Goal: Information Seeking & Learning: Check status

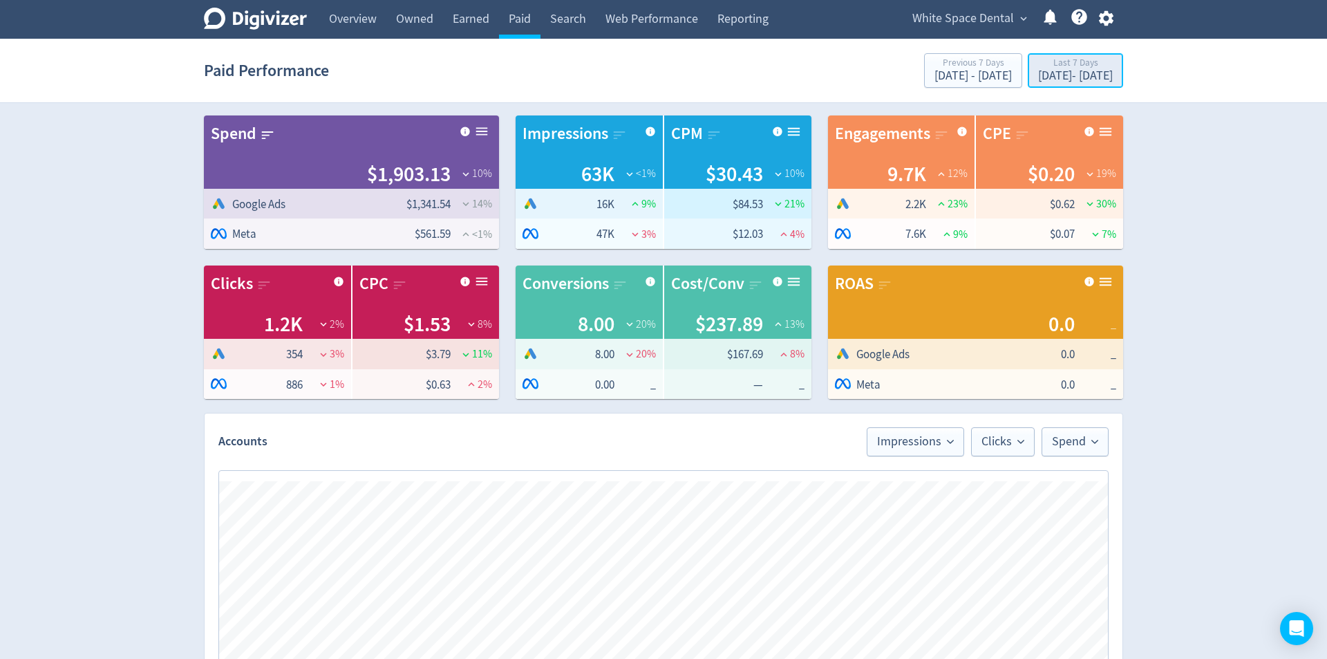
click at [1038, 72] on div "[DATE] - [DATE]" at bounding box center [1075, 76] width 75 height 12
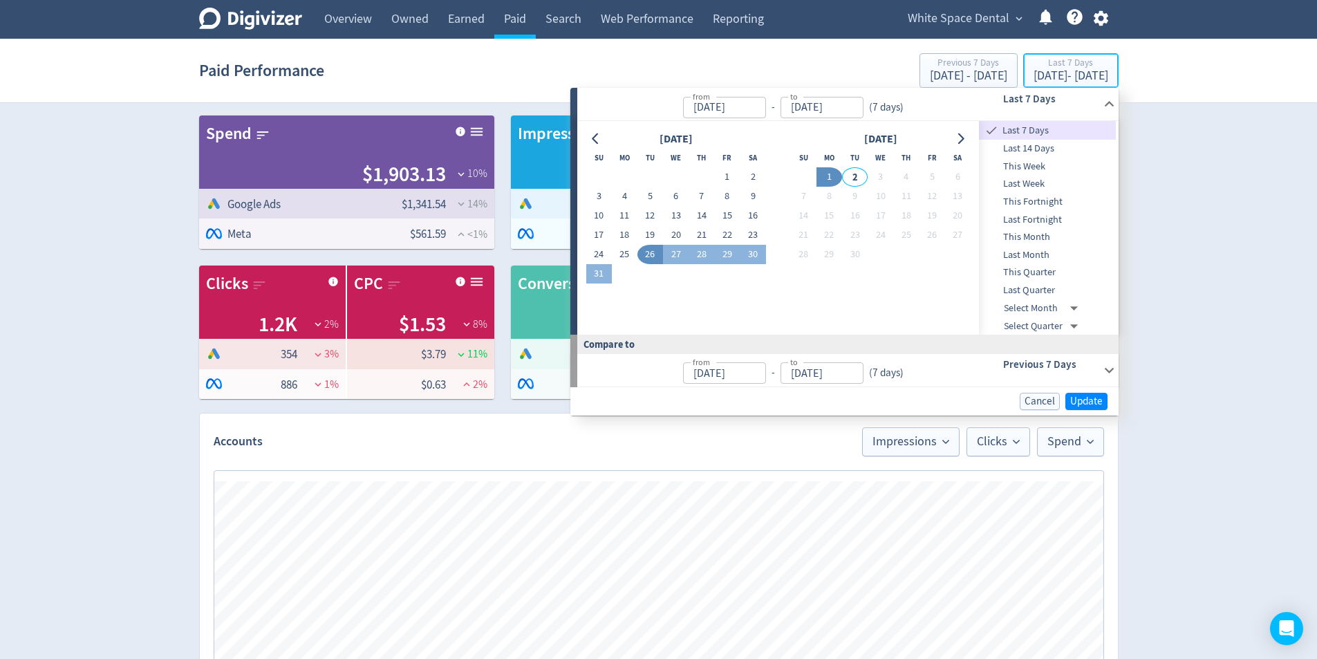
type input "[DATE]"
click at [597, 138] on icon "Go to previous month" at bounding box center [595, 138] width 11 height 11
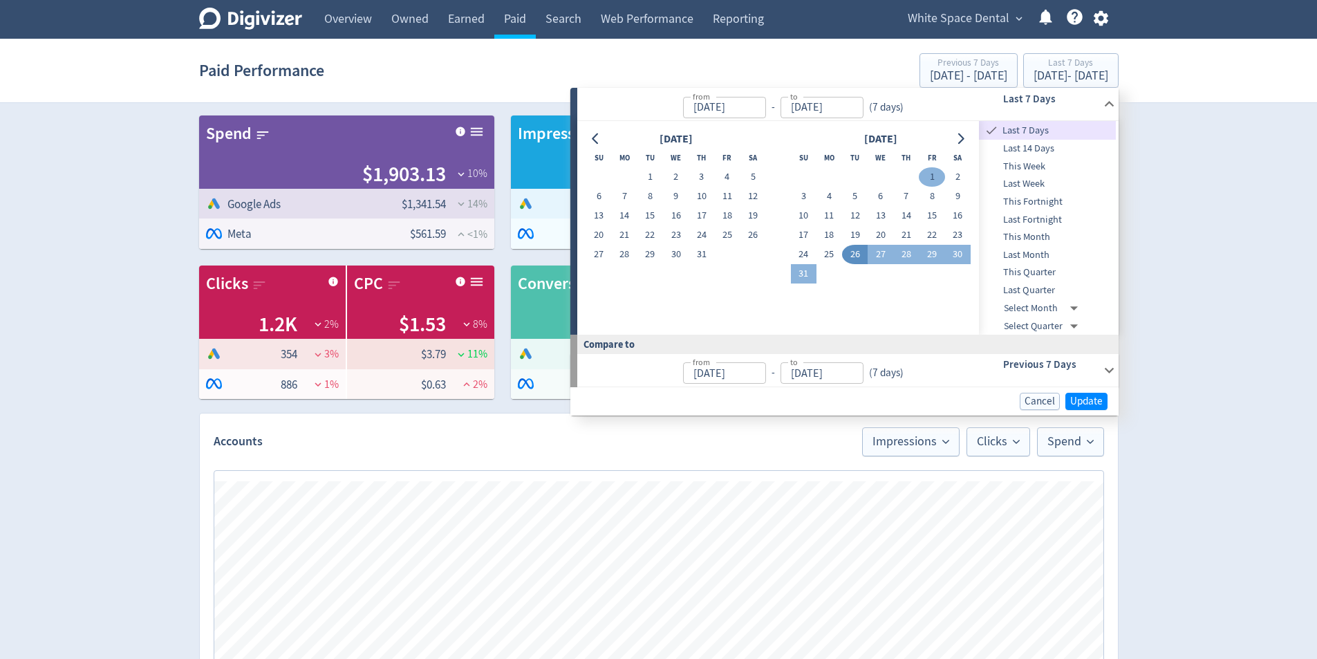
drag, startPoint x: 935, startPoint y: 172, endPoint x: 832, endPoint y: 258, distance: 134.5
click at [935, 173] on button "1" at bounding box center [932, 176] width 26 height 19
type input "[DATE]"
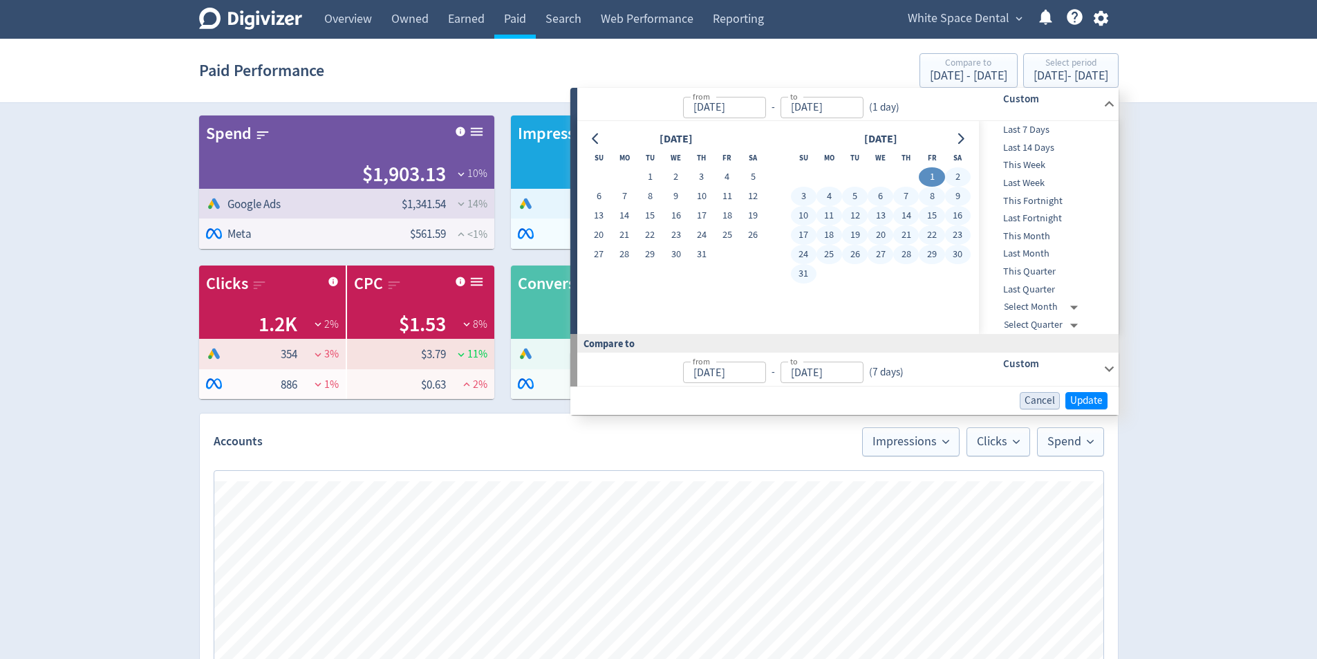
drag, startPoint x: 805, startPoint y: 268, endPoint x: 1047, endPoint y: 394, distance: 272.7
click at [806, 270] on button "31" at bounding box center [804, 273] width 26 height 19
type input "[DATE]"
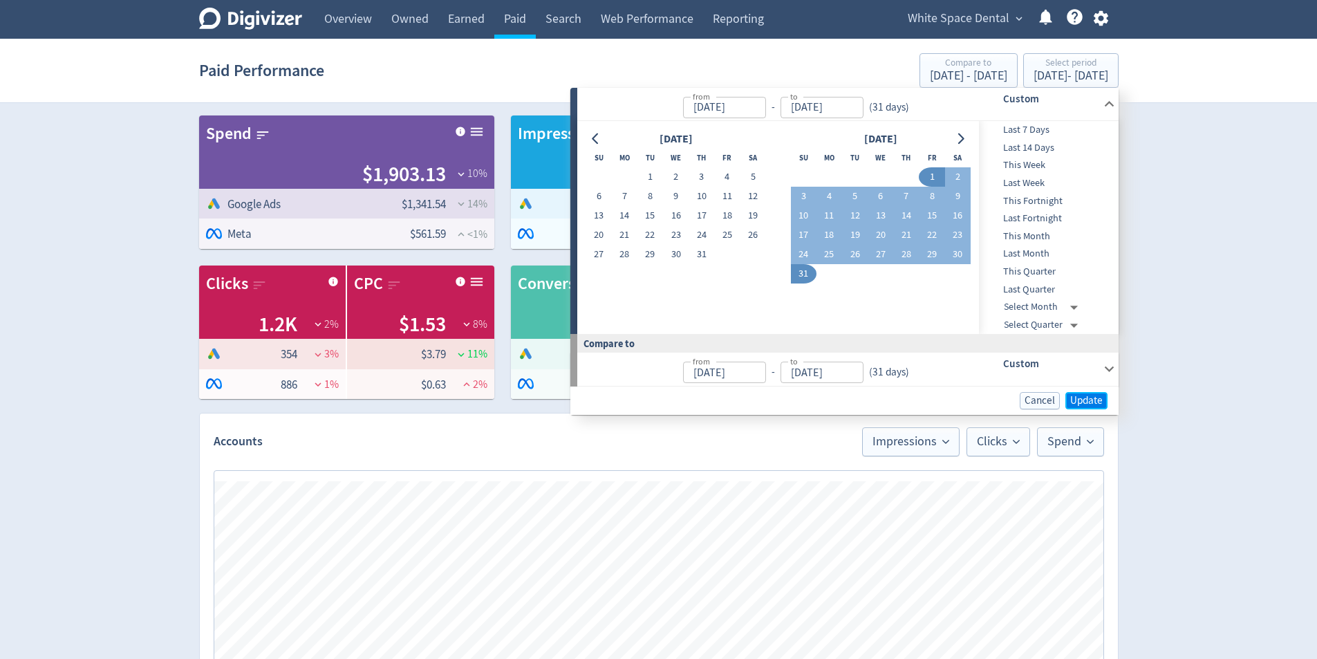
click at [1100, 395] on span "Update" at bounding box center [1086, 400] width 32 height 10
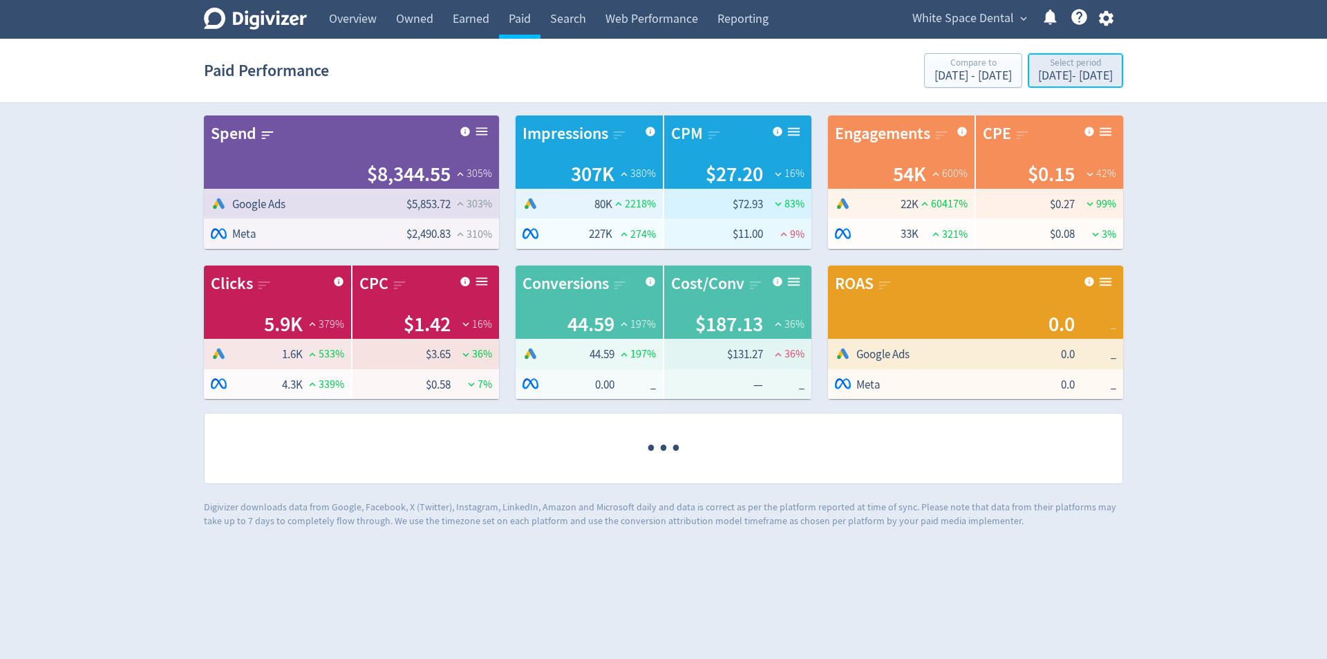
drag, startPoint x: 1088, startPoint y: 68, endPoint x: 1083, endPoint y: 82, distance: 14.6
click at [1088, 67] on div "Select period" at bounding box center [1075, 64] width 75 height 12
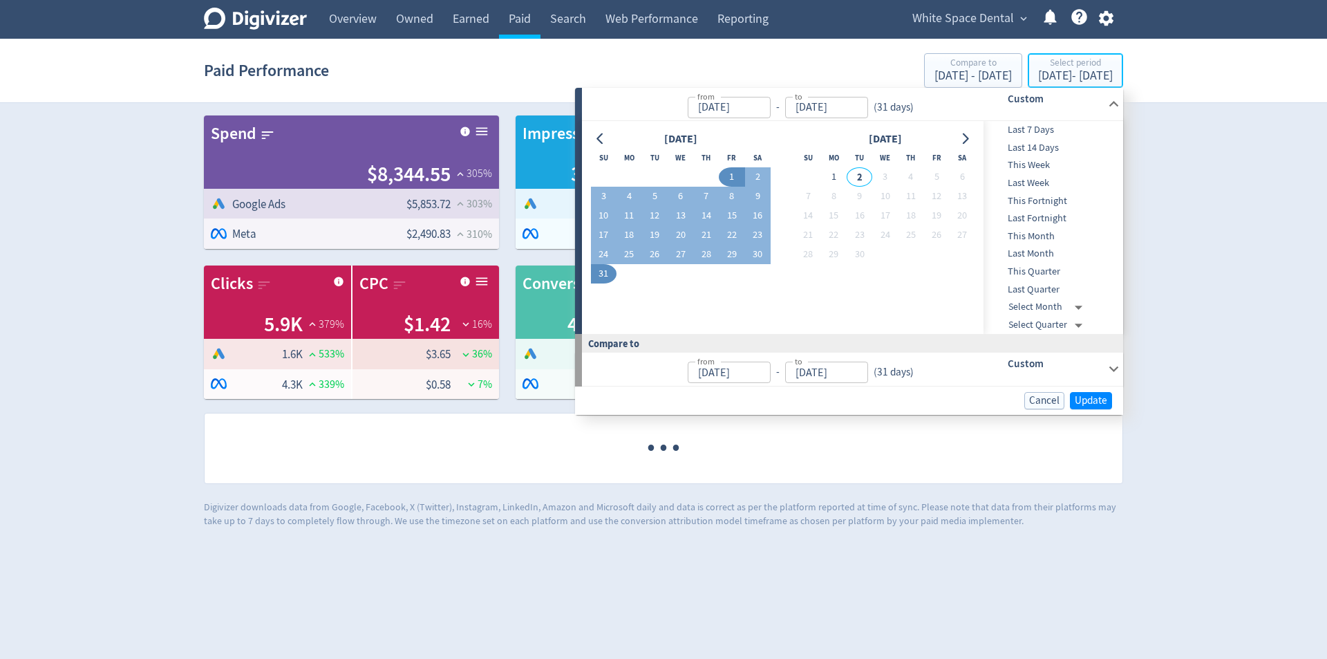
type input "[DATE]"
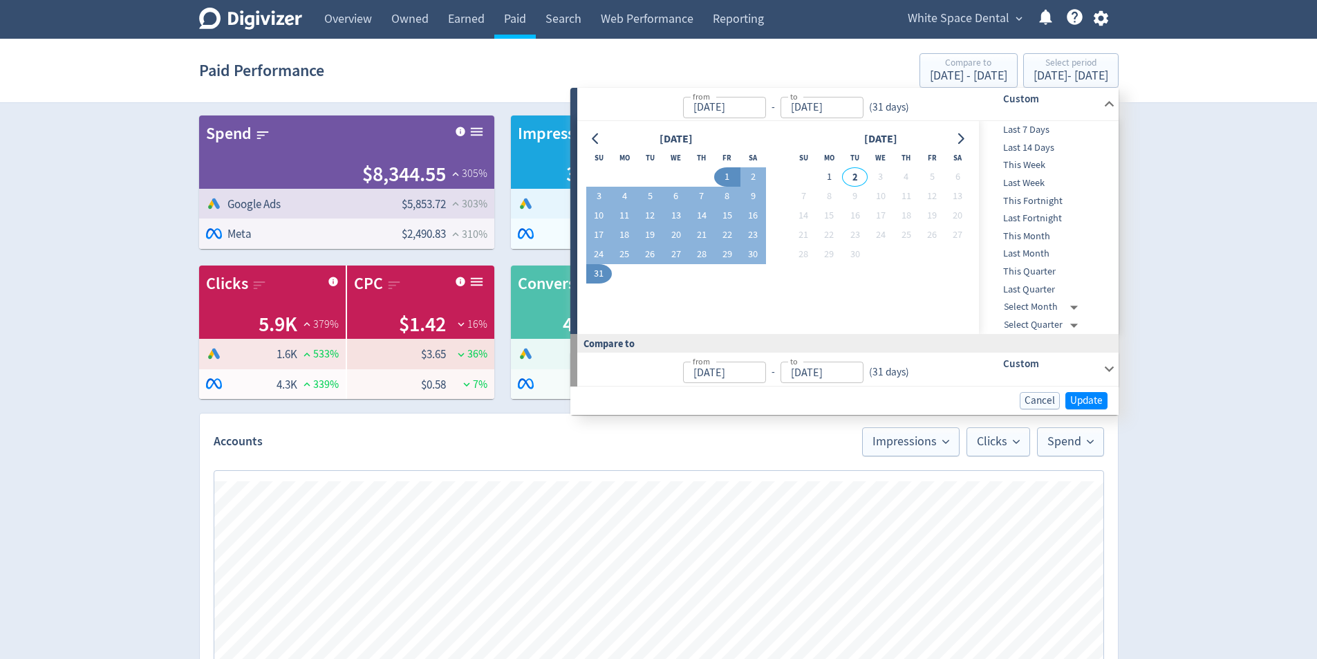
click at [1107, 369] on icon at bounding box center [1110, 369] width 10 height 6
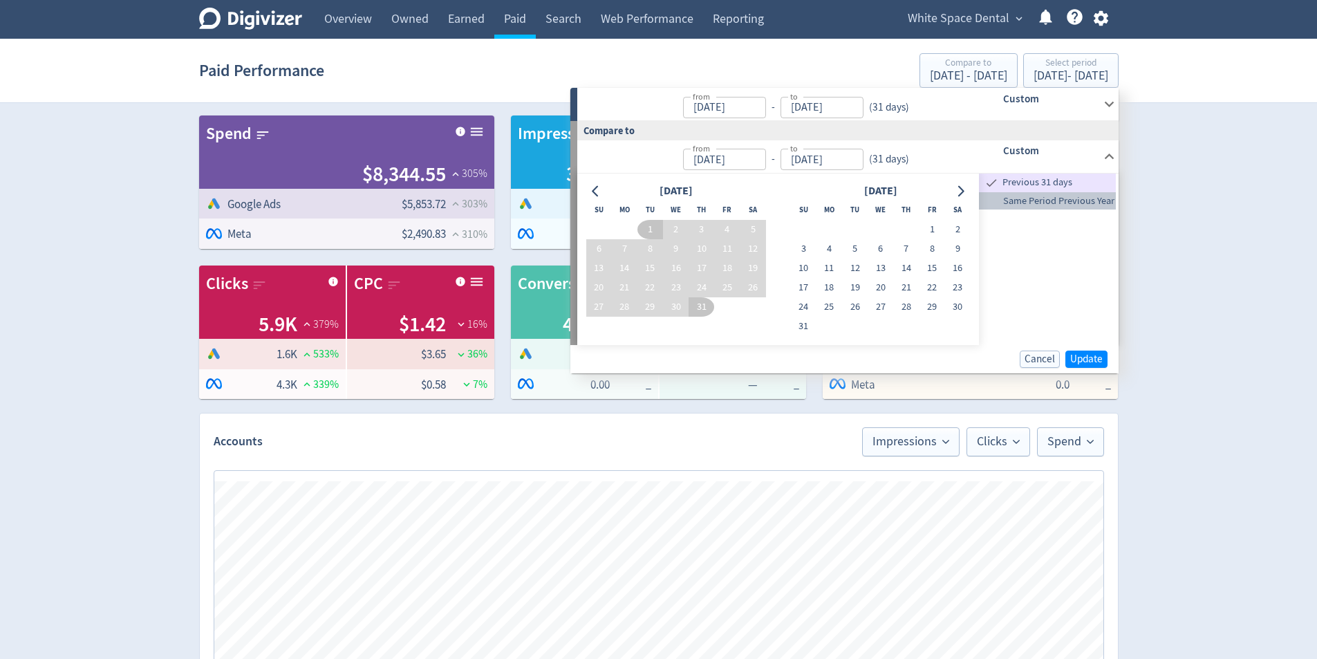
click at [1031, 195] on span "Same Period Previous Year" at bounding box center [1047, 201] width 137 height 15
type input "[DATE]"
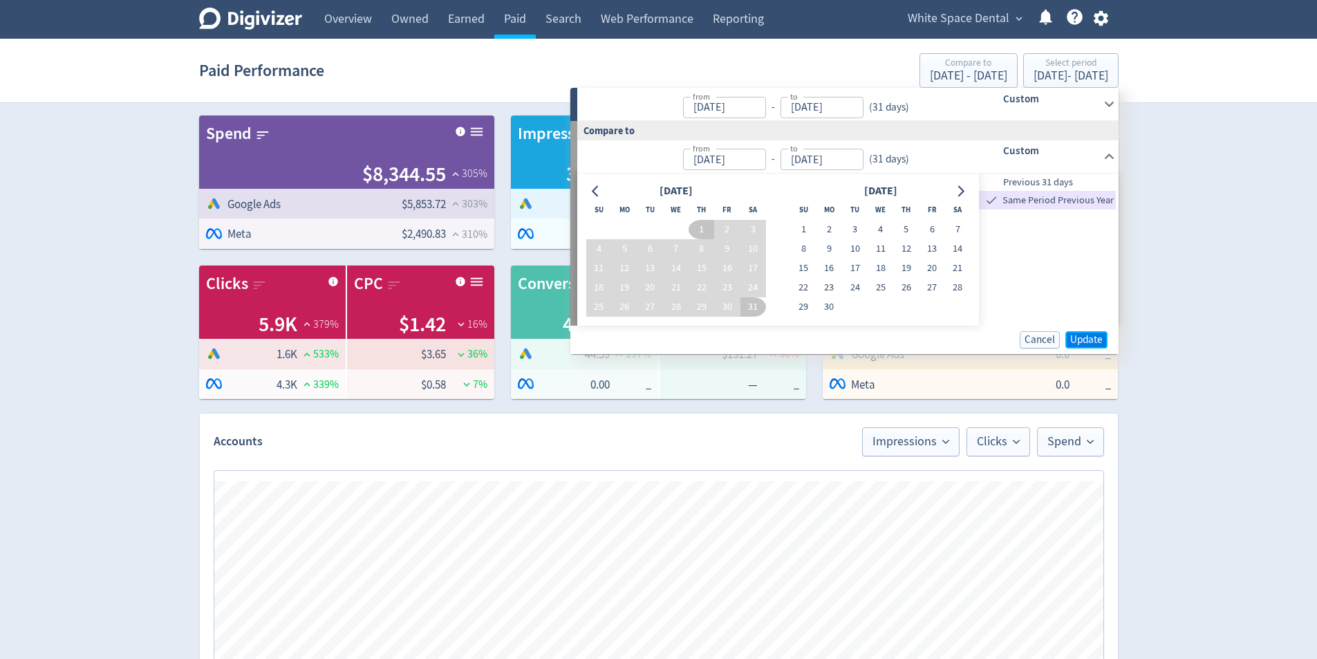
click at [1101, 337] on span "Update" at bounding box center [1086, 340] width 32 height 10
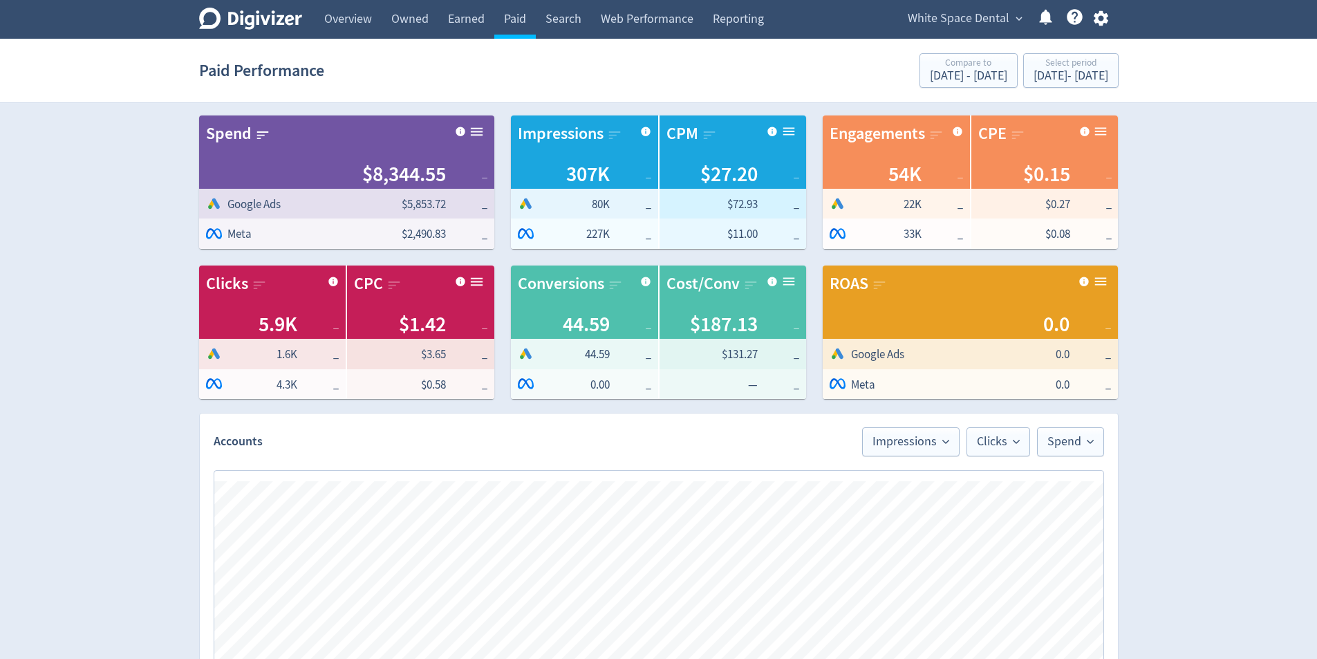
click at [957, 26] on span "White Space Dental" at bounding box center [959, 19] width 102 height 22
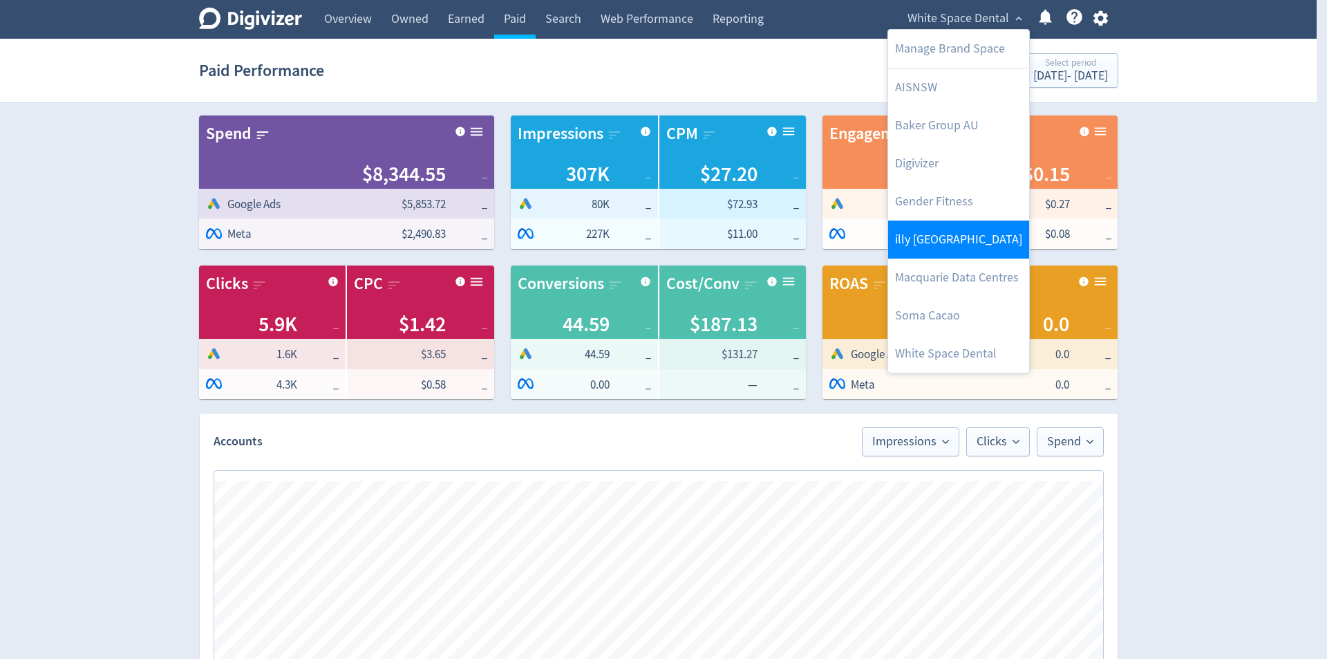
click at [982, 235] on link "illy [GEOGRAPHIC_DATA]" at bounding box center [958, 240] width 141 height 38
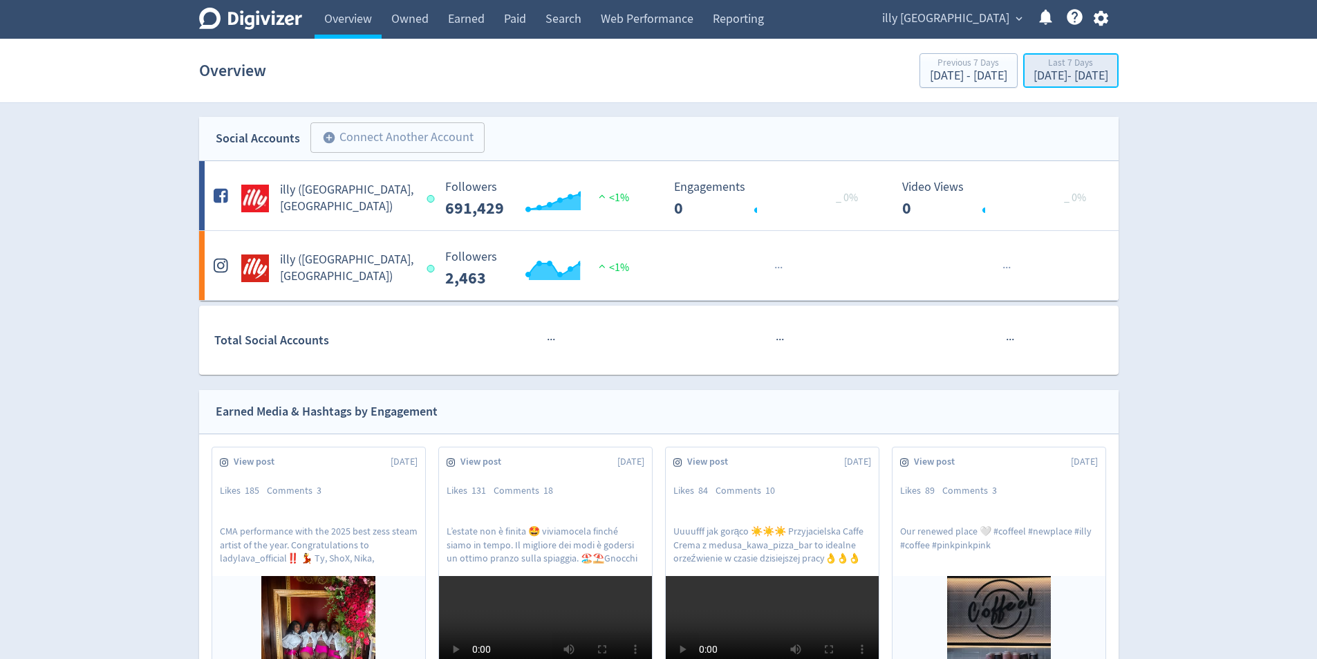
click at [1049, 84] on div "Last 7 Days [DATE] - [DATE]" at bounding box center [1070, 71] width 87 height 28
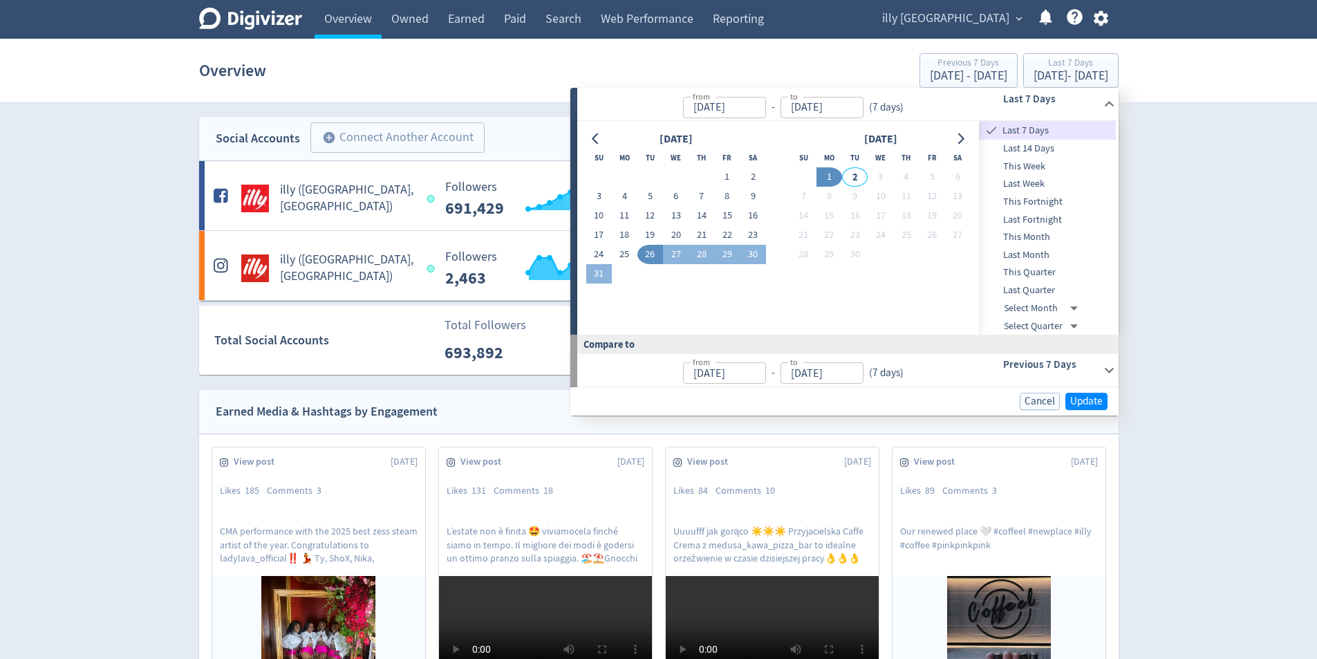
click at [1062, 254] on span "Last Month" at bounding box center [1047, 254] width 137 height 15
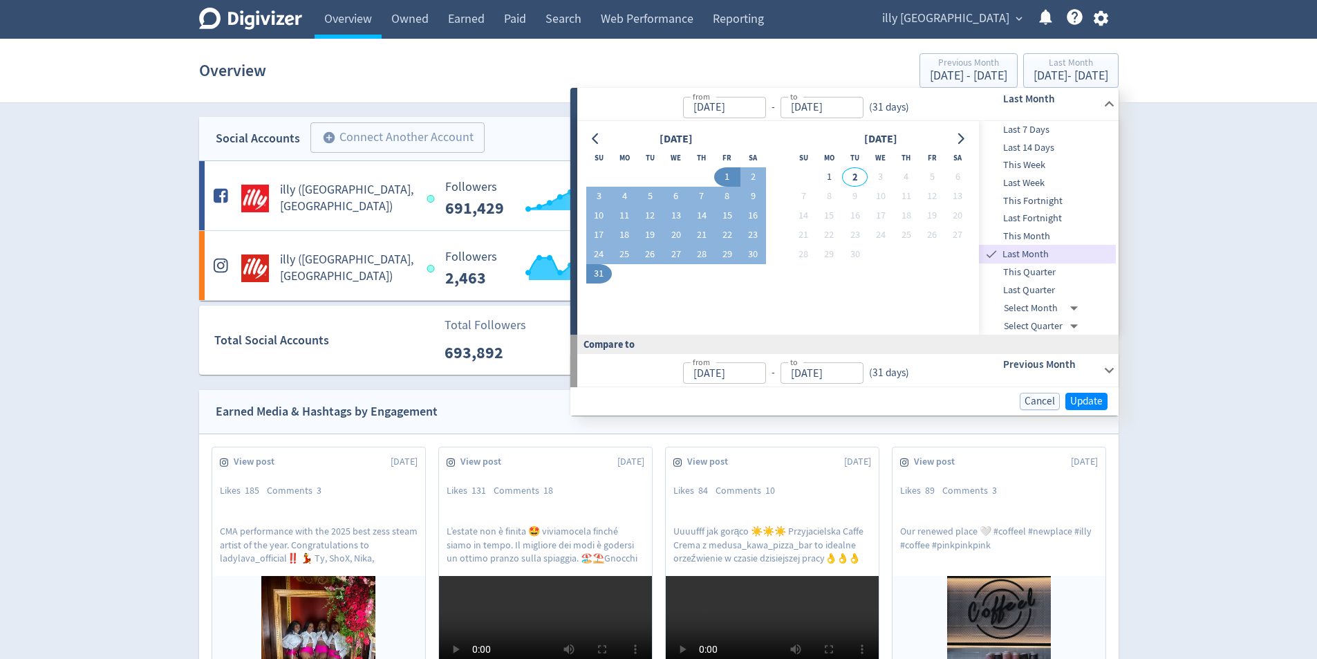
type input "[DATE]"
click at [1092, 364] on h6 "Previous Month" at bounding box center [1050, 364] width 95 height 17
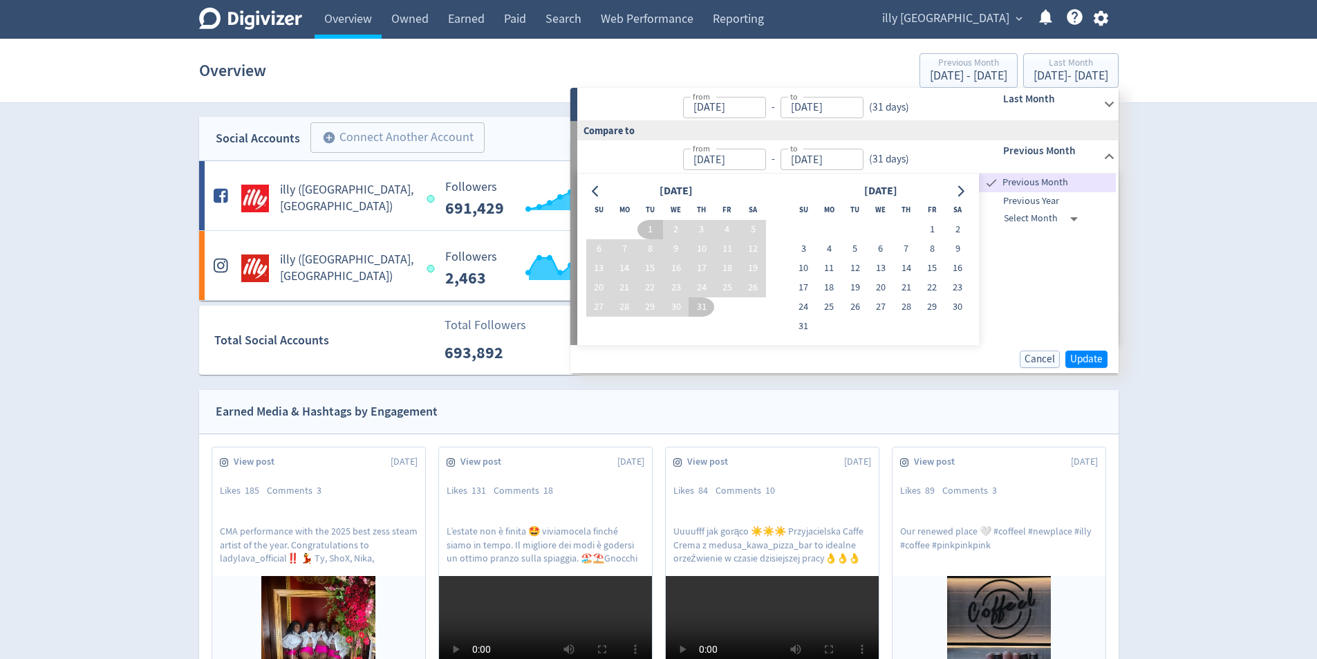
click at [1050, 198] on span "Previous Year" at bounding box center [1047, 201] width 137 height 15
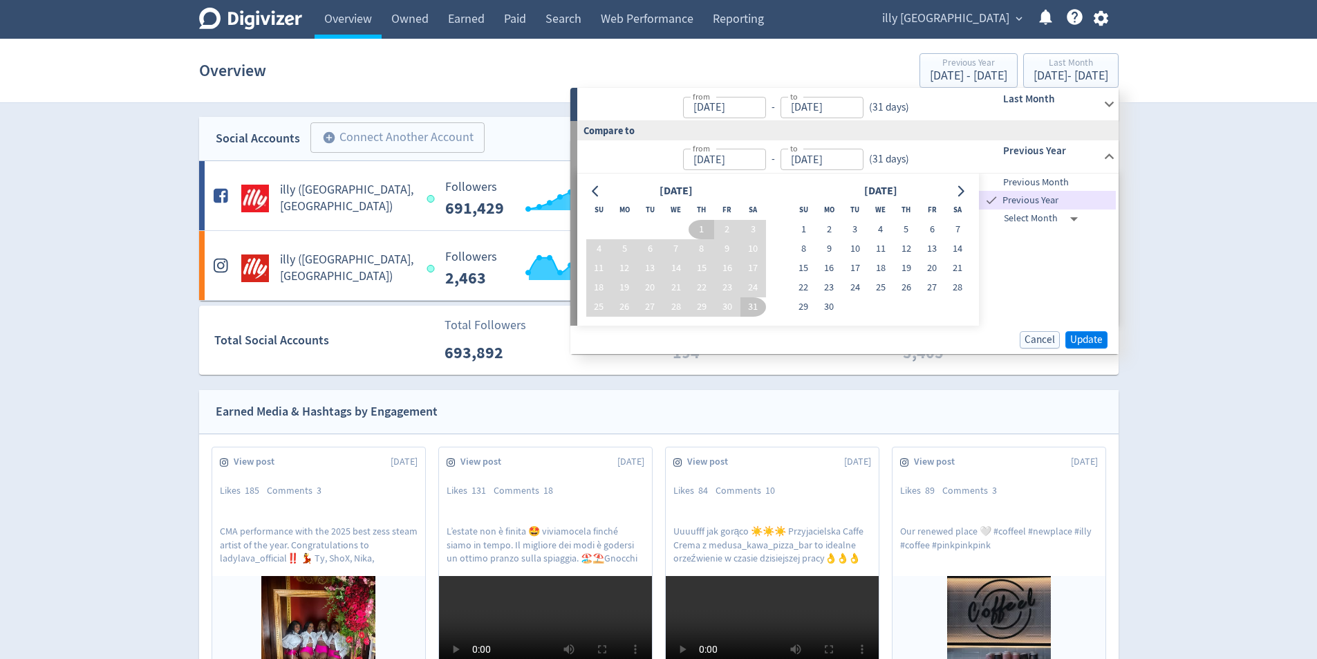
type input "[DATE]"
click at [1091, 328] on div "Cancel Update" at bounding box center [844, 340] width 548 height 28
click at [1096, 339] on span "Update" at bounding box center [1086, 340] width 32 height 10
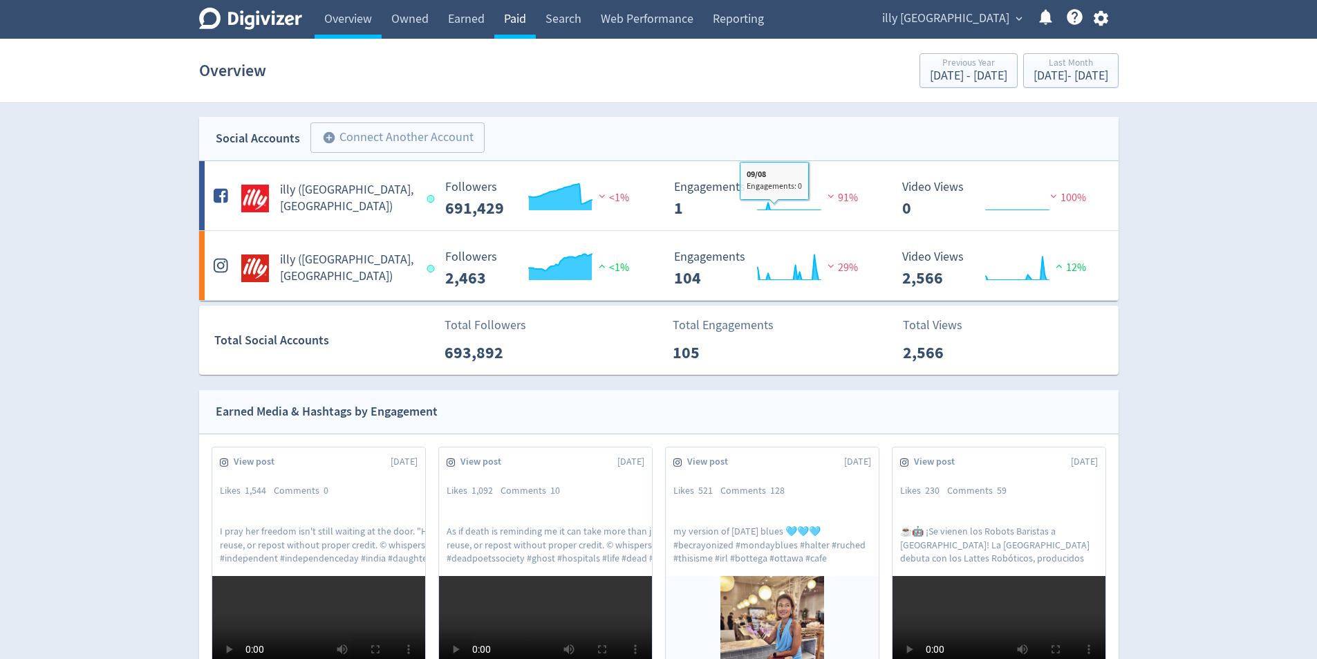
click at [527, 30] on link "Paid" at bounding box center [514, 19] width 41 height 39
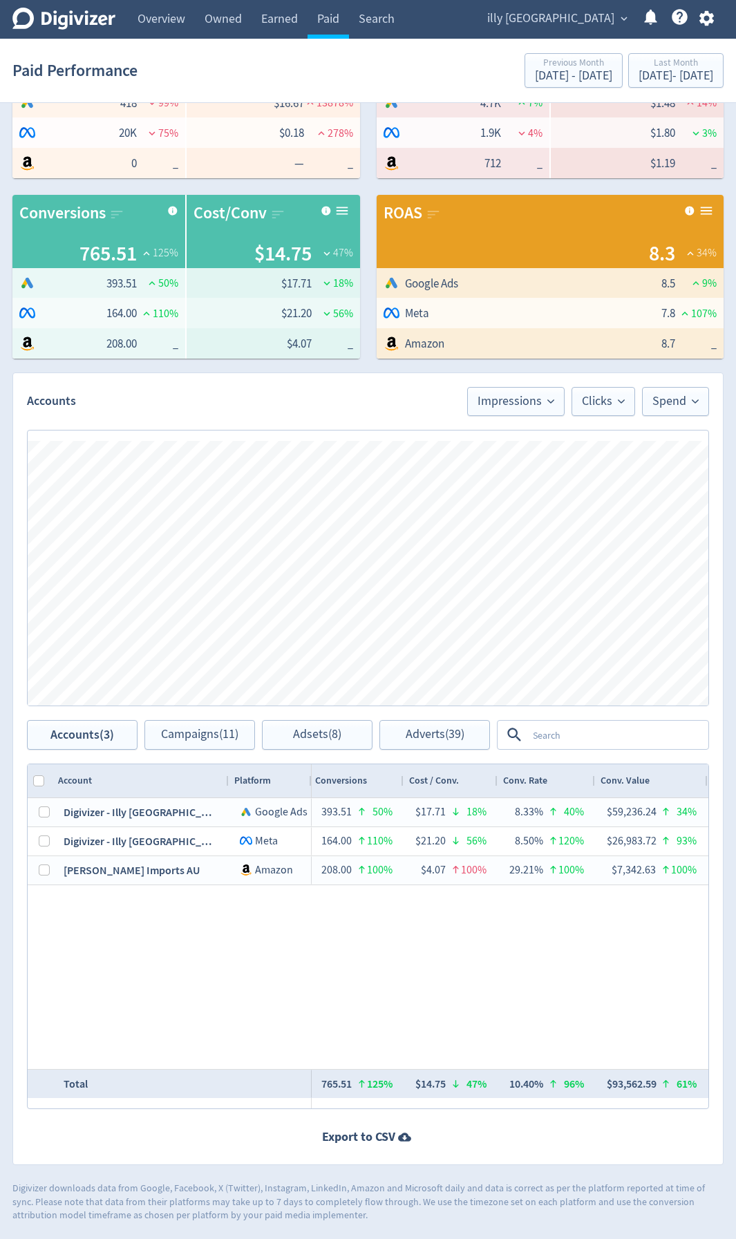
scroll to position [0, 1224]
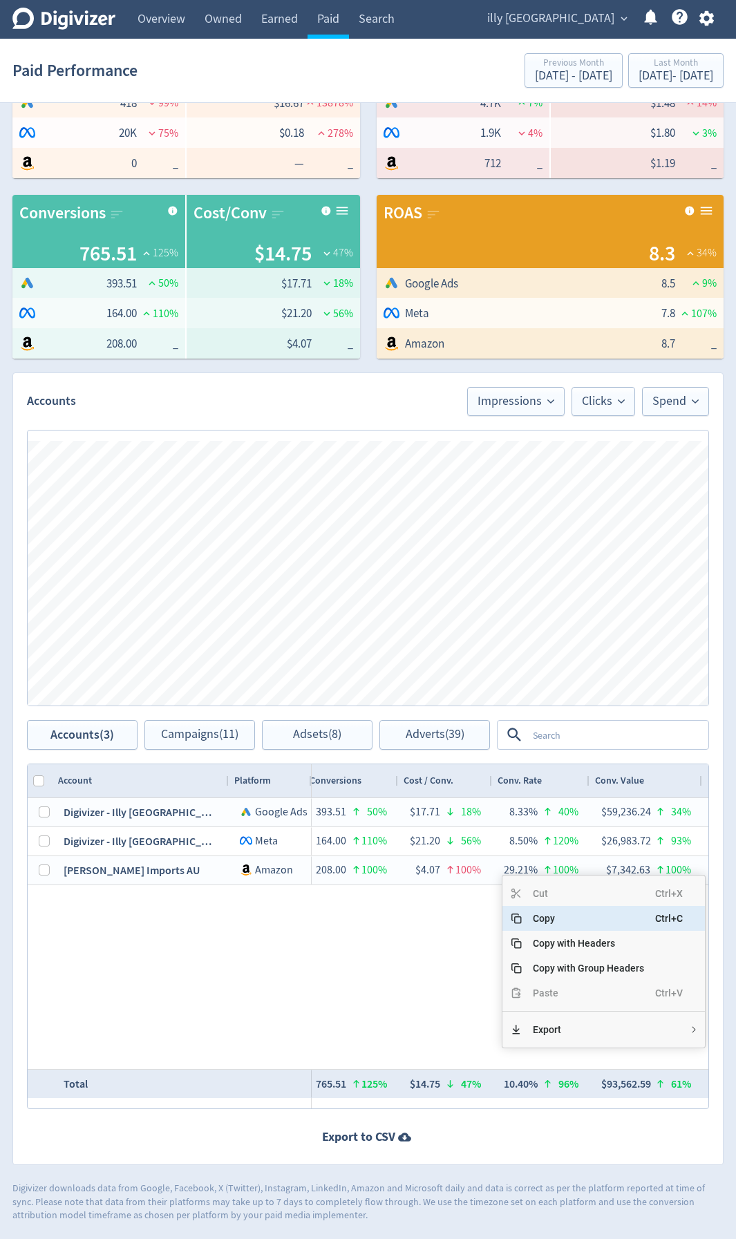
click at [601, 658] on span "Copy" at bounding box center [588, 918] width 133 height 25
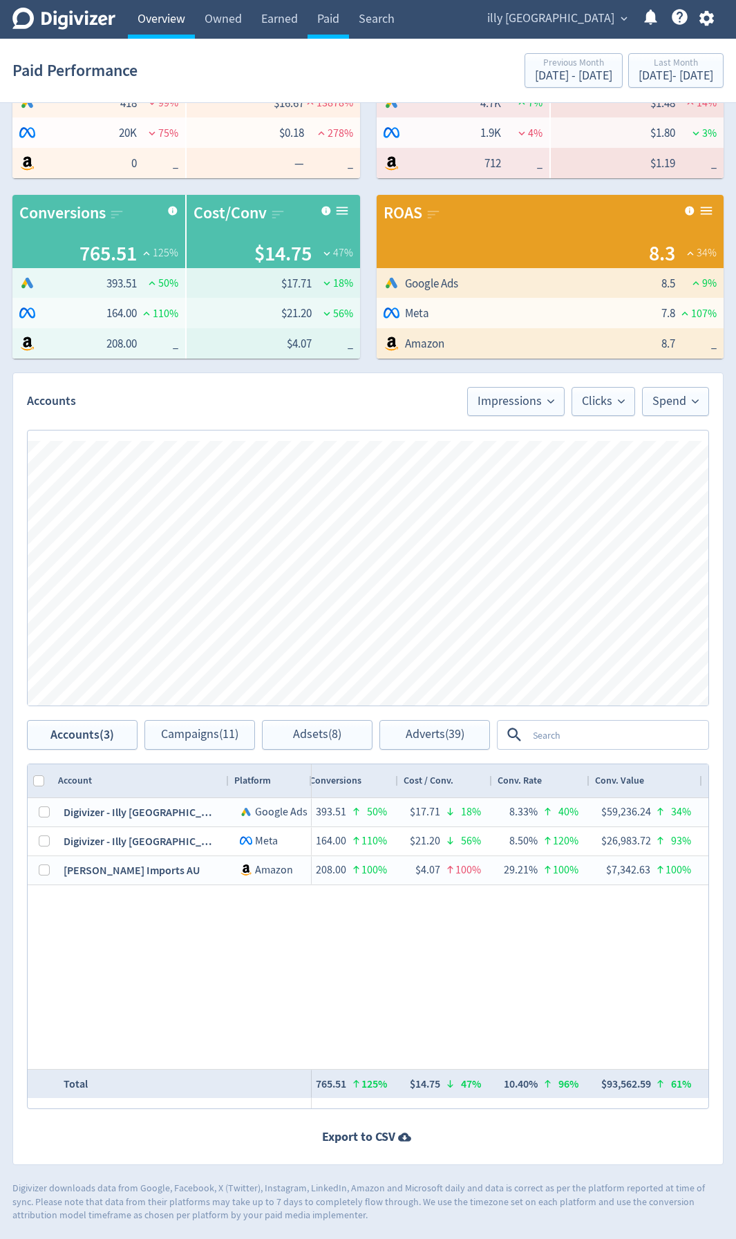
click at [182, 24] on link "Overview" at bounding box center [161, 19] width 67 height 39
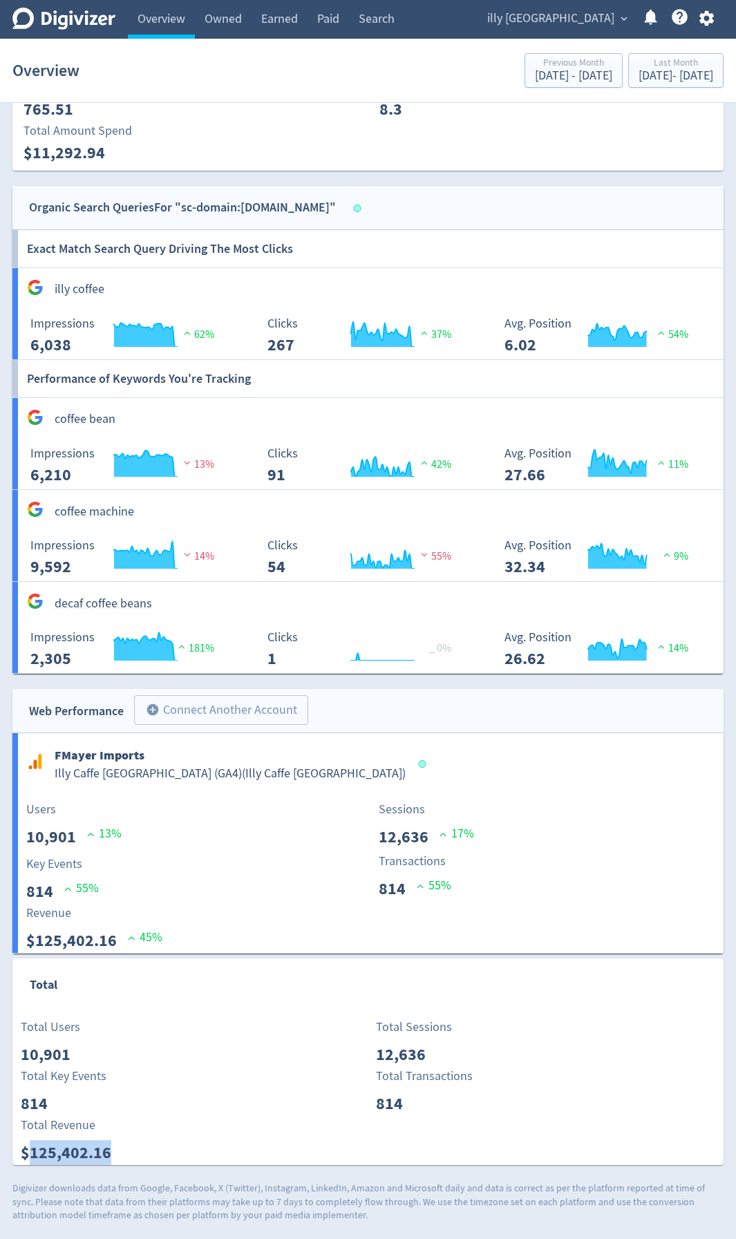
drag, startPoint x: 134, startPoint y: 1148, endPoint x: 32, endPoint y: 1155, distance: 101.8
click at [32, 658] on div "Total Revenue $125,402.16" at bounding box center [190, 1140] width 355 height 49
copy p "125,402.16"
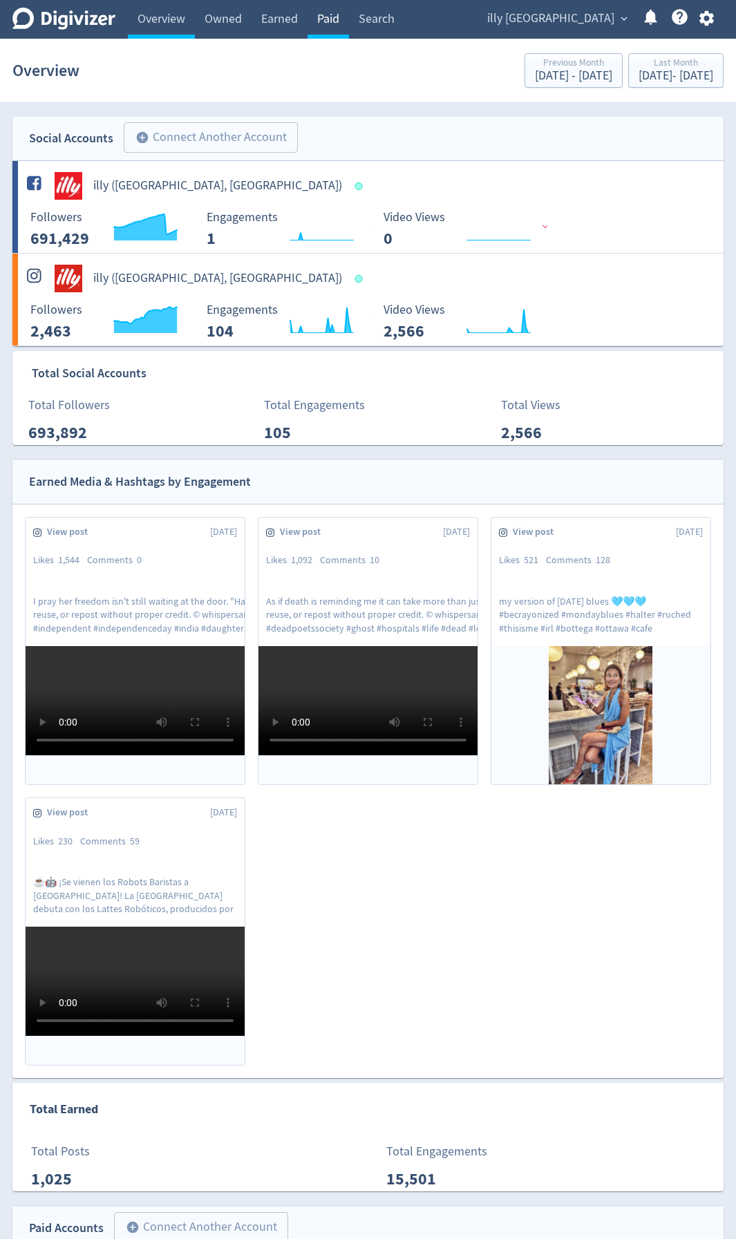
click at [319, 15] on link "Paid" at bounding box center [328, 19] width 41 height 39
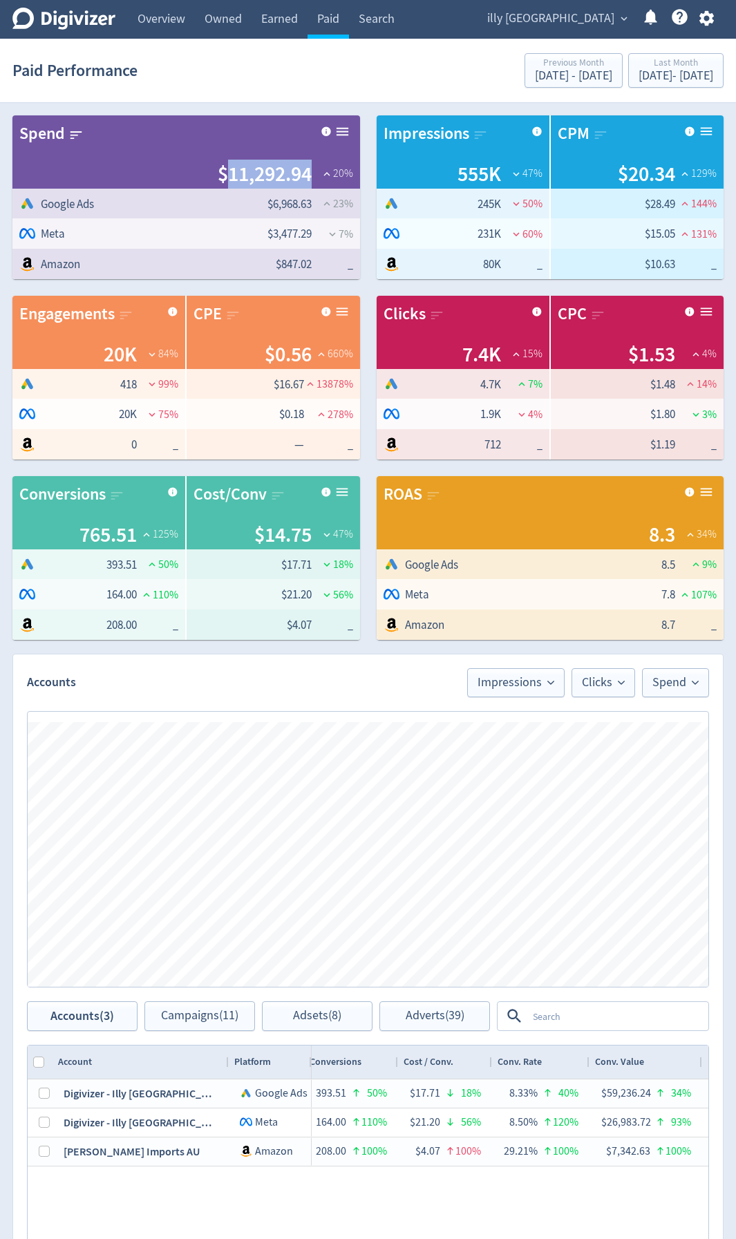
drag, startPoint x: 308, startPoint y: 180, endPoint x: 230, endPoint y: 176, distance: 77.5
click at [230, 176] on span "$11,292.94" at bounding box center [265, 174] width 94 height 29
copy span "11,292.94"
click at [655, 71] on div "[DATE] - [DATE]" at bounding box center [676, 76] width 75 height 12
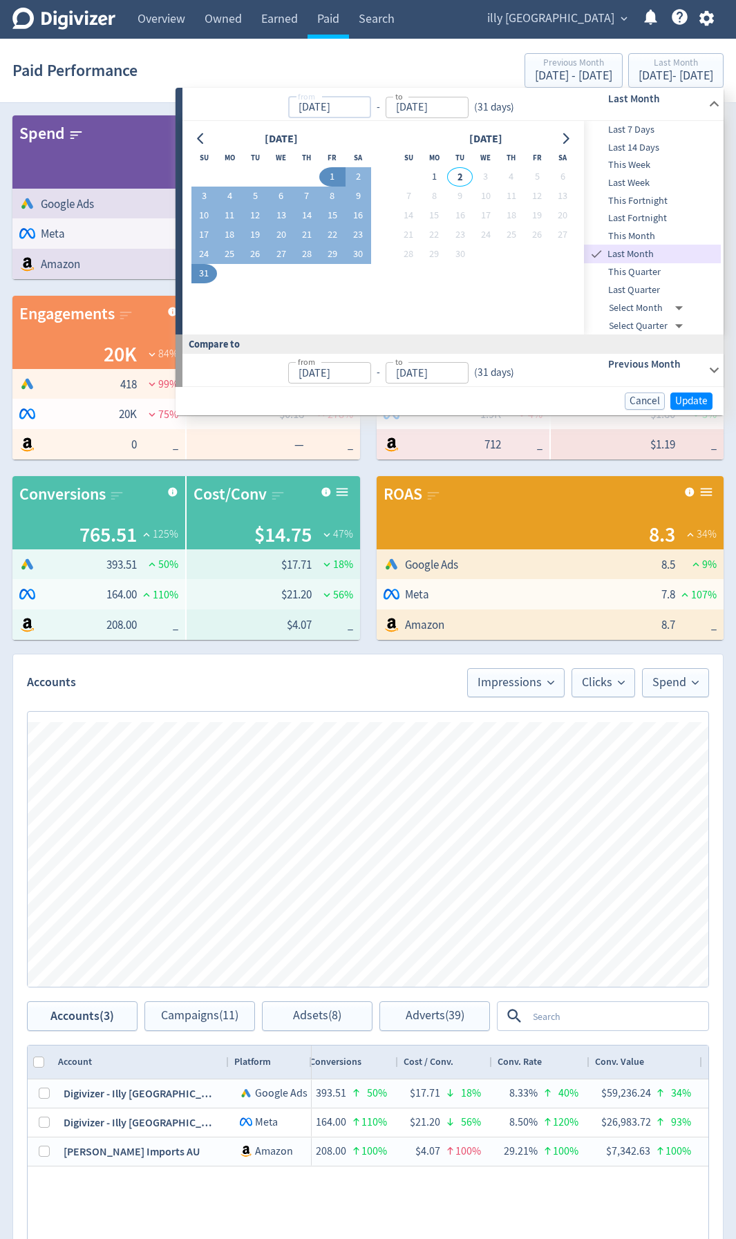
click at [348, 109] on input "[DATE]" at bounding box center [329, 107] width 83 height 21
click at [451, 106] on input "[DATE]" at bounding box center [427, 107] width 83 height 21
type input "[DATE]"
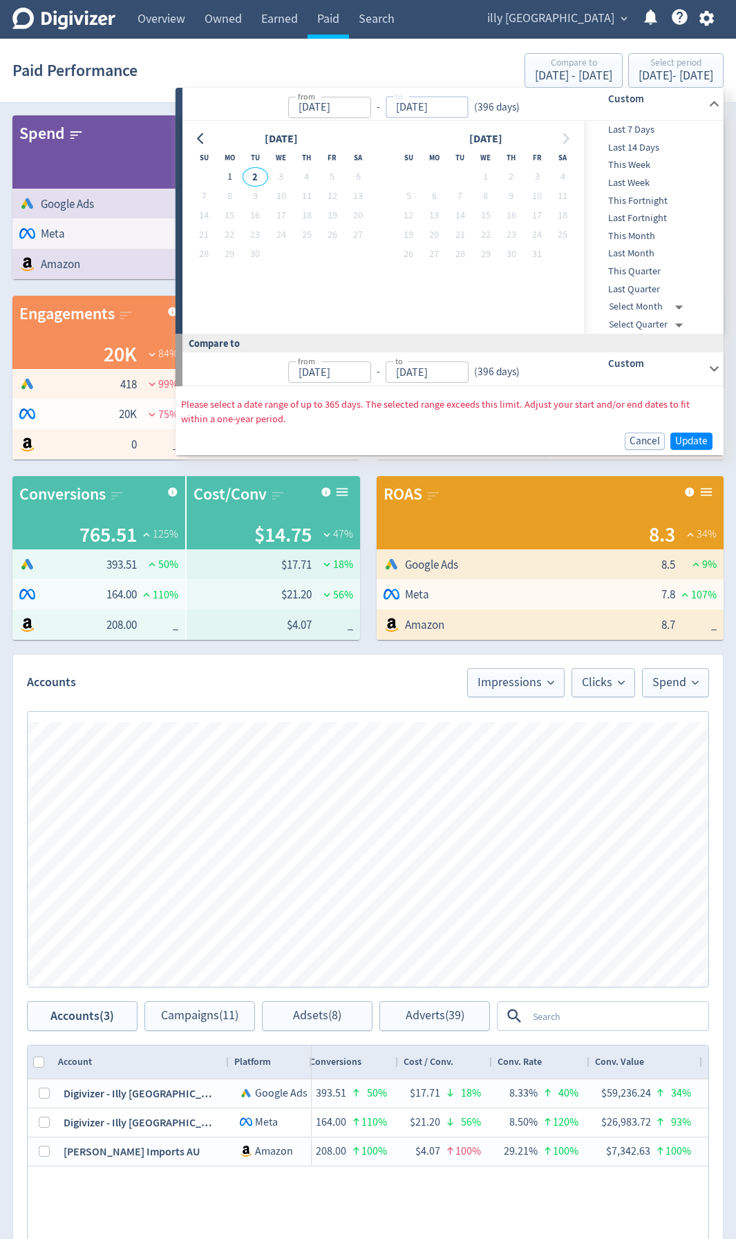
type input "[DATE]"
drag, startPoint x: 451, startPoint y: 106, endPoint x: 442, endPoint y: 106, distance: 9.7
click at [442, 106] on input "[DATE]" at bounding box center [427, 107] width 83 height 21
type input "[DATE]"
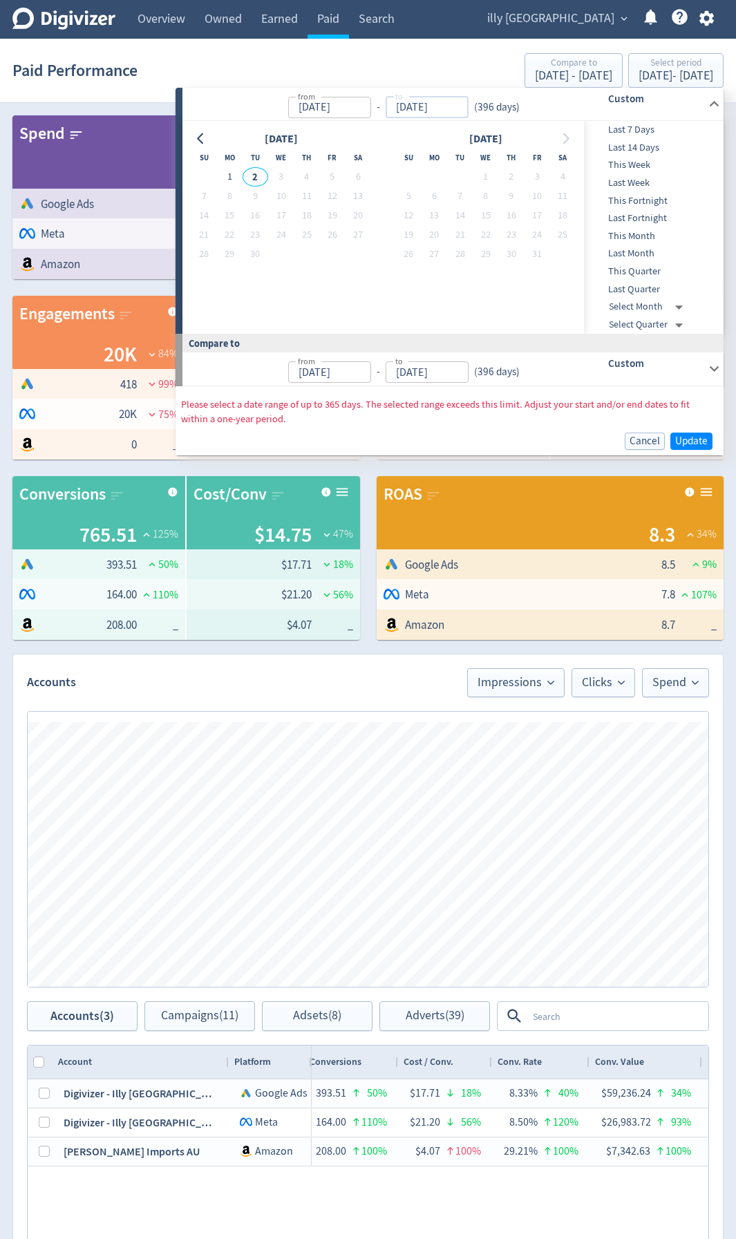
type input "[DATE]"
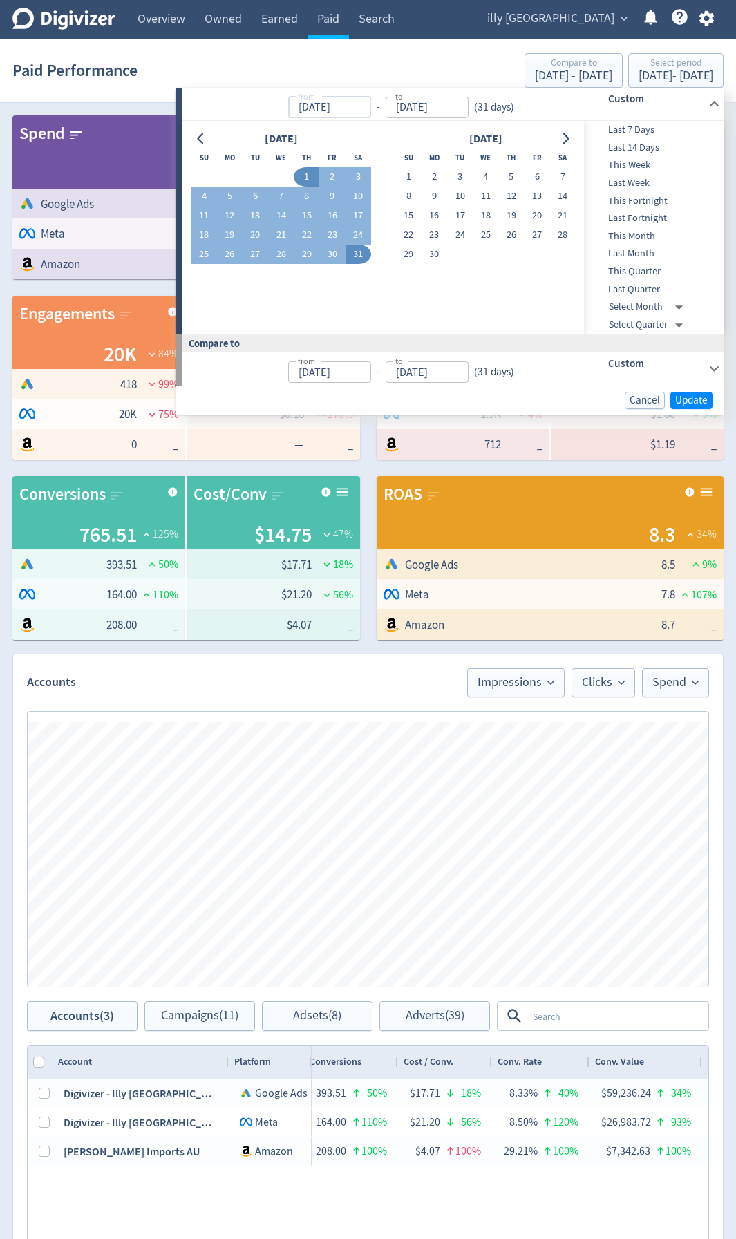
type input "[DATE]"
click at [364, 103] on input "[DATE]" at bounding box center [329, 107] width 83 height 21
type input "[DATE]"
click at [697, 406] on span "Update" at bounding box center [691, 400] width 32 height 10
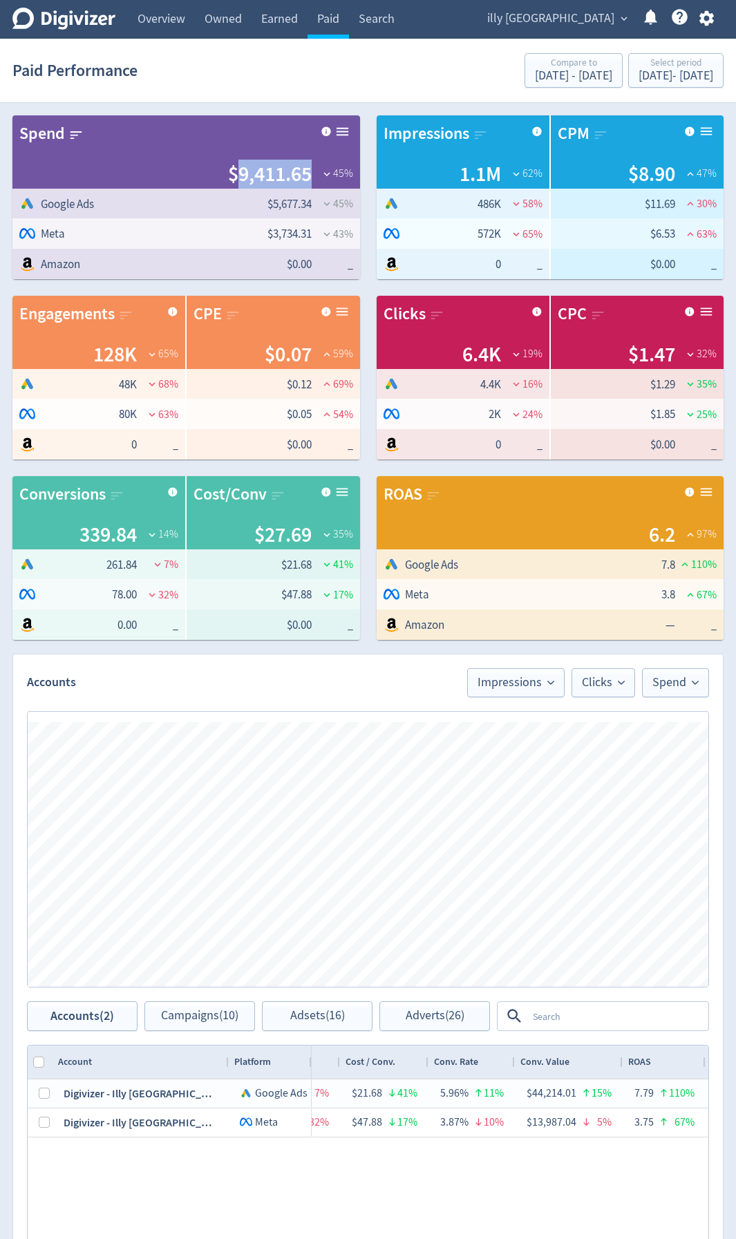
drag, startPoint x: 310, startPoint y: 173, endPoint x: 235, endPoint y: 174, distance: 74.7
click at [235, 174] on span "$9,411.65" at bounding box center [270, 174] width 84 height 29
copy span "9,411.65"
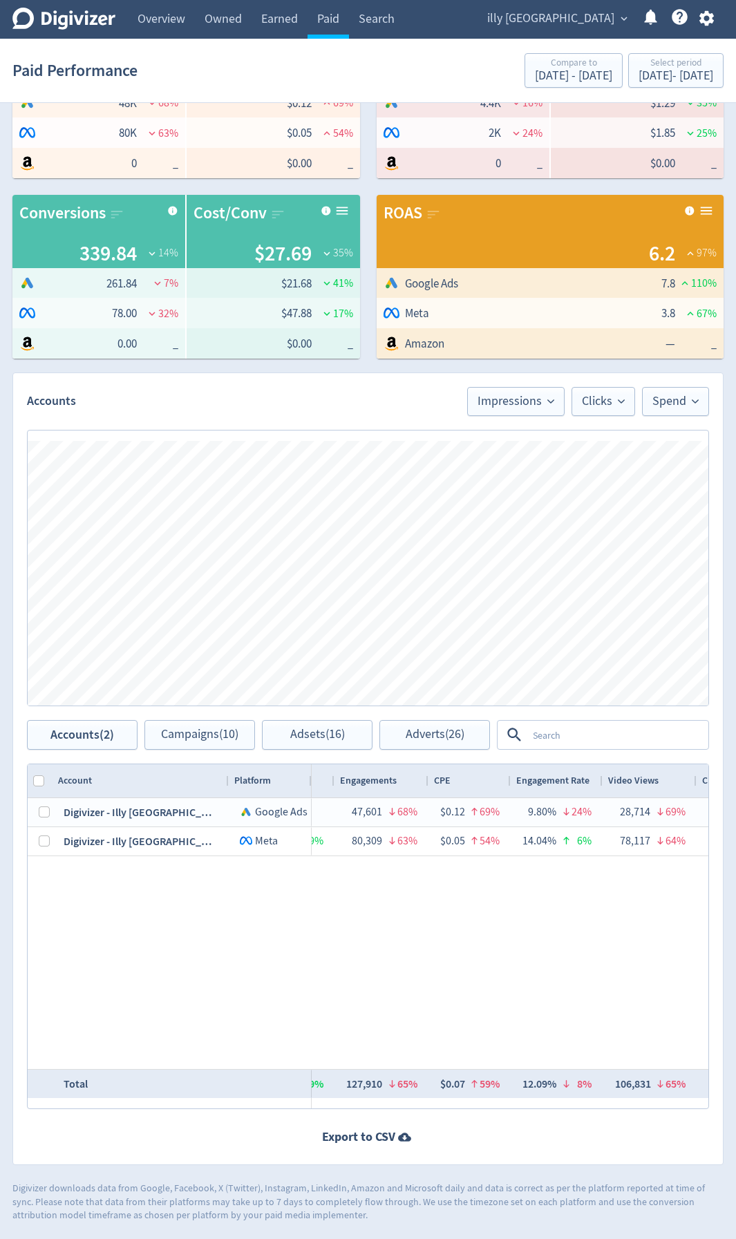
scroll to position [0, 352]
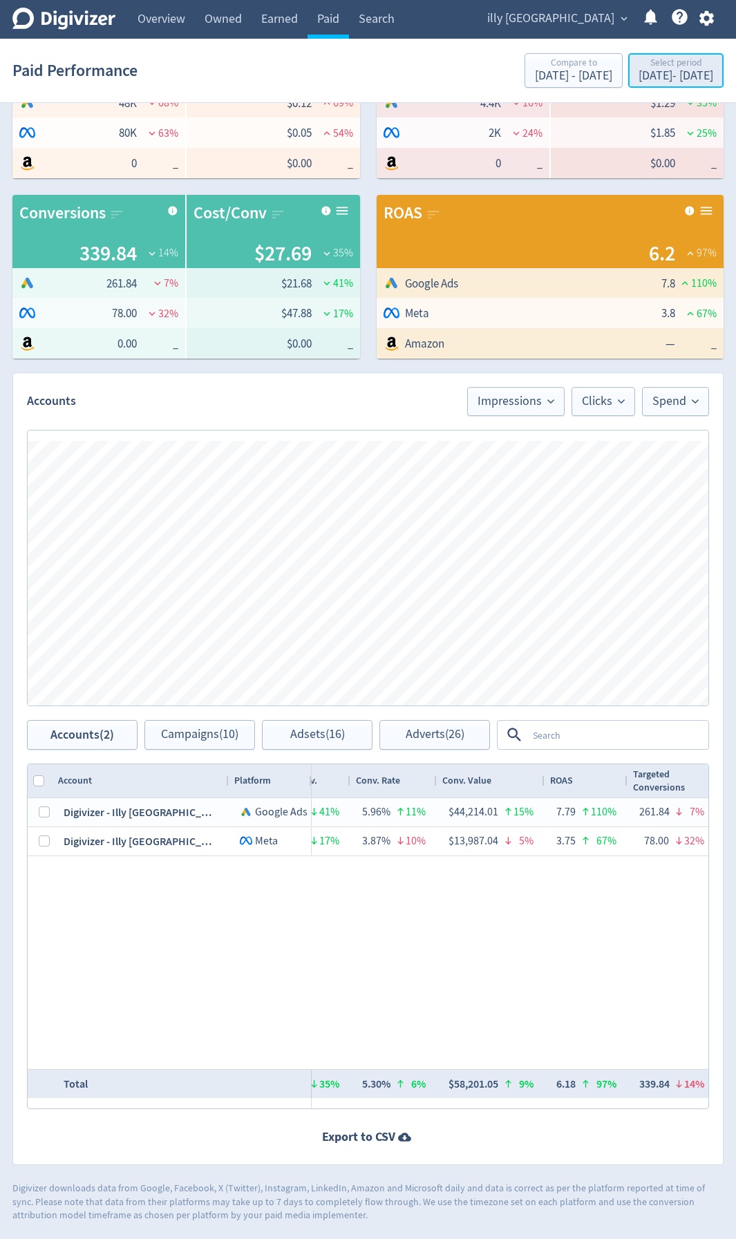
click at [645, 72] on div "[DATE] - [DATE]" at bounding box center [676, 76] width 75 height 12
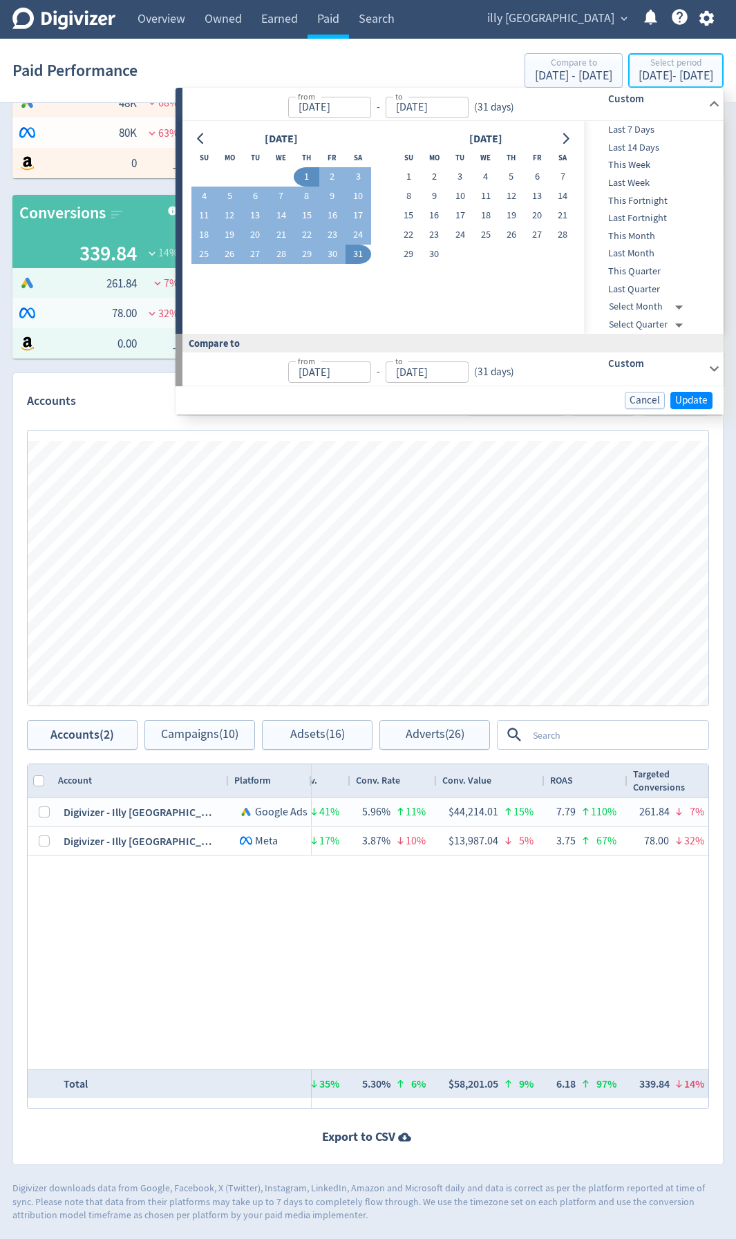
type input "[DATE]"
click at [644, 255] on span "Last Month" at bounding box center [652, 253] width 137 height 15
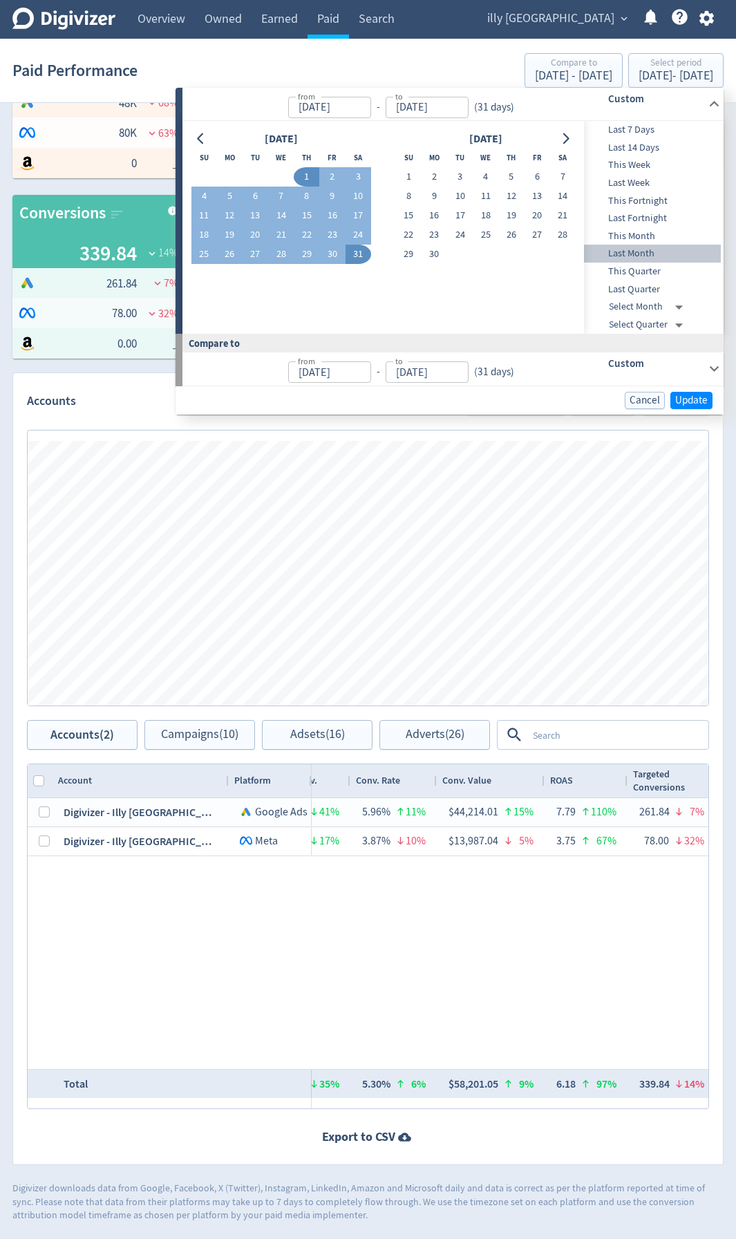
type input "[DATE]"
click at [680, 401] on span "Update" at bounding box center [691, 401] width 32 height 10
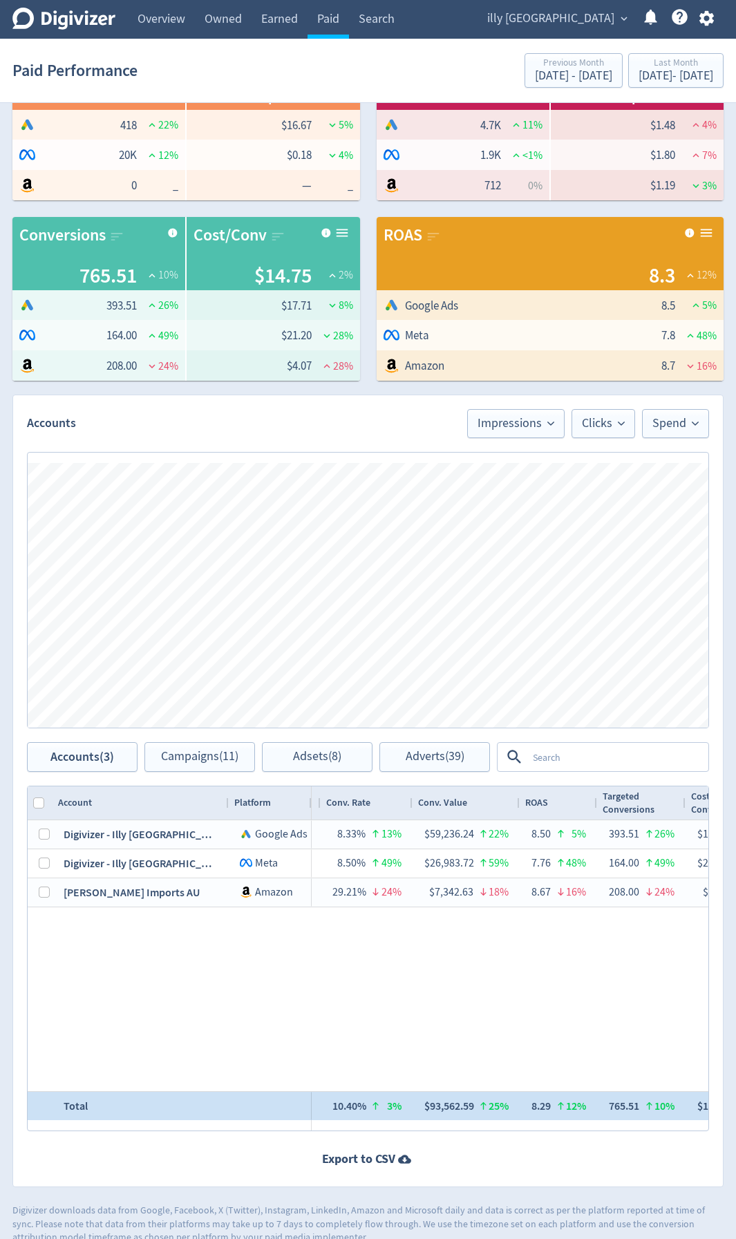
click at [495, 658] on div "25%" at bounding box center [499, 1106] width 20 height 27
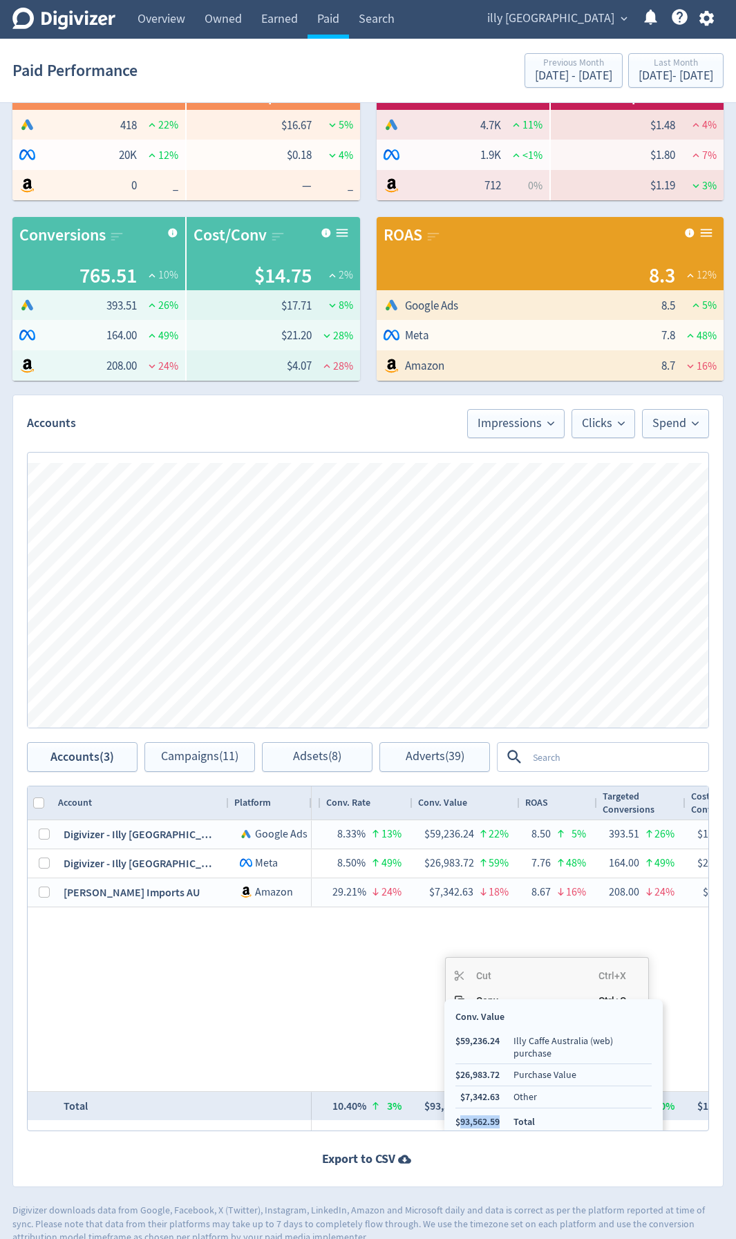
copy li "93,562.59"
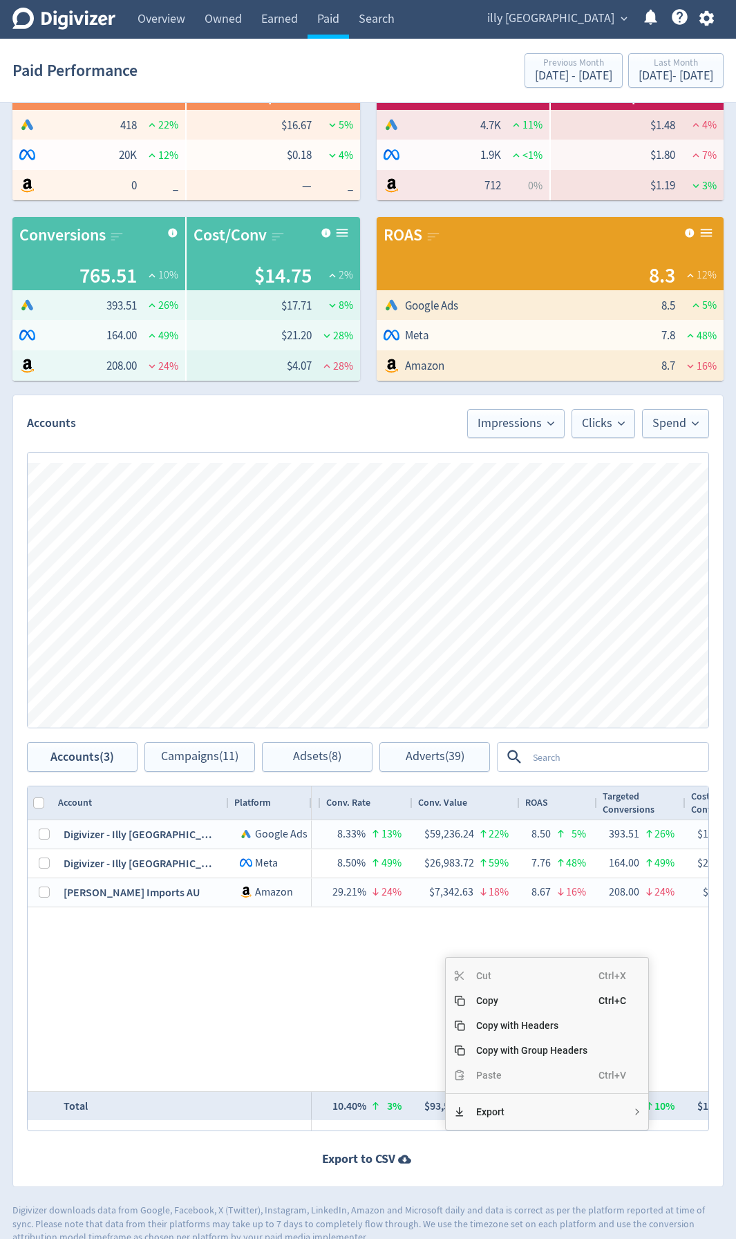
drag, startPoint x: 500, startPoint y: 1112, endPoint x: 462, endPoint y: 1111, distance: 38.0
click at [462, 658] on li "$93,562.59" at bounding box center [478, 1122] width 44 height 13
click at [668, 64] on div "Last Month" at bounding box center [676, 64] width 75 height 12
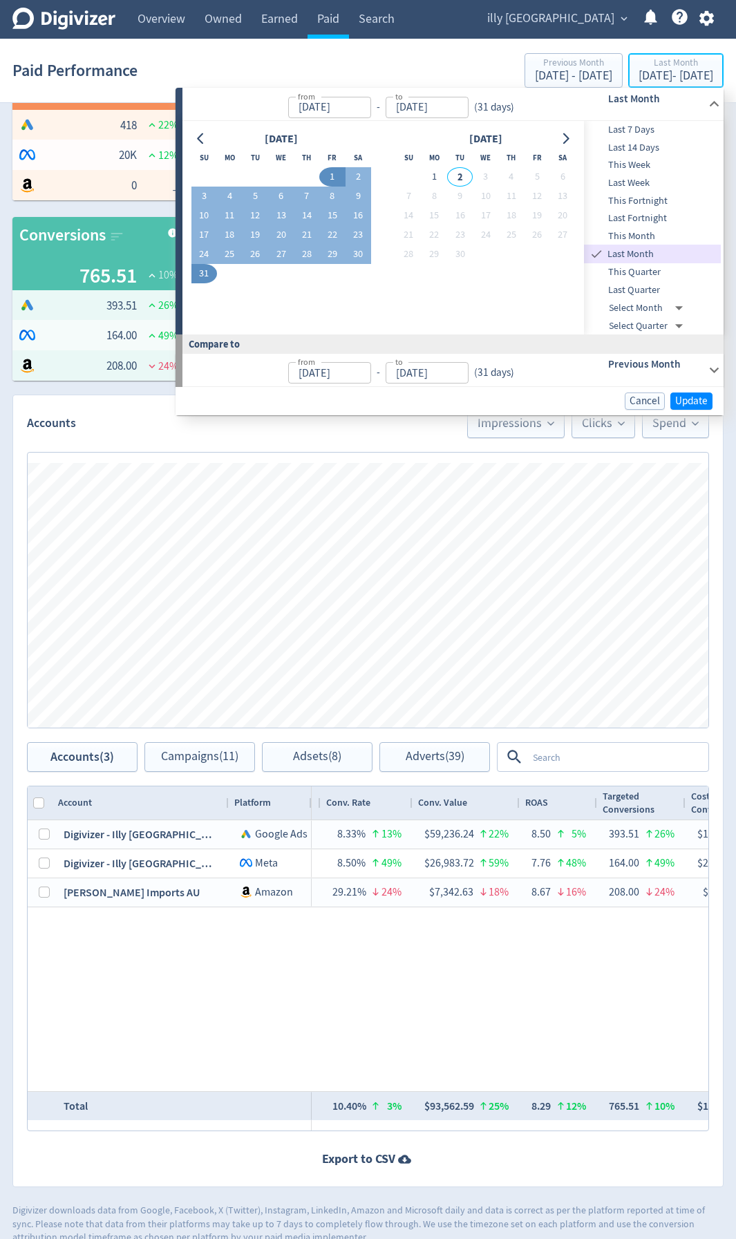
type input "[DATE]"
drag, startPoint x: 702, startPoint y: 374, endPoint x: 686, endPoint y: 387, distance: 21.2
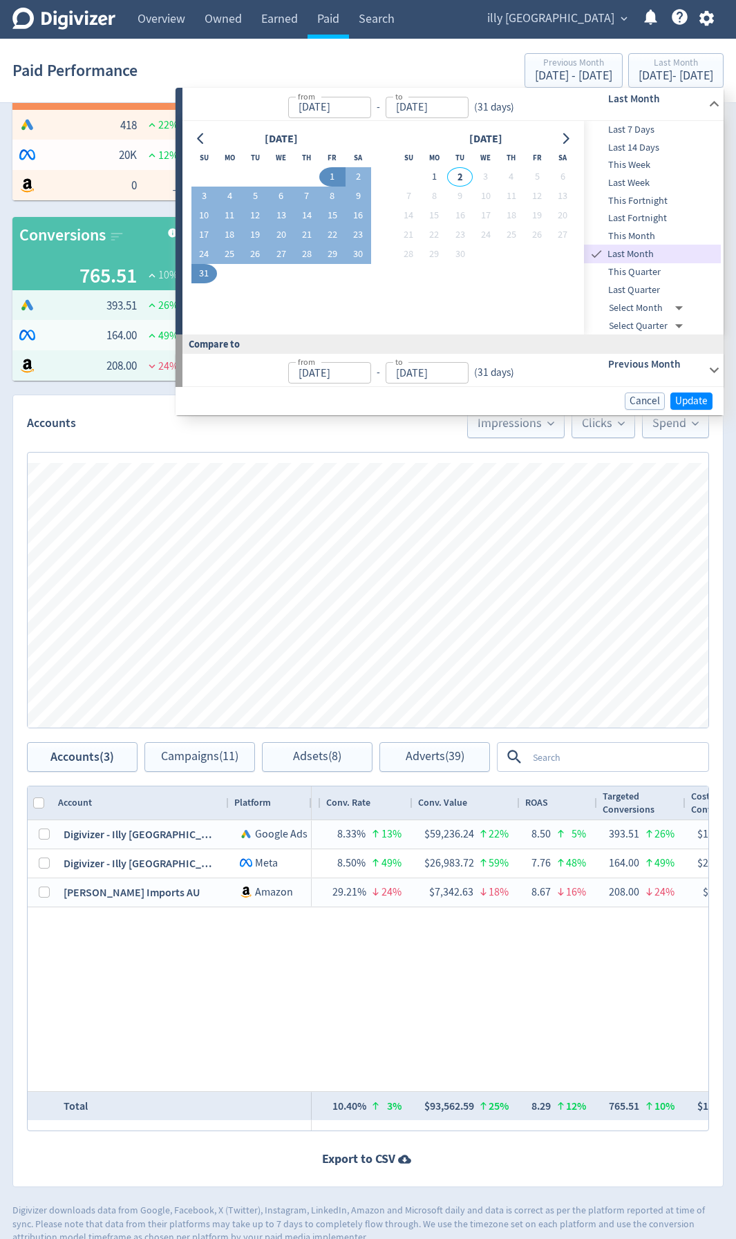
click at [701, 375] on div "Previous Month" at bounding box center [636, 370] width 137 height 32
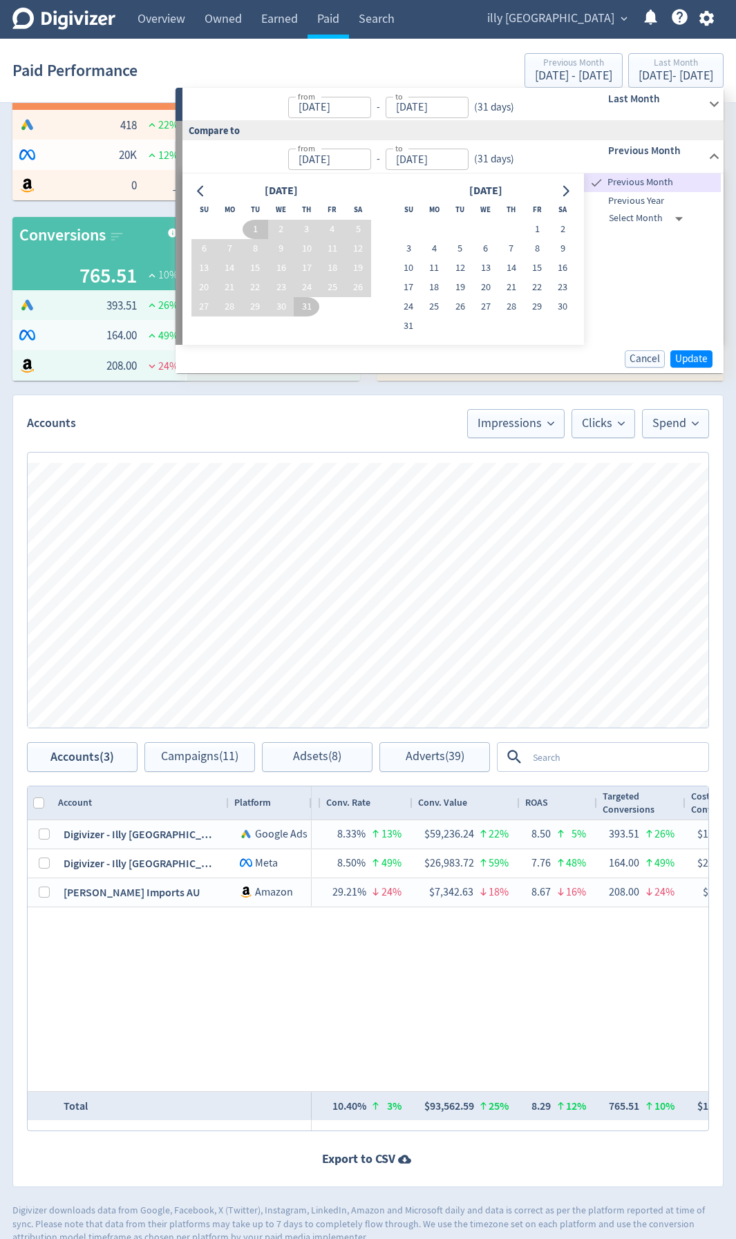
click at [657, 205] on span "Previous Year" at bounding box center [652, 201] width 137 height 15
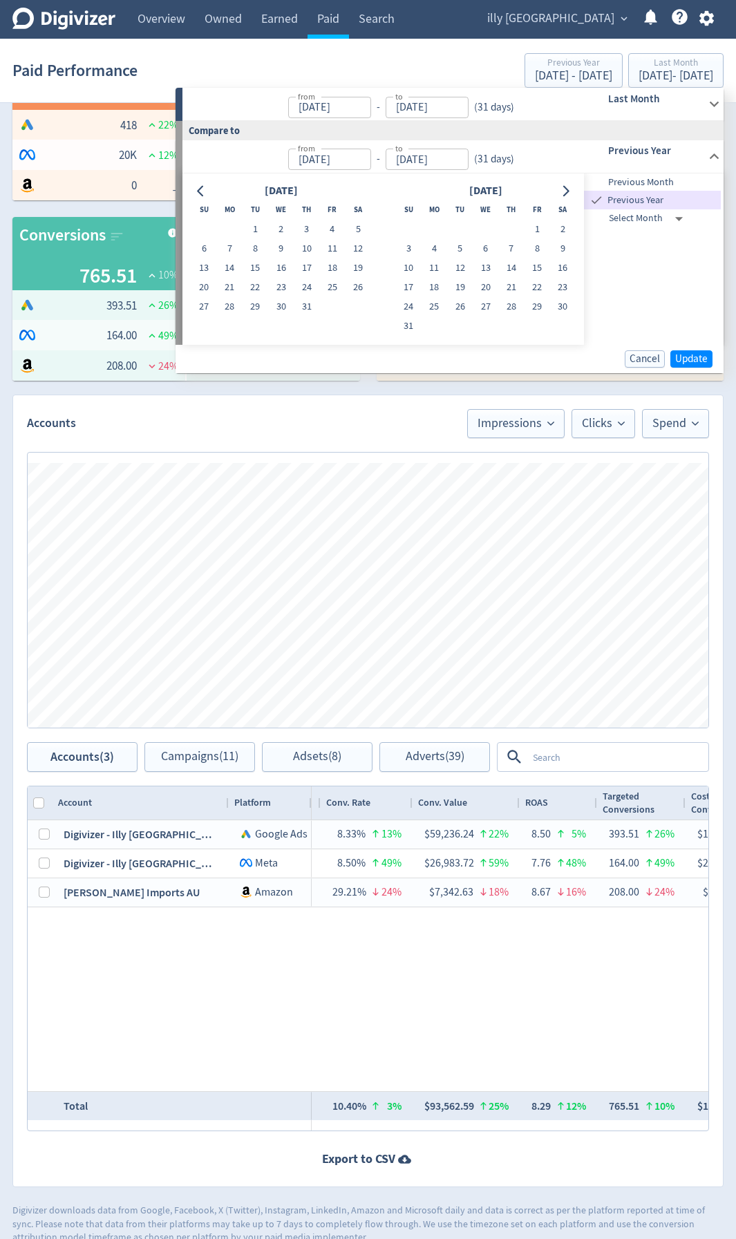
type input "[DATE]"
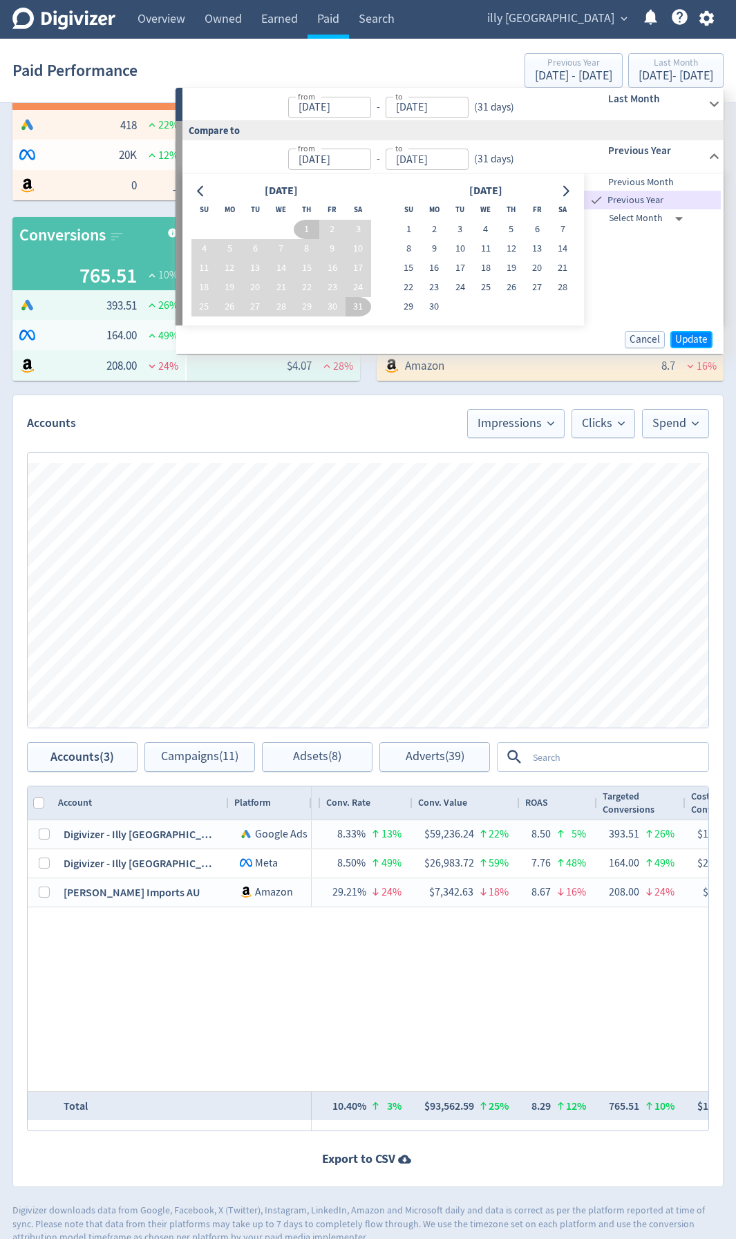
drag, startPoint x: 702, startPoint y: 339, endPoint x: 678, endPoint y: 387, distance: 53.2
click at [701, 339] on span "Update" at bounding box center [691, 340] width 32 height 10
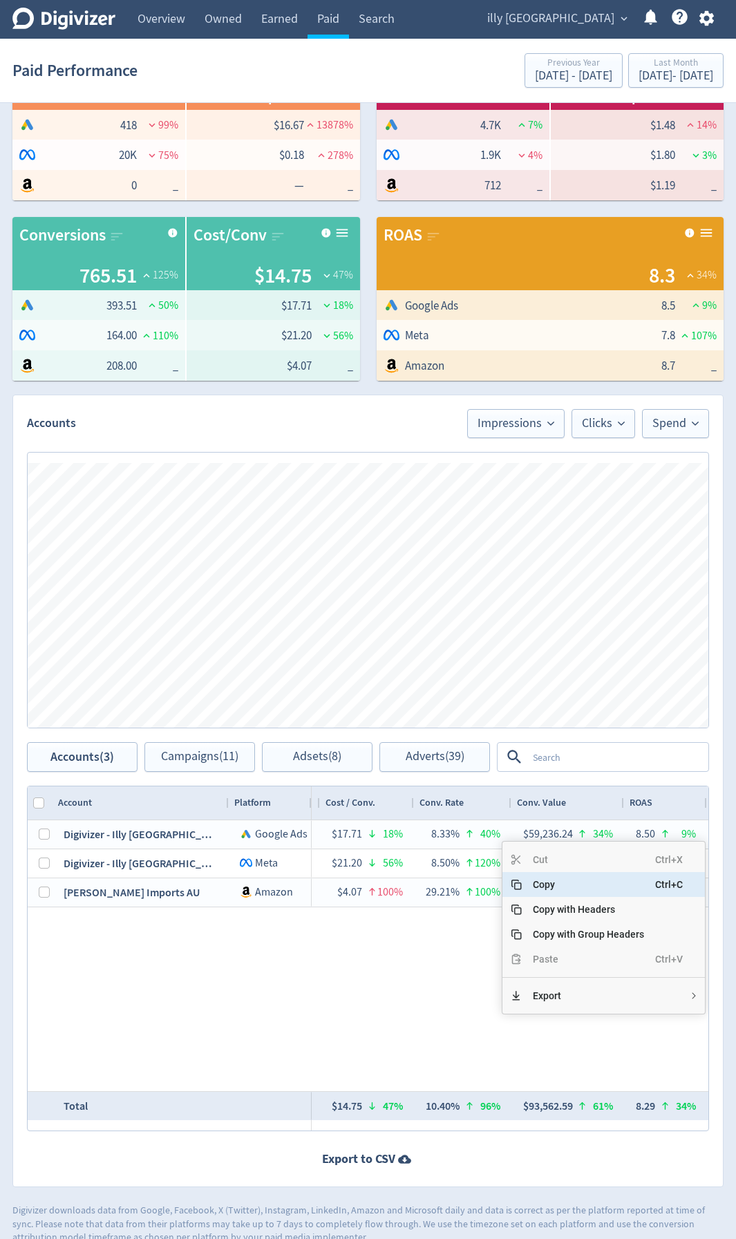
click at [574, 658] on span "Copy" at bounding box center [588, 884] width 133 height 25
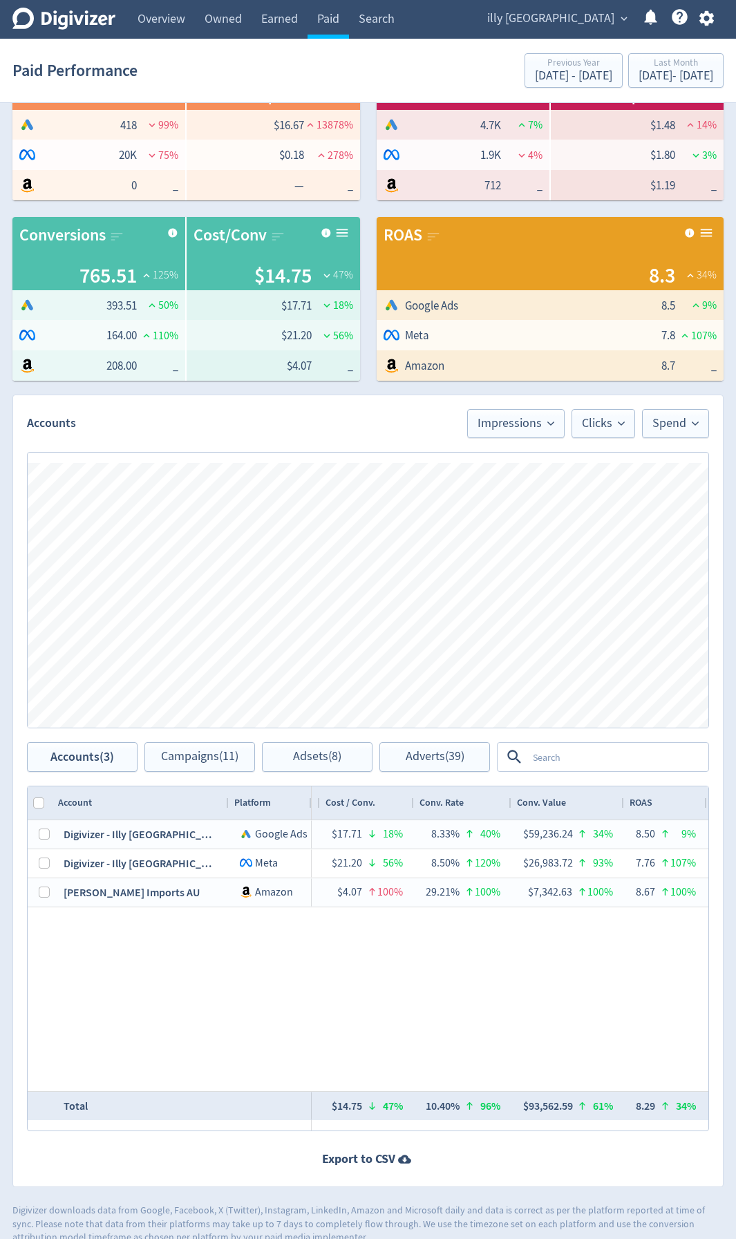
scroll to position [0, 21]
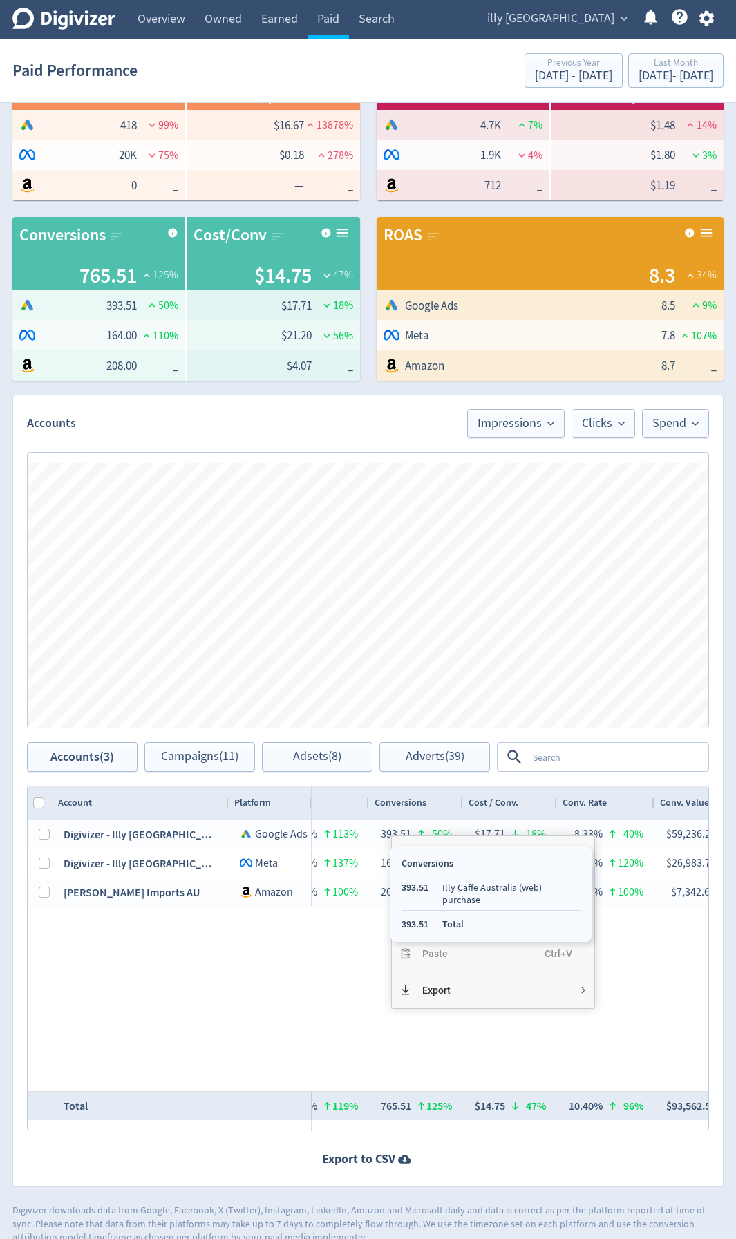
click at [451, 658] on div "Conversions" at bounding box center [491, 863] width 179 height 13
copy li "393.51"
drag, startPoint x: 426, startPoint y: 912, endPoint x: 402, endPoint y: 912, distance: 23.5
click at [402, 658] on ul "393.51 Illy Caffe Australia (web) purchase 393.51 Total" at bounding box center [491, 906] width 179 height 50
click at [343, 658] on div "$6,968.63 23% 244,597 50% $28.49 144% — 418 99% $16.67 13878% 0.17% 98% 155 99%…" at bounding box center [510, 956] width 397 height 271
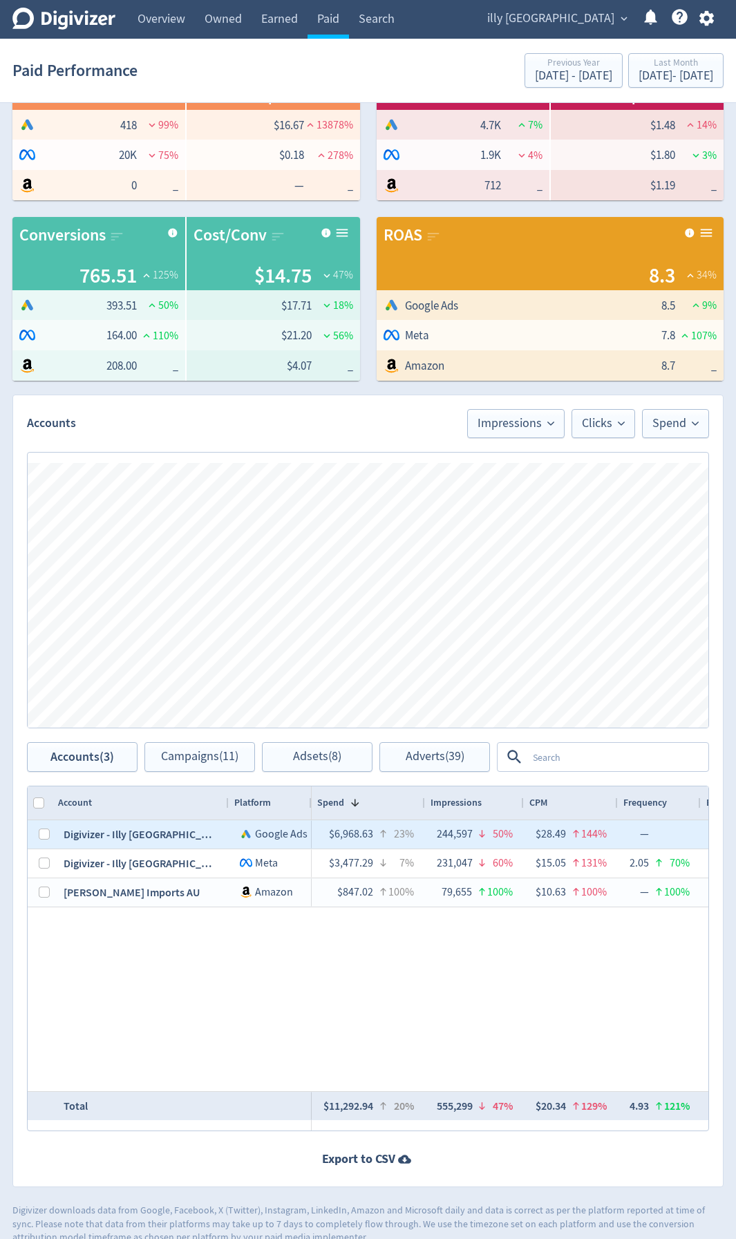
drag, startPoint x: 359, startPoint y: 835, endPoint x: 350, endPoint y: 834, distance: 9.0
click at [350, 658] on div "$6,968.63 23%" at bounding box center [368, 834] width 91 height 27
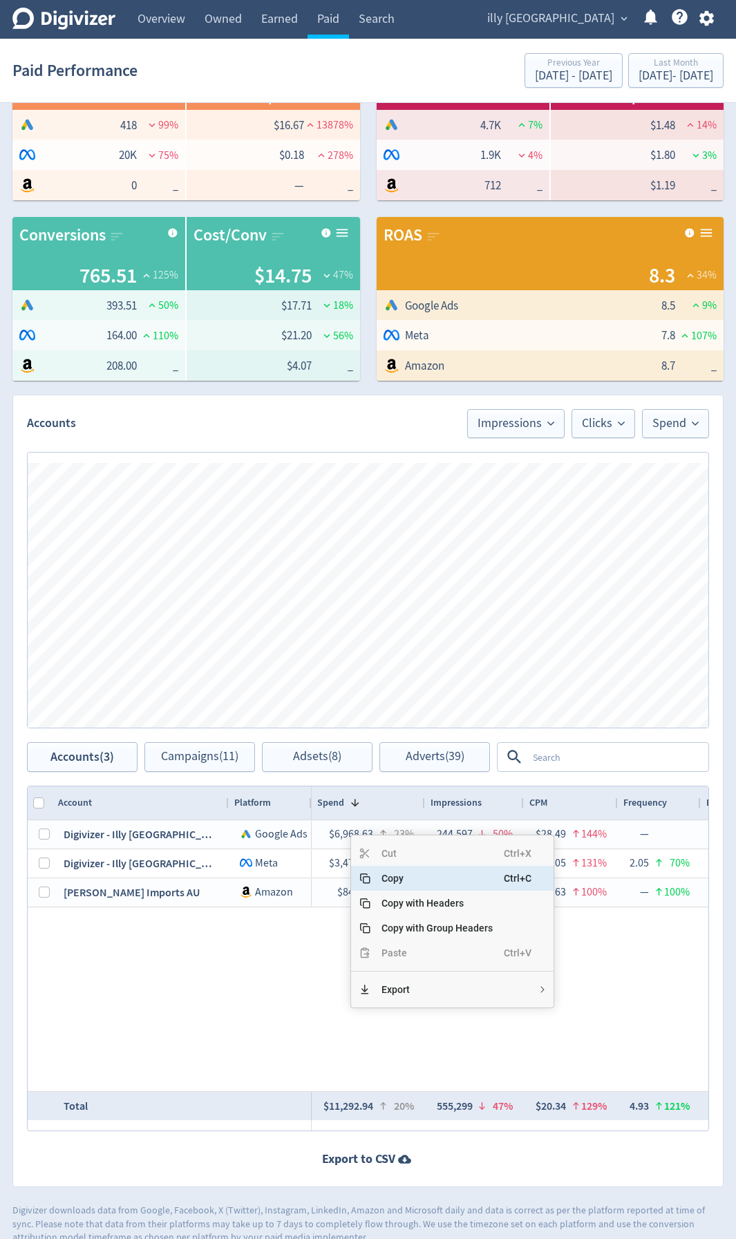
drag, startPoint x: 399, startPoint y: 881, endPoint x: 412, endPoint y: 933, distance: 52.8
click at [400, 658] on span "Copy" at bounding box center [437, 878] width 133 height 25
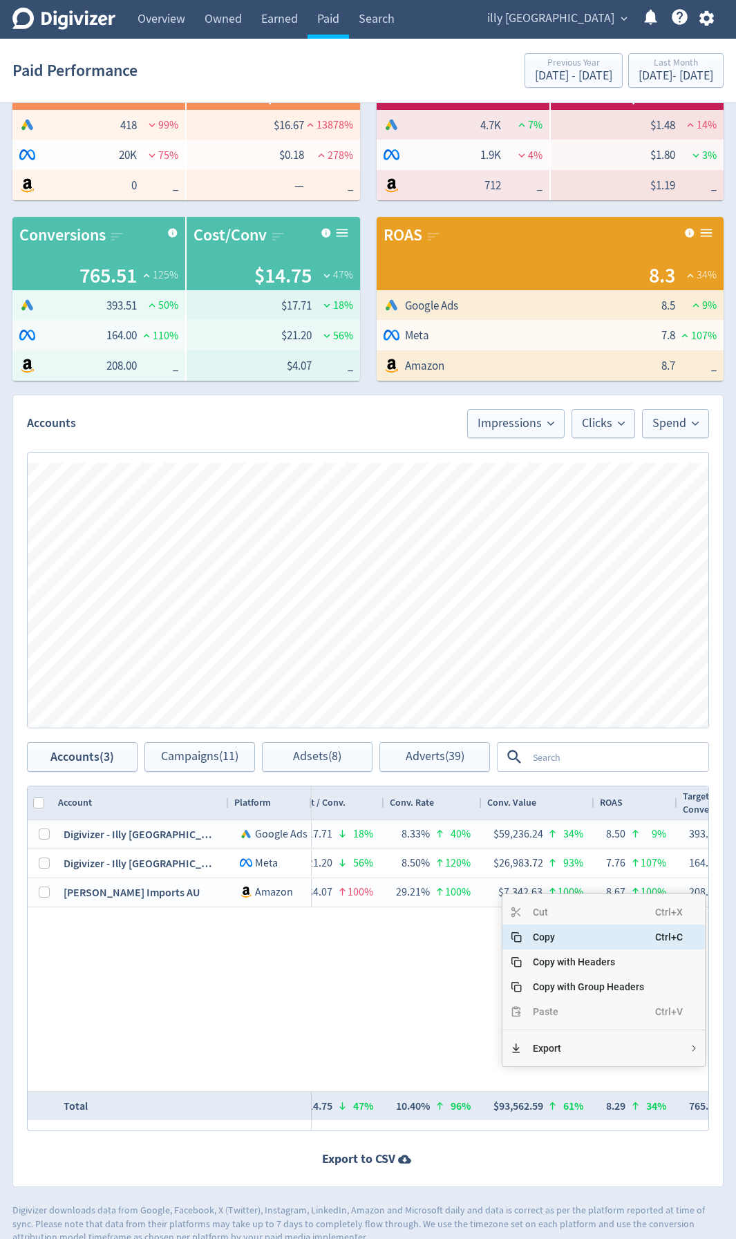
click at [556, 658] on span "Copy" at bounding box center [588, 937] width 133 height 25
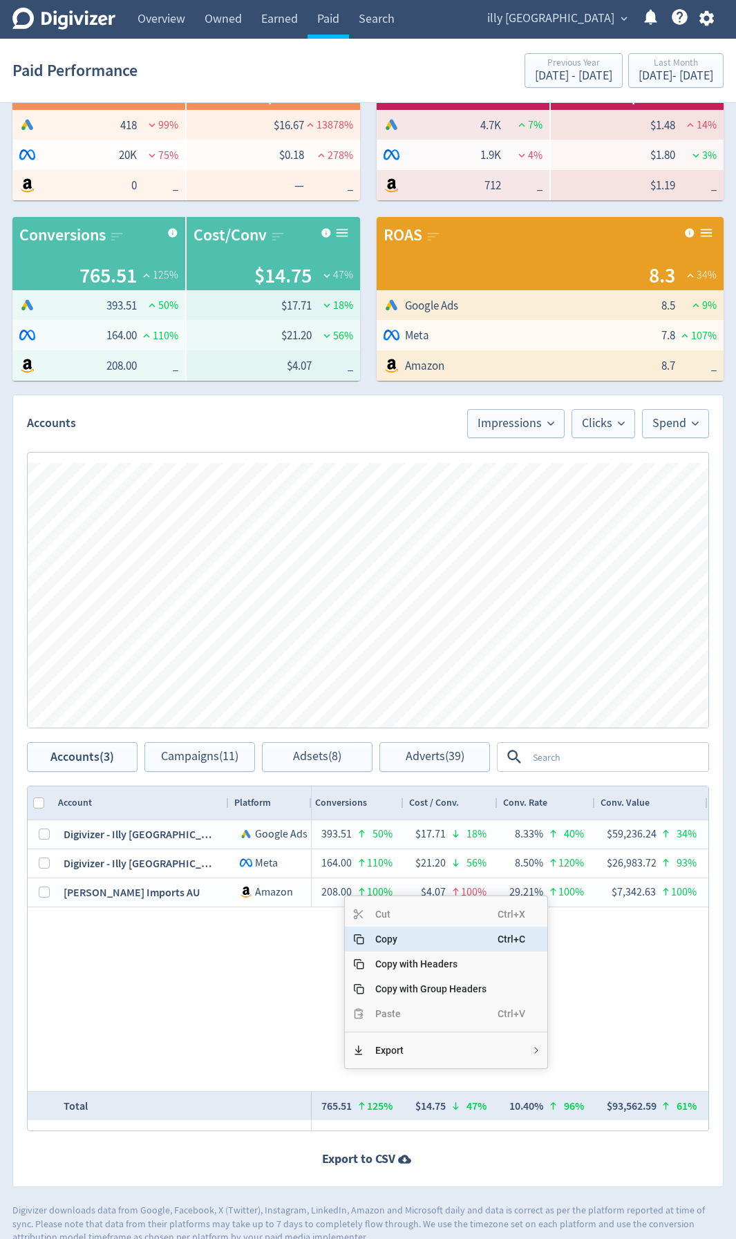
click at [393, 658] on span "Copy" at bounding box center [430, 939] width 133 height 25
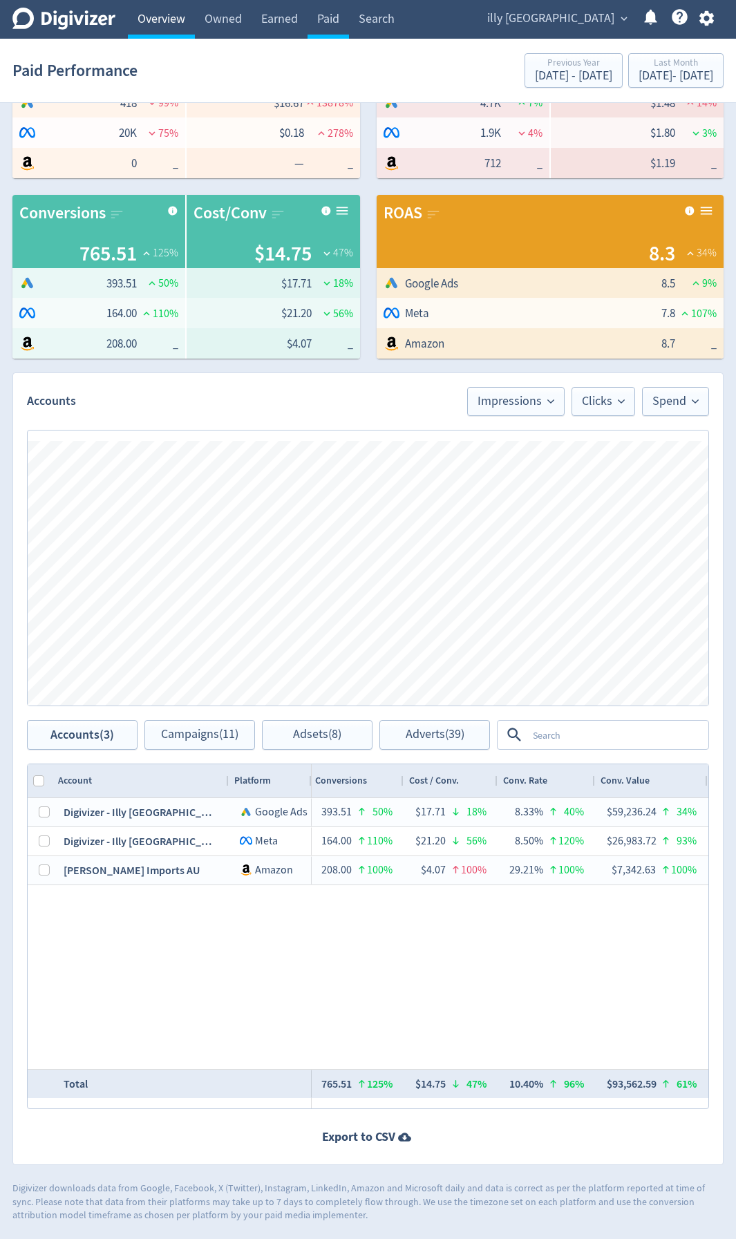
click at [178, 12] on link "Overview" at bounding box center [161, 19] width 67 height 39
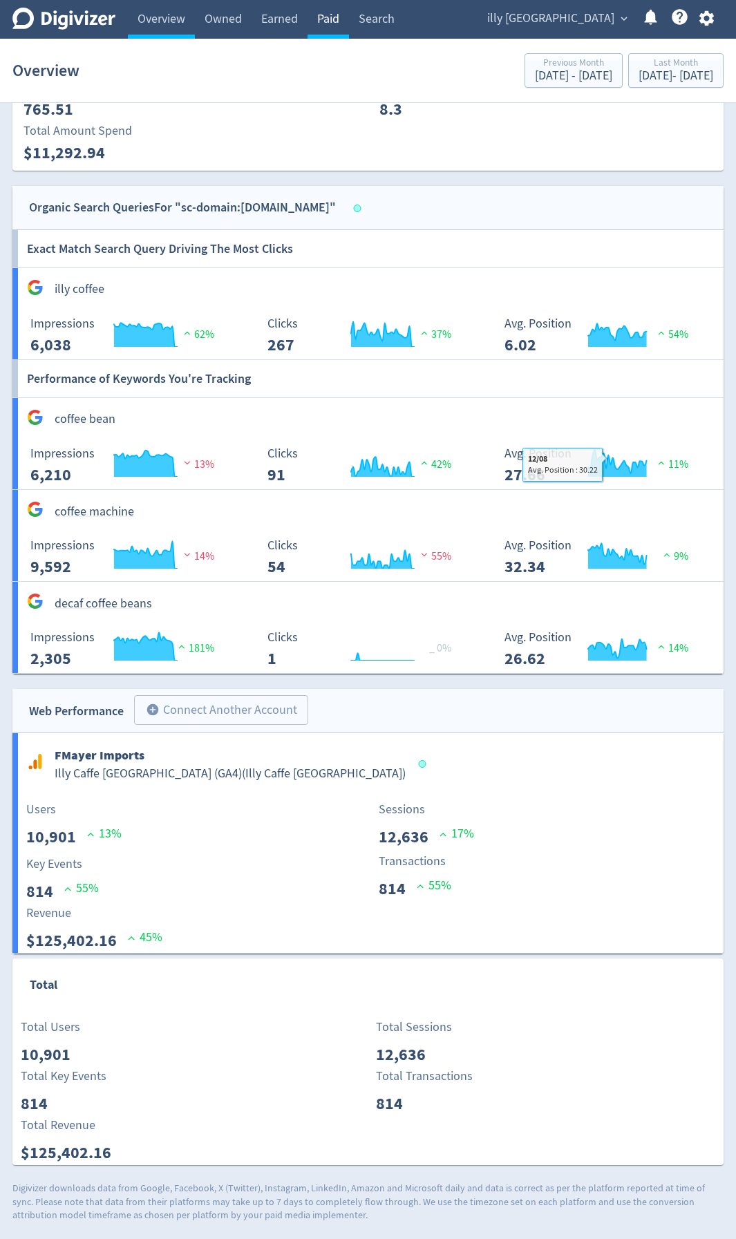
click at [319, 13] on link "Paid" at bounding box center [328, 19] width 41 height 39
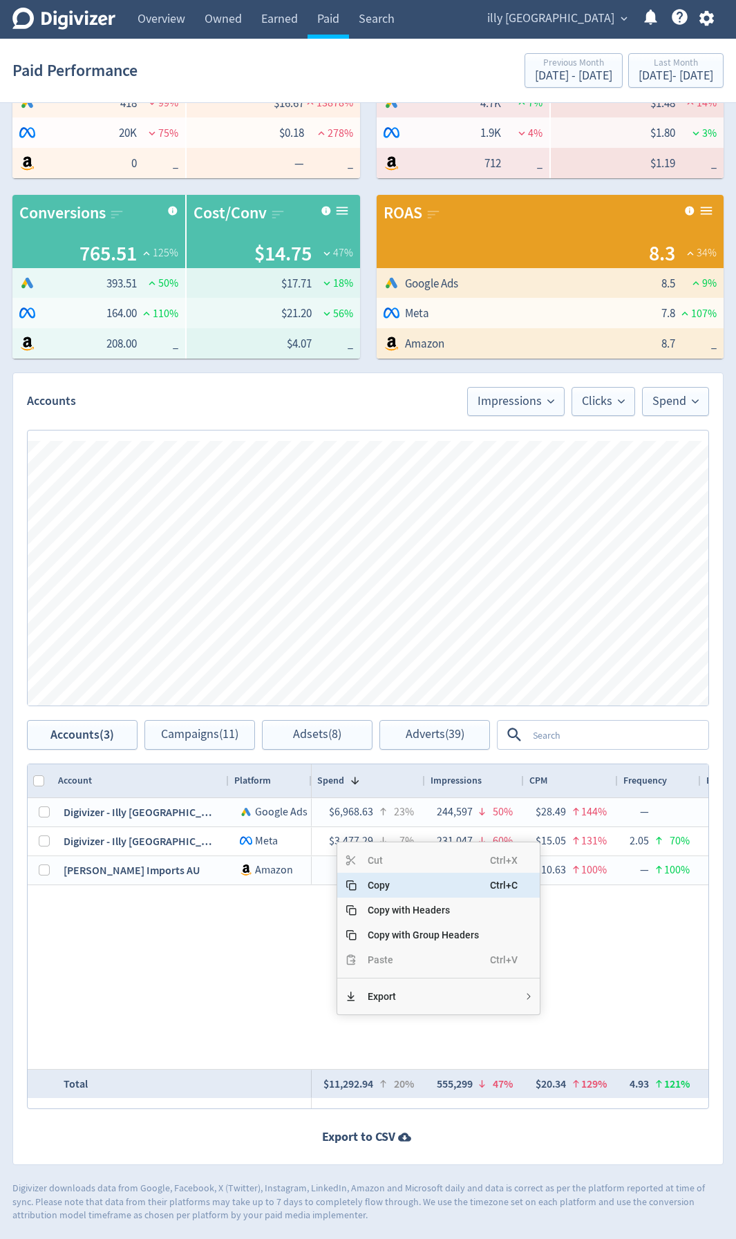
click at [406, 658] on span "Copy" at bounding box center [423, 885] width 133 height 25
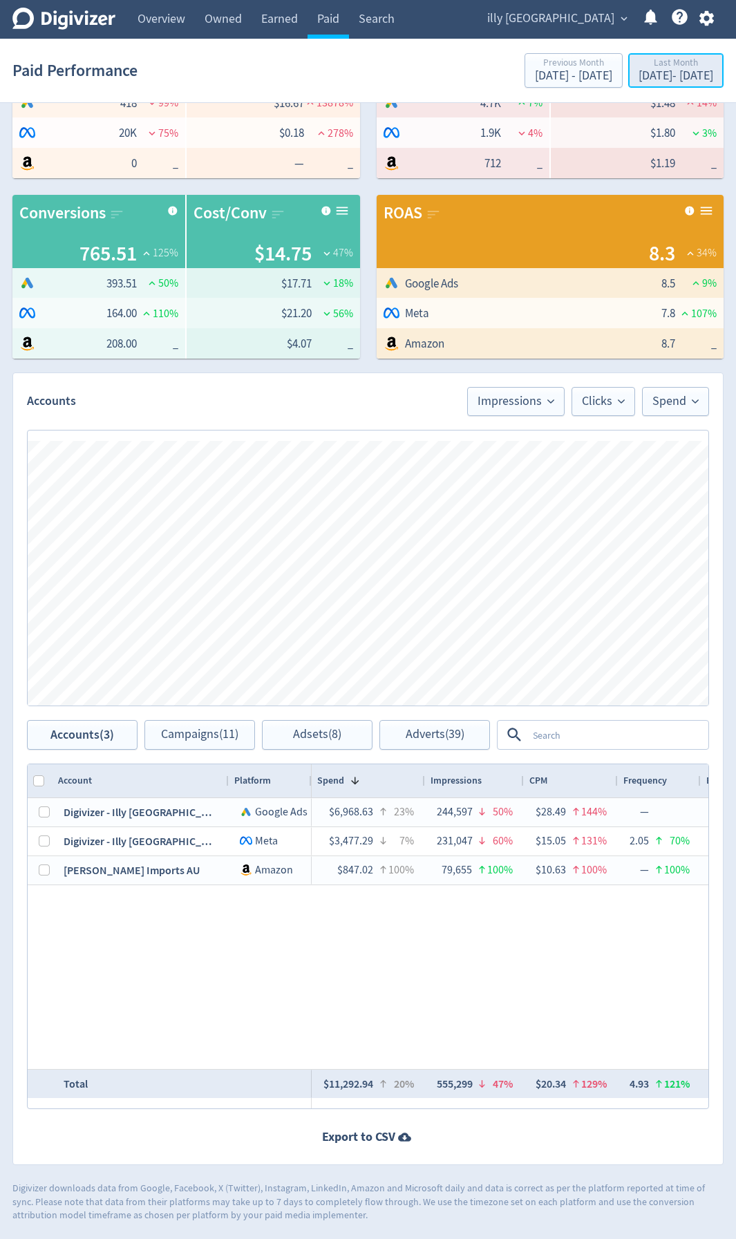
click at [640, 58] on div "Last Month" at bounding box center [676, 64] width 75 height 12
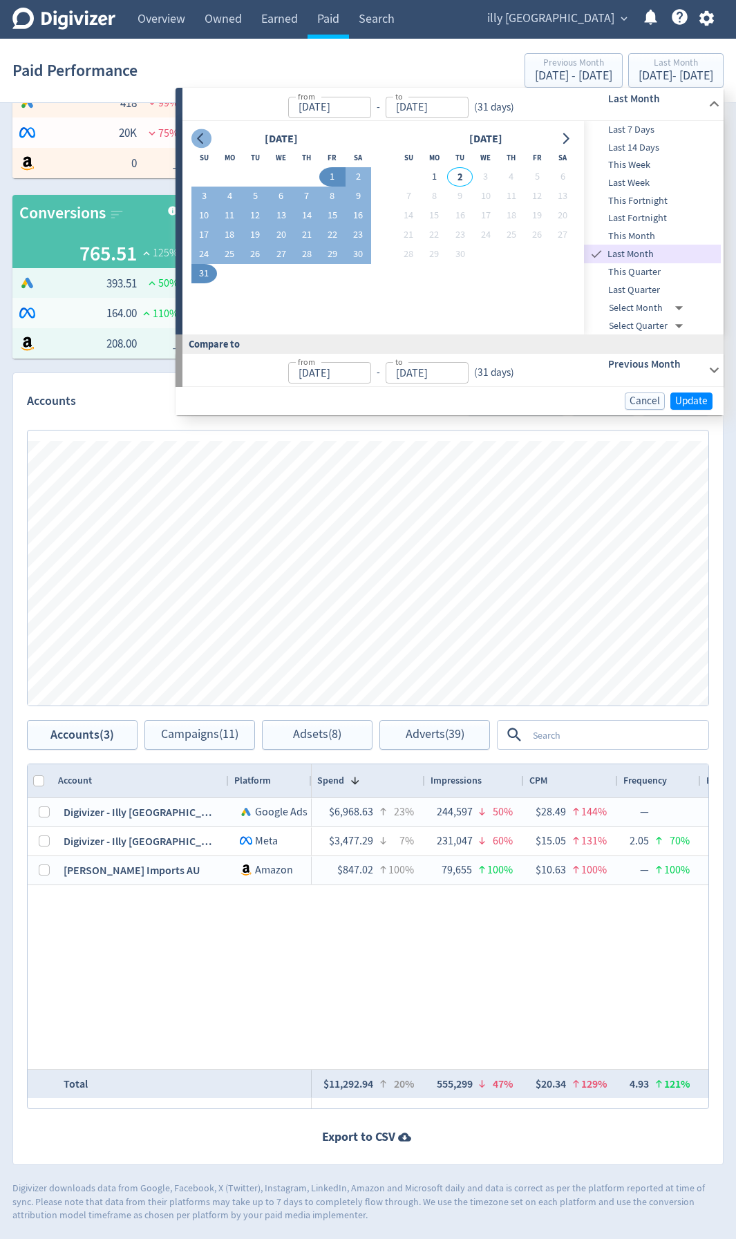
click at [194, 138] on button "Go to previous month" at bounding box center [201, 138] width 20 height 19
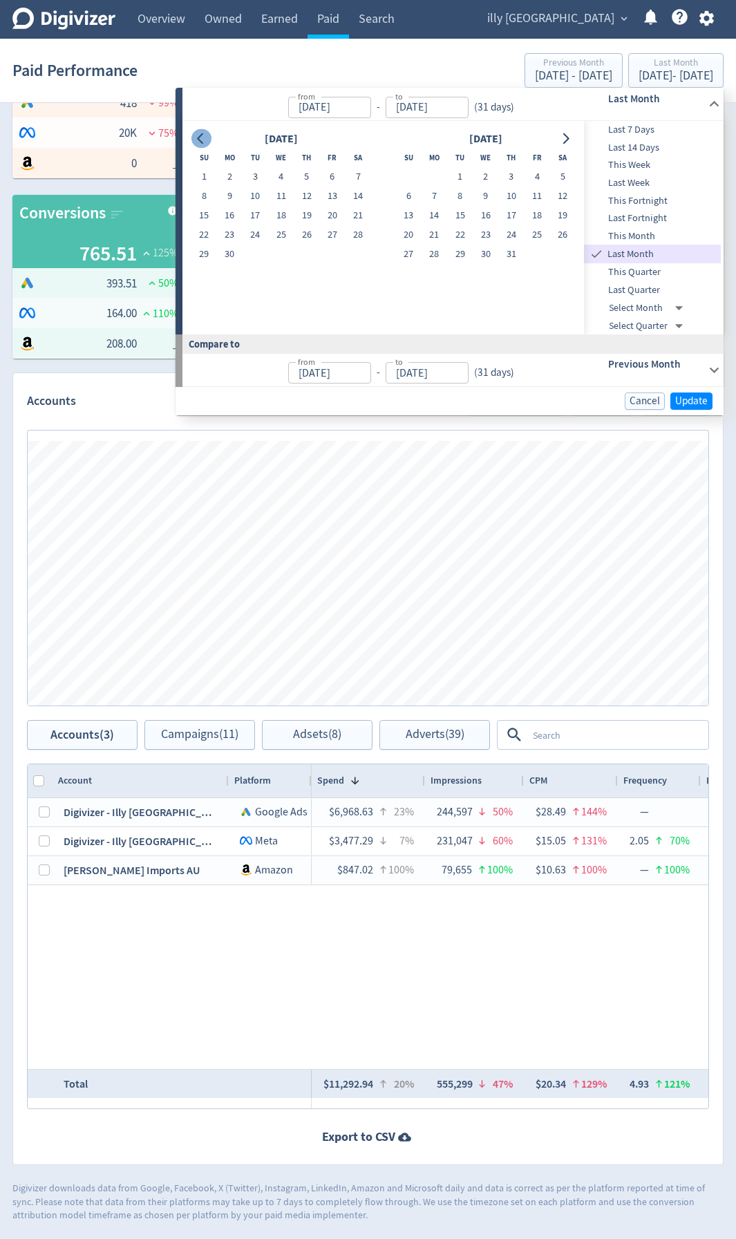
click at [194, 138] on button "Go to previous month" at bounding box center [201, 138] width 20 height 19
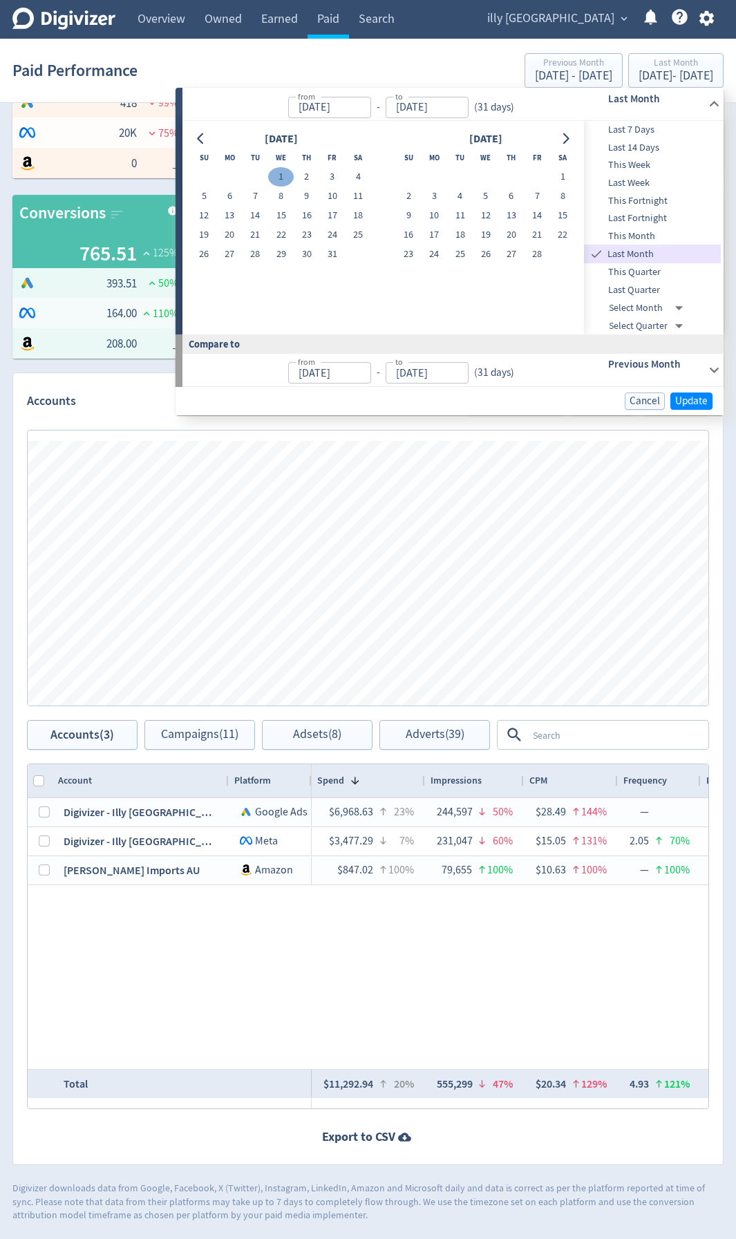
click at [283, 176] on button "1" at bounding box center [281, 176] width 26 height 19
type input "[PERSON_NAME][DATE]"
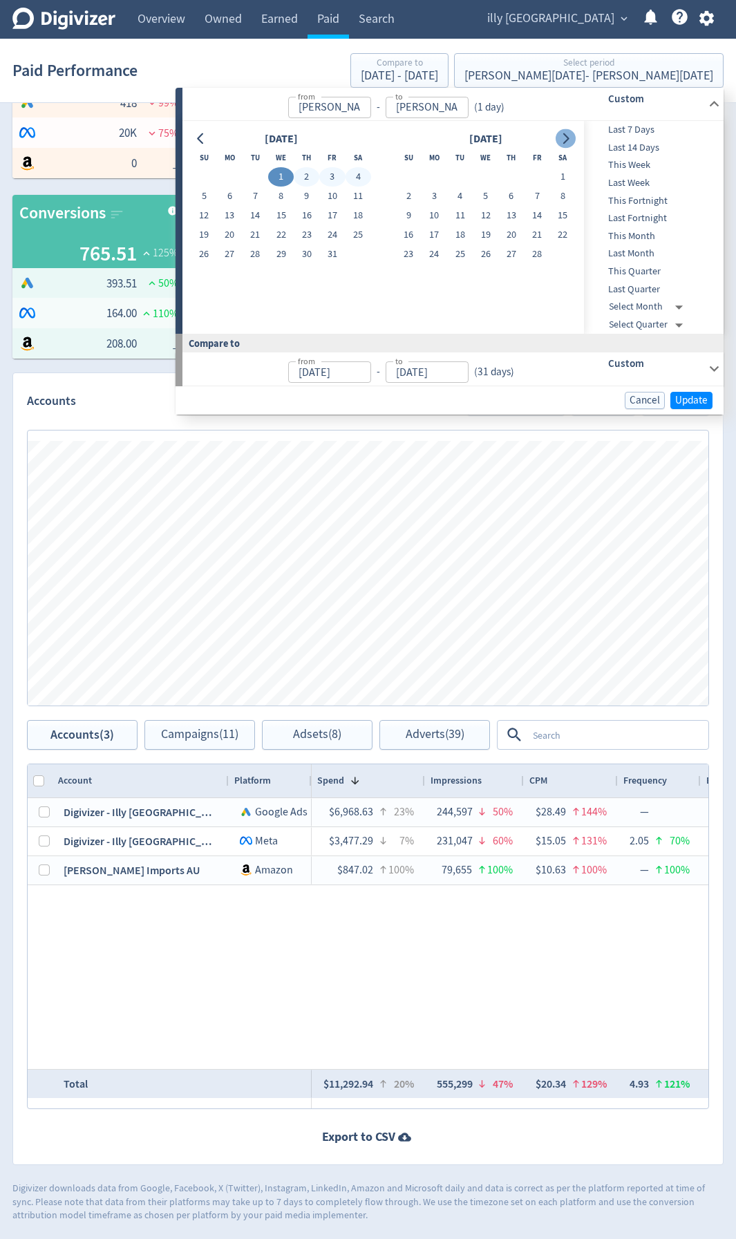
click at [563, 141] on icon "Go to next month" at bounding box center [565, 138] width 11 height 11
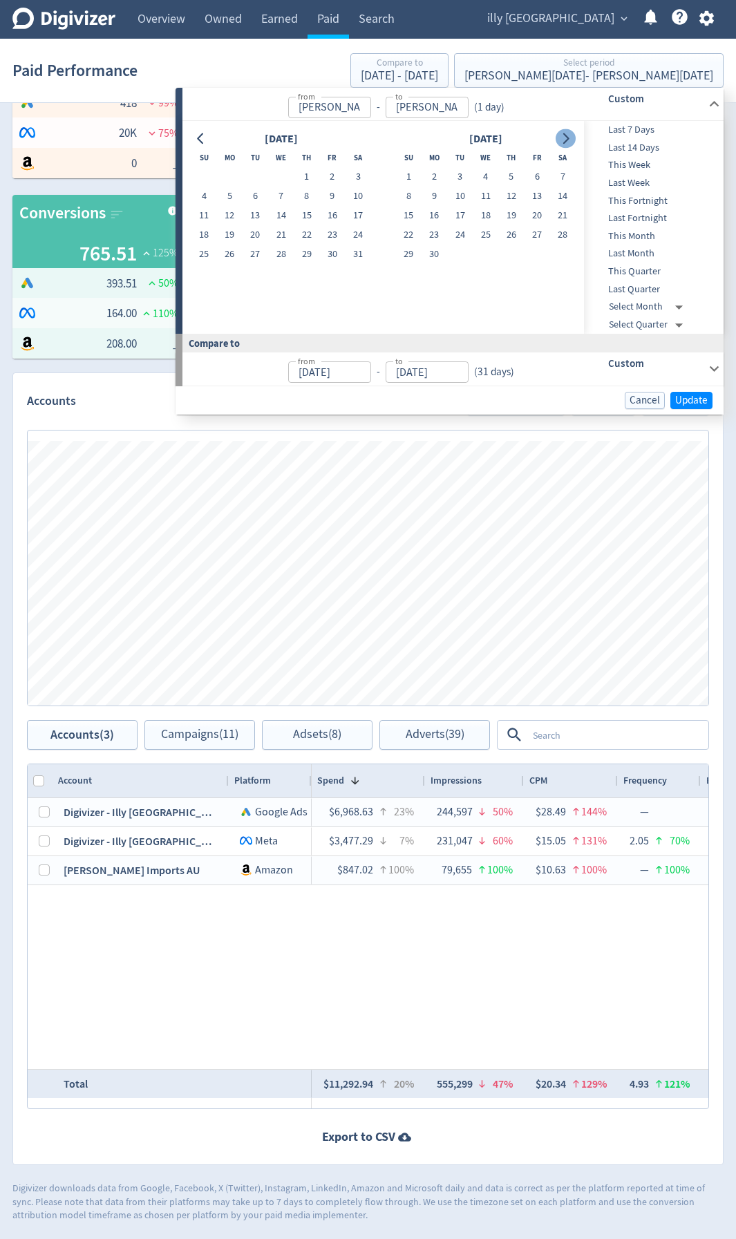
click at [563, 141] on icon "Go to next month" at bounding box center [565, 138] width 11 height 11
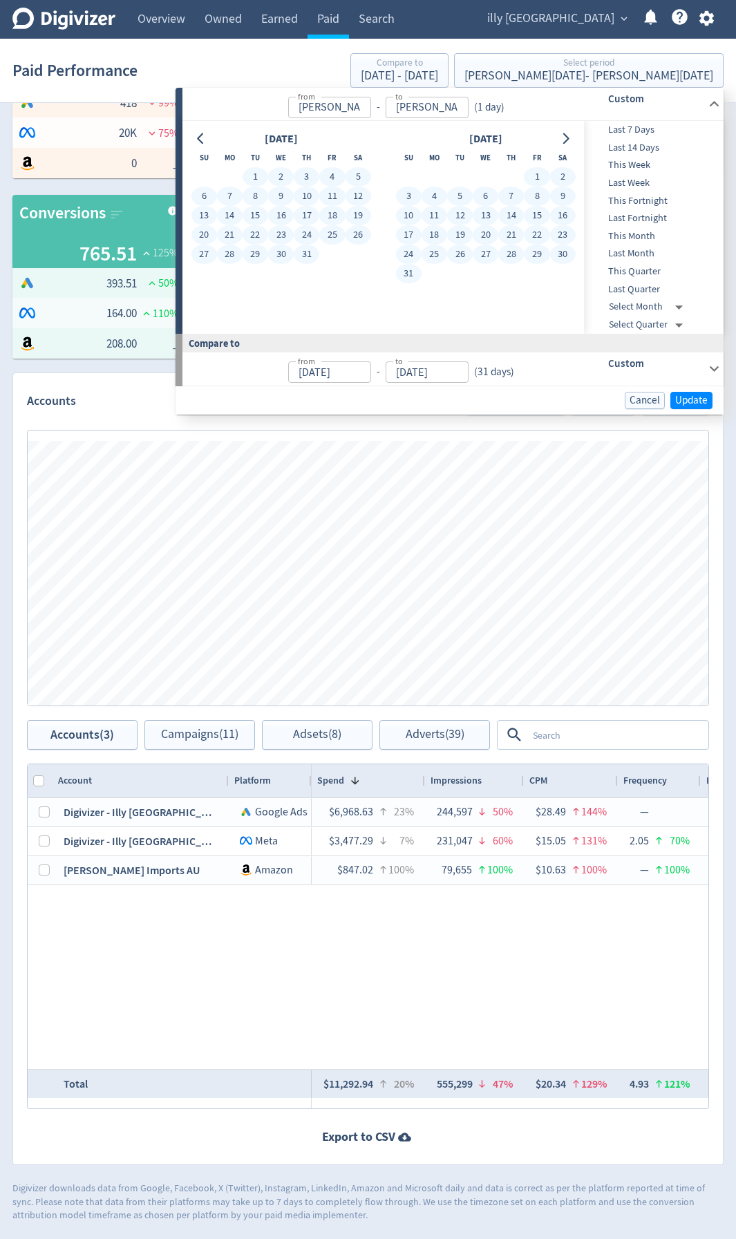
click at [399, 276] on button "31" at bounding box center [409, 273] width 26 height 19
type input "[DATE]"
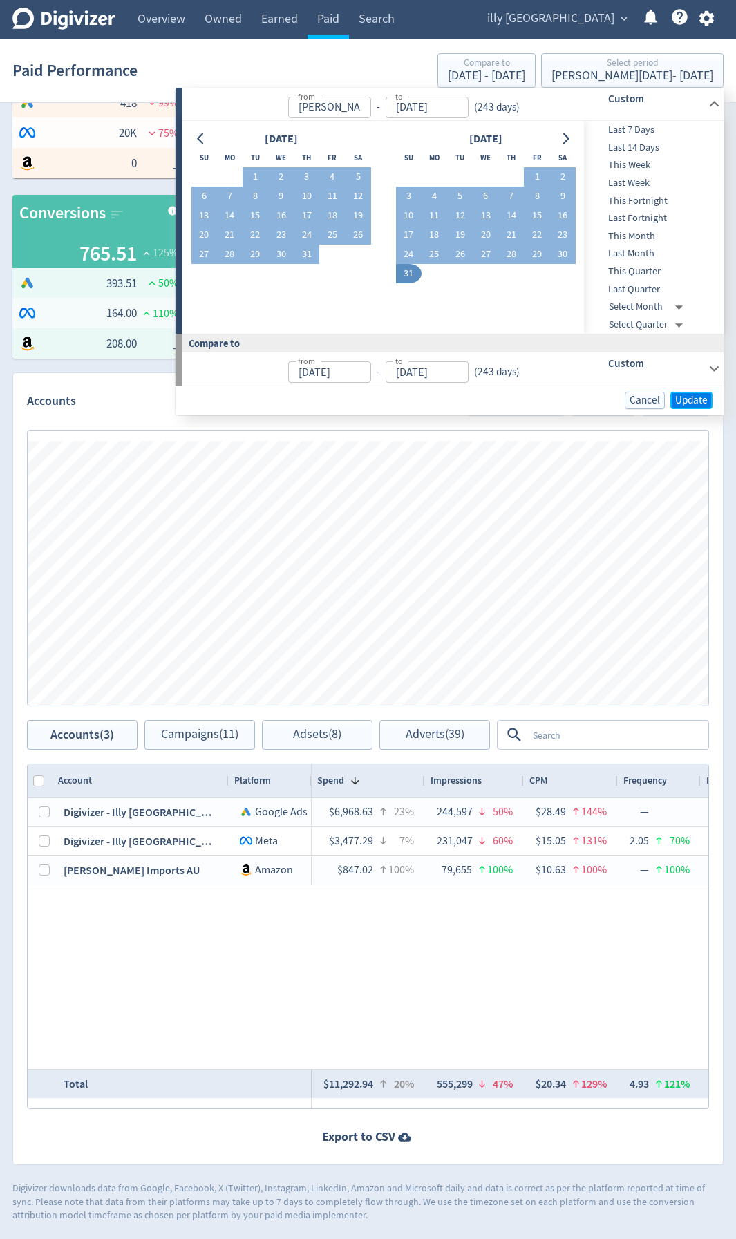
click at [695, 401] on span "Update" at bounding box center [691, 400] width 32 height 10
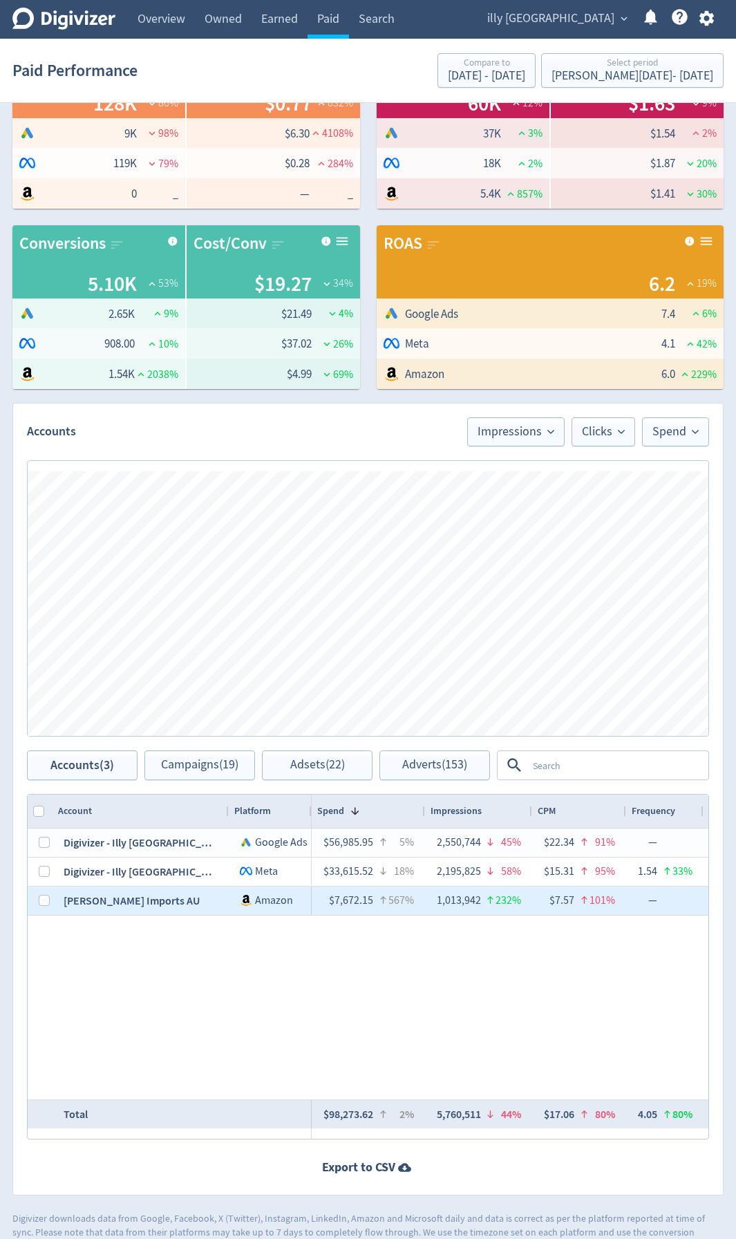
scroll to position [281, 0]
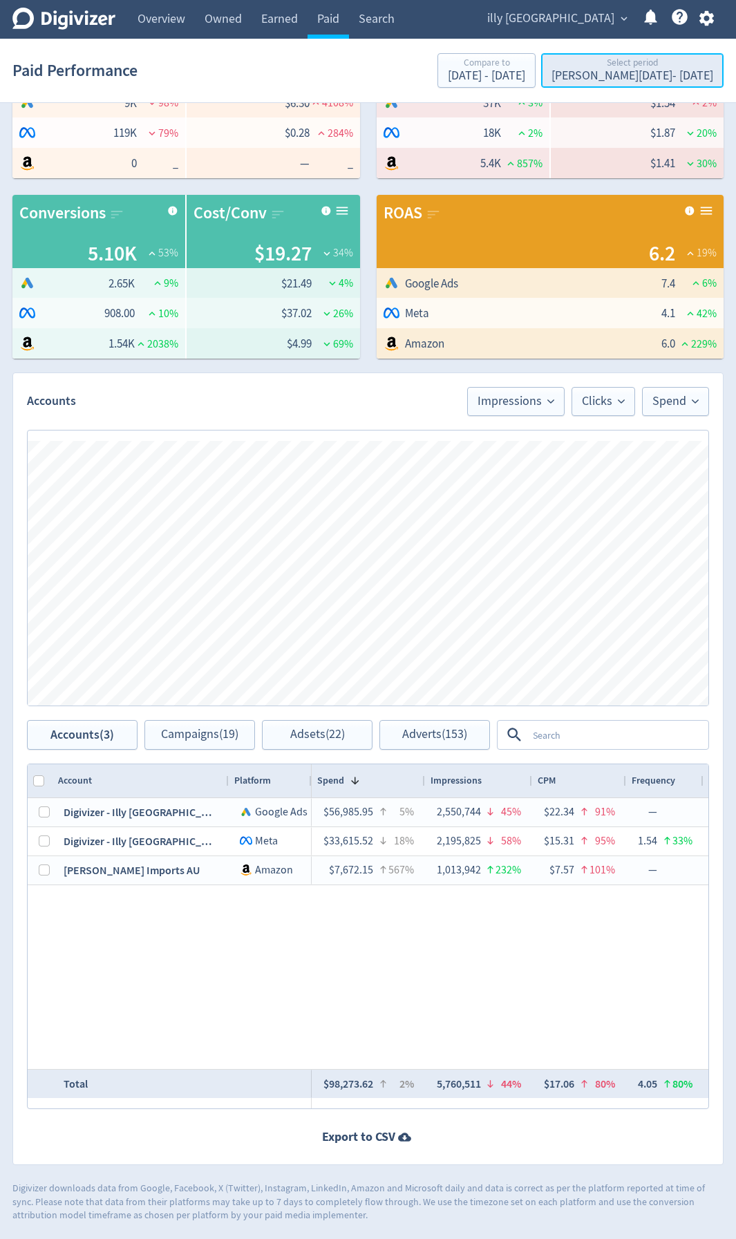
drag, startPoint x: 629, startPoint y: 63, endPoint x: 648, endPoint y: 72, distance: 20.7
click at [629, 63] on div "Select period" at bounding box center [633, 64] width 162 height 12
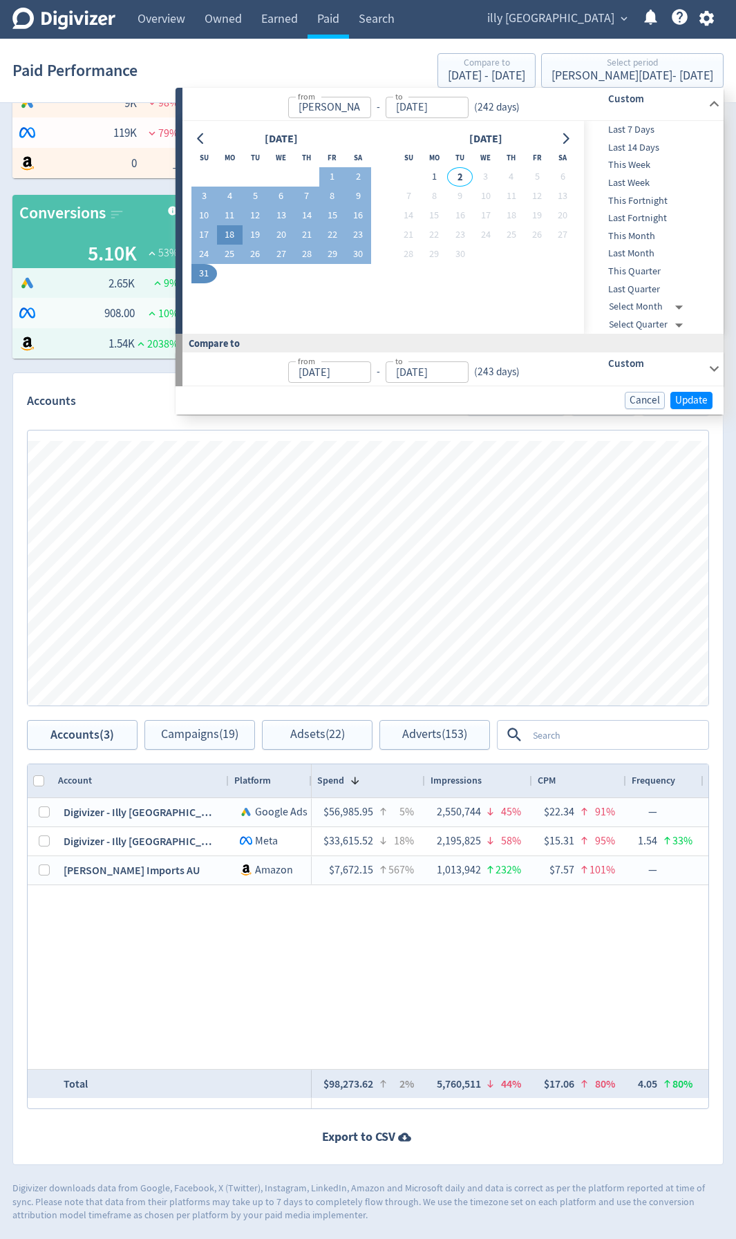
click at [225, 238] on button "18" at bounding box center [230, 234] width 26 height 19
type input "[DATE]"
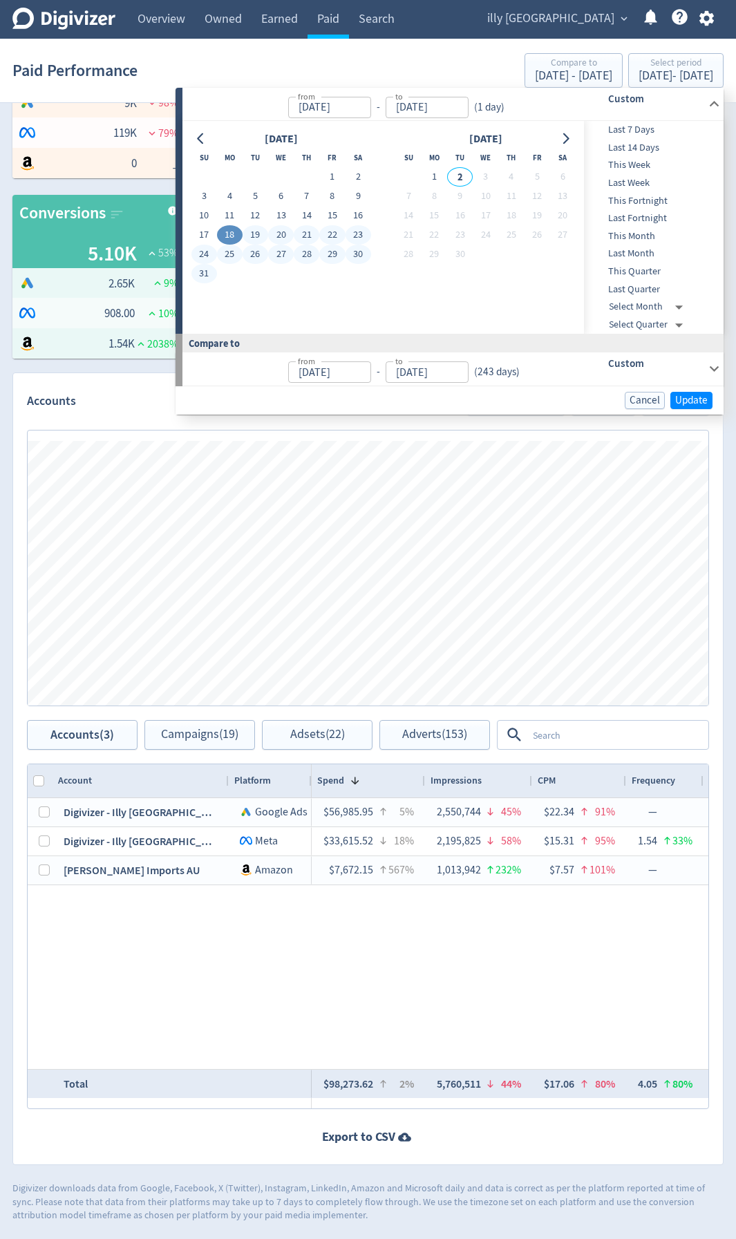
click at [203, 272] on button "31" at bounding box center [204, 273] width 26 height 19
type input "[DATE]"
click at [704, 358] on div "Custom" at bounding box center [636, 369] width 137 height 32
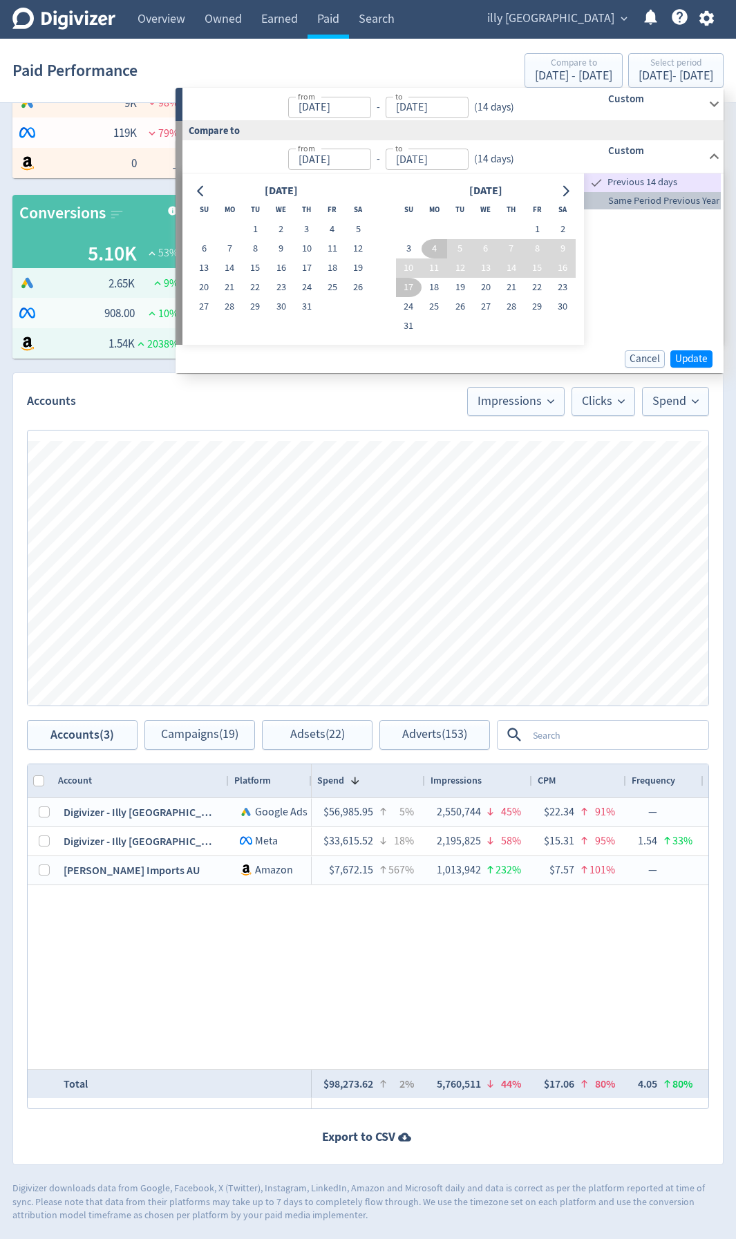
click at [673, 202] on span "Same Period Previous Year" at bounding box center [652, 201] width 137 height 15
type input "[DATE]"
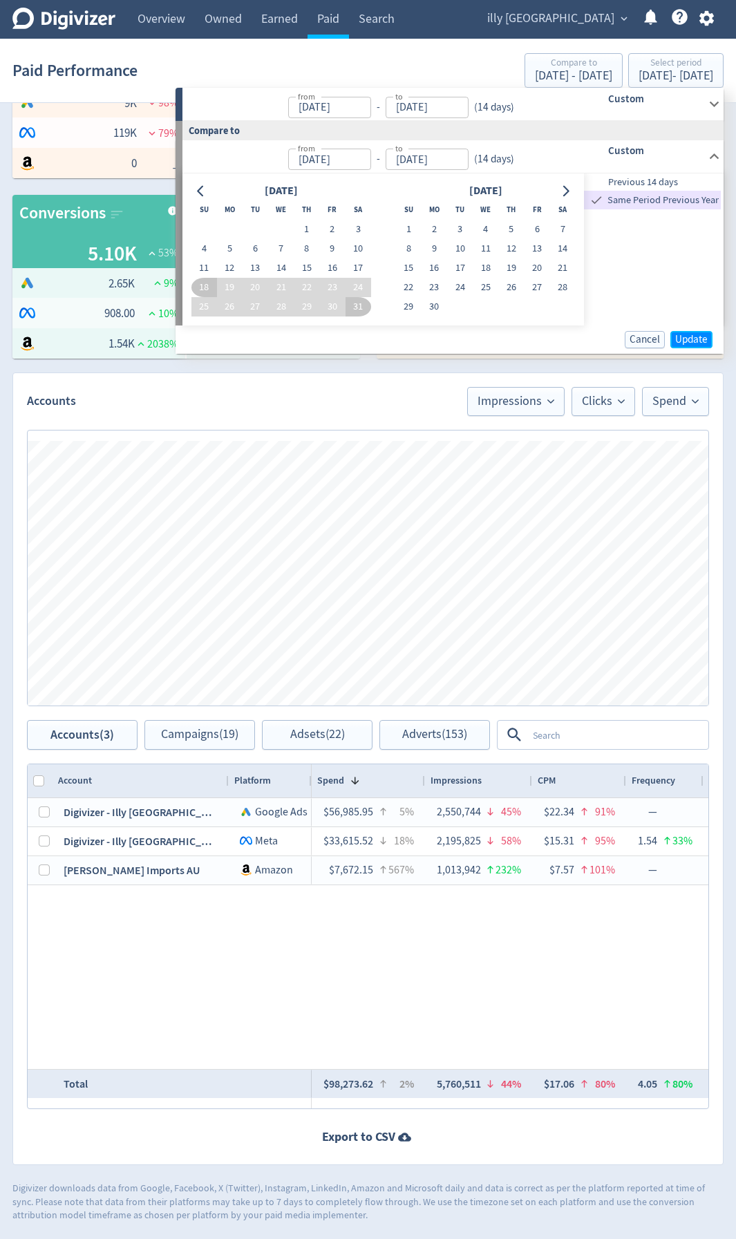
click at [697, 338] on span "Update" at bounding box center [691, 340] width 32 height 10
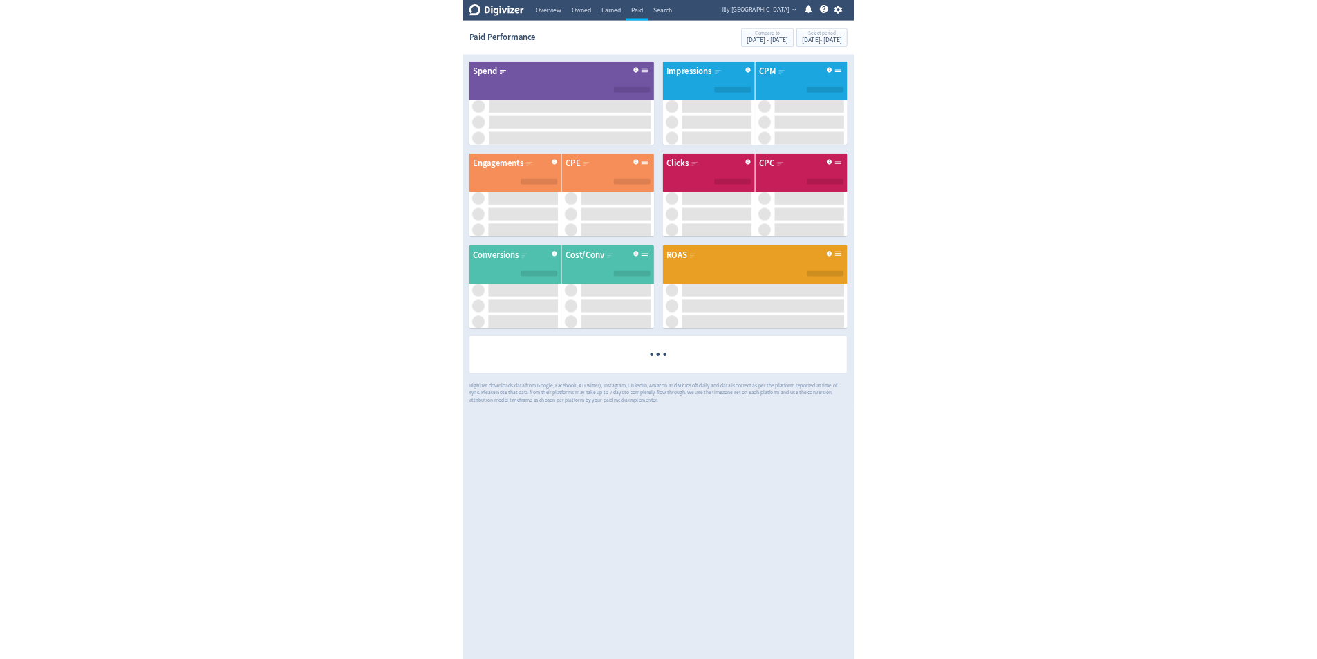
scroll to position [0, 0]
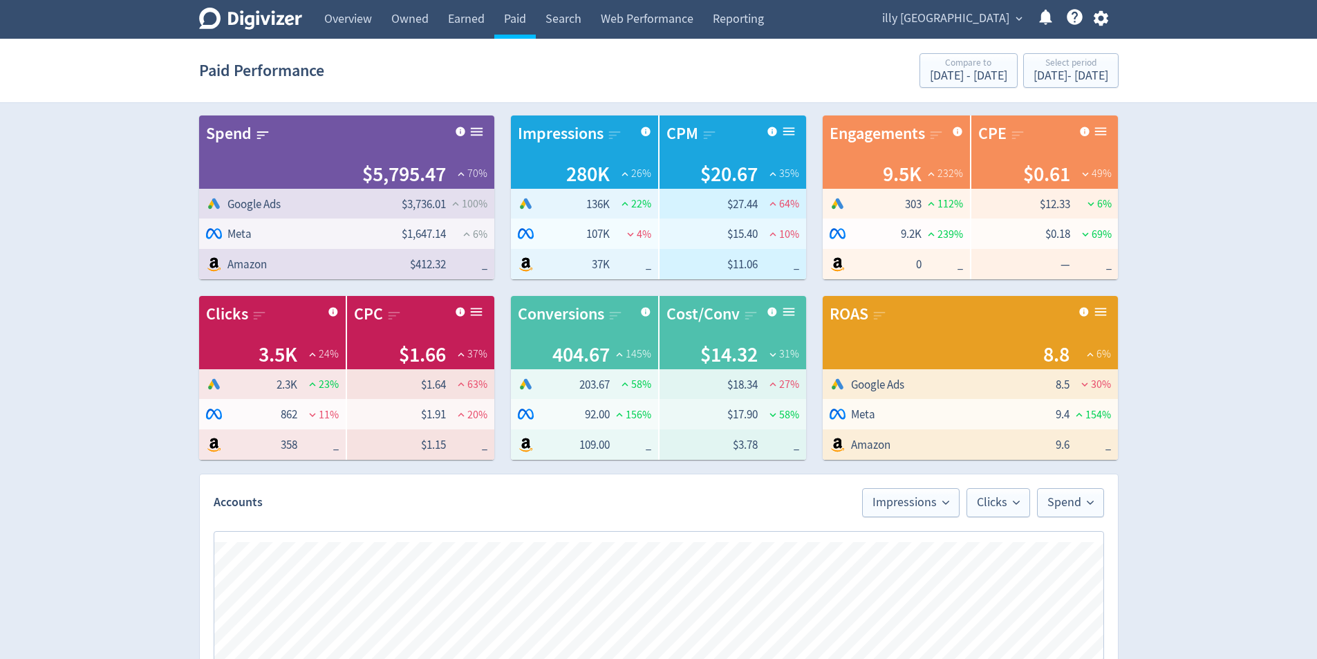
drag, startPoint x: 1181, startPoint y: 539, endPoint x: 1184, endPoint y: 551, distance: 12.2
click at [1181, 539] on div "Digivizer Logo [PERSON_NAME] Logo Overview Owned Earned Paid Search Web Perform…" at bounding box center [658, 655] width 1317 height 1310
click at [1215, 128] on div "Digivizer Logo [PERSON_NAME] Logo Overview Owned Earned Paid Search Web Perform…" at bounding box center [658, 655] width 1317 height 1310
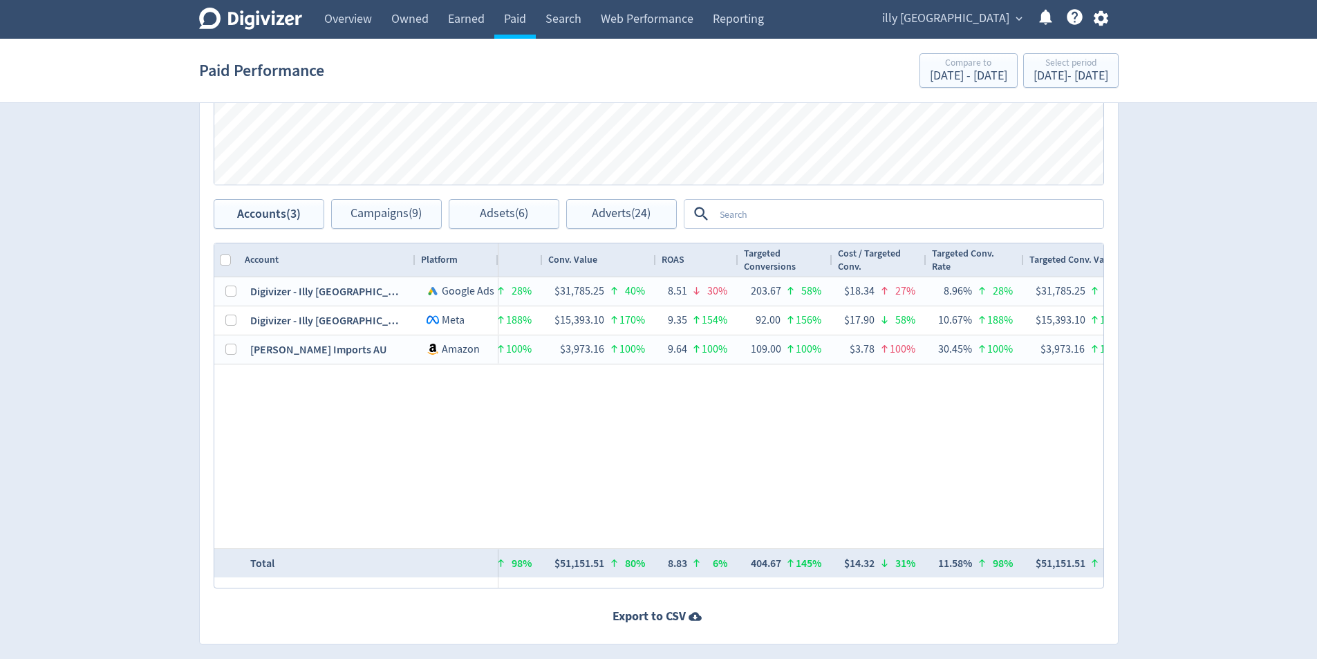
scroll to position [0, 1503]
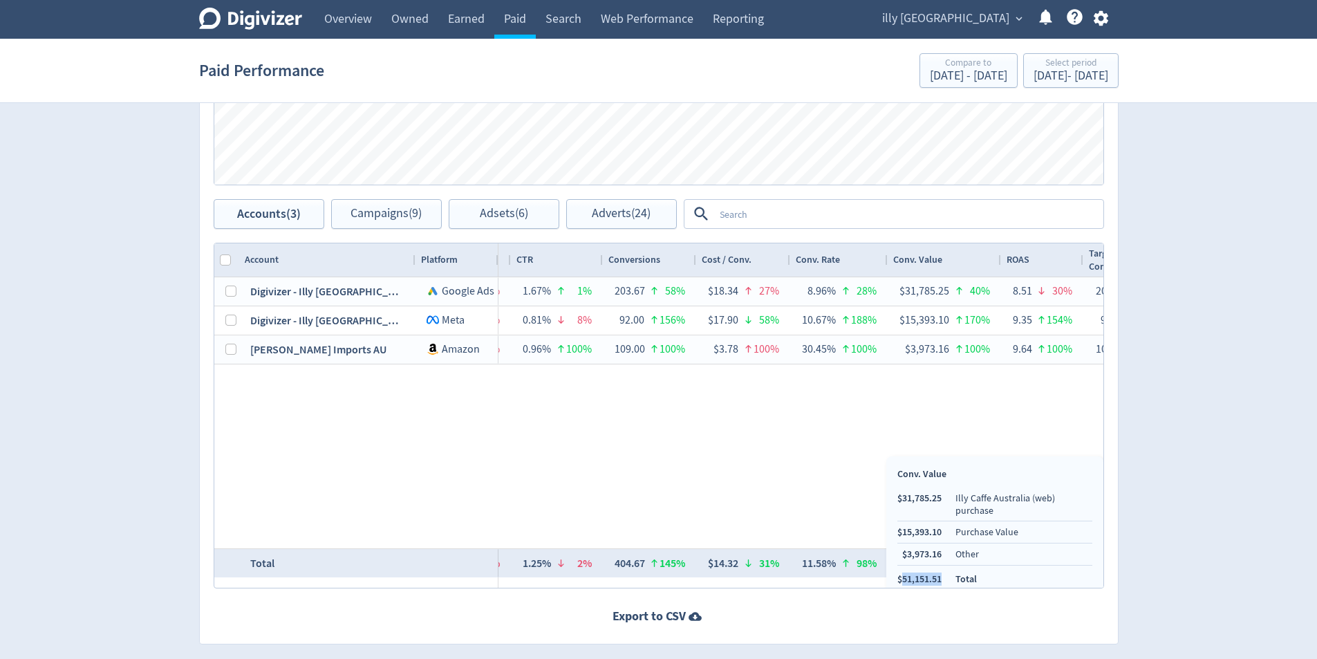
copy li "51,151.51"
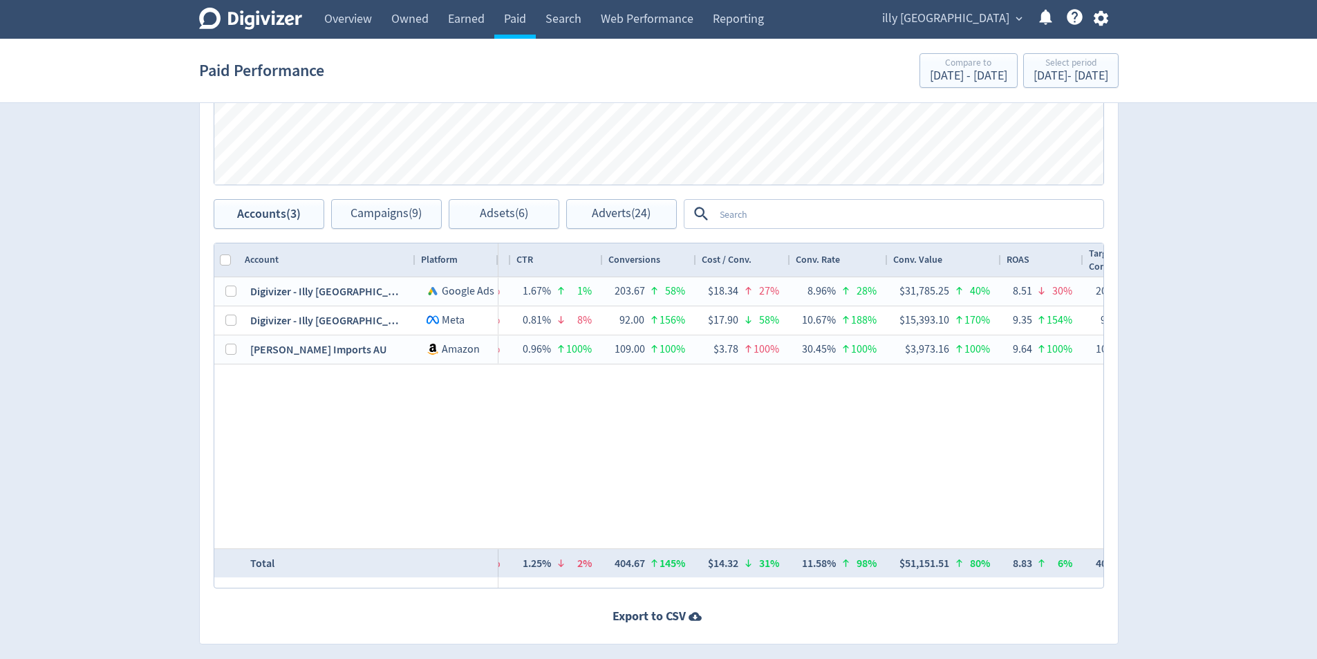
drag, startPoint x: 941, startPoint y: 568, endPoint x: 902, endPoint y: 568, distance: 38.7
click at [902, 572] on li "$51,151.51" at bounding box center [919, 578] width 44 height 13
click at [339, 21] on link "Overview" at bounding box center [348, 19] width 67 height 39
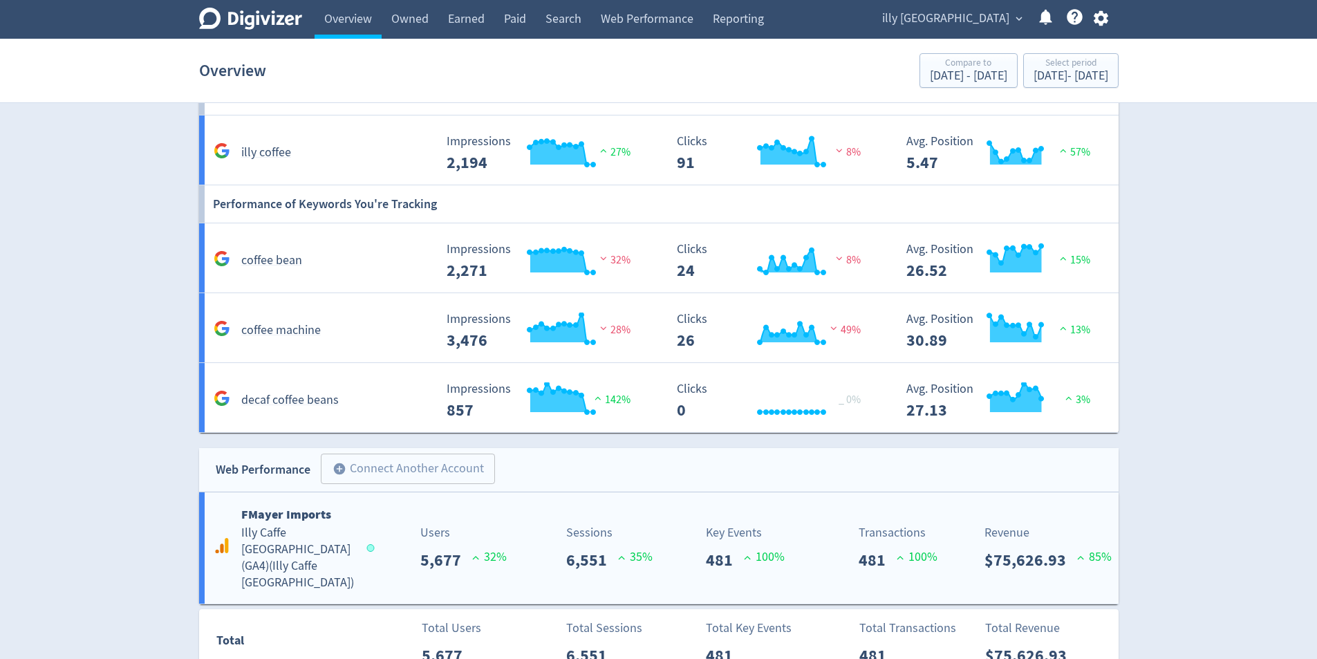
scroll to position [1189, 0]
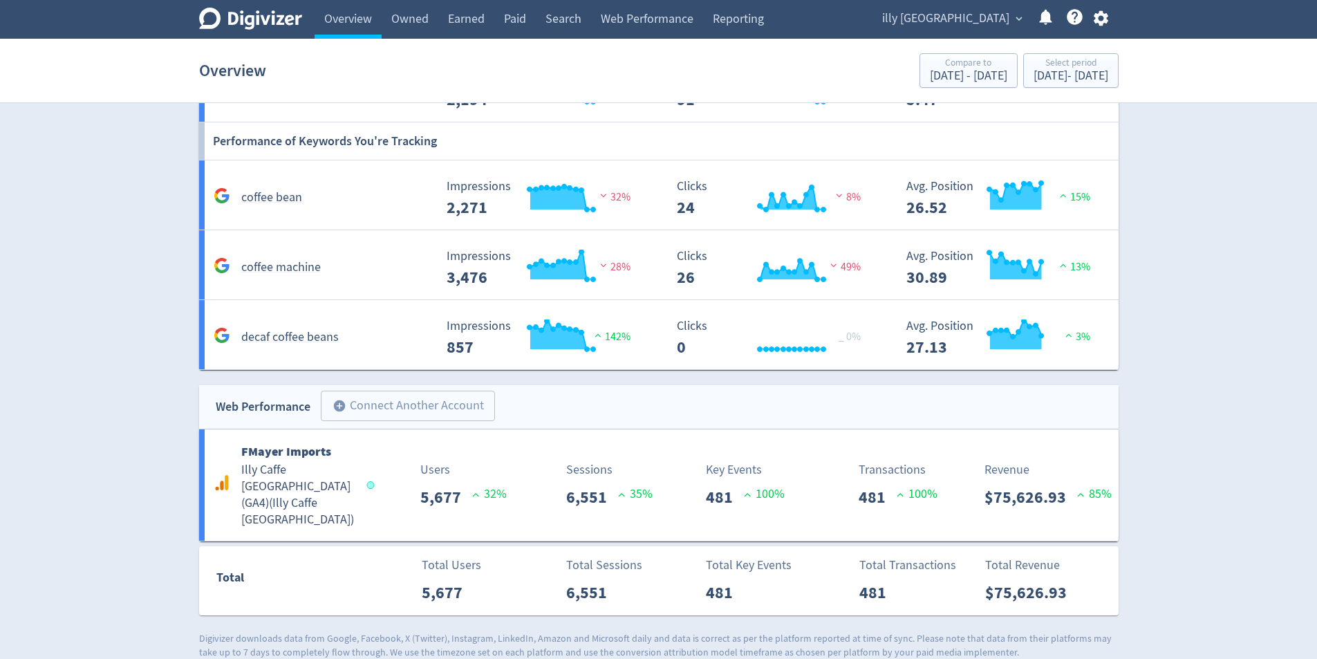
drag, startPoint x: 1011, startPoint y: 489, endPoint x: 1263, endPoint y: 449, distance: 255.5
drag, startPoint x: 1048, startPoint y: 578, endPoint x: 1067, endPoint y: 586, distance: 21.1
click at [1051, 594] on div "Total Total Users 5,677 Total Sessions 6,551 Total Key Events 481 Total Transac…" at bounding box center [658, 580] width 919 height 69
drag, startPoint x: 1070, startPoint y: 579, endPoint x: 991, endPoint y: 578, distance: 79.5
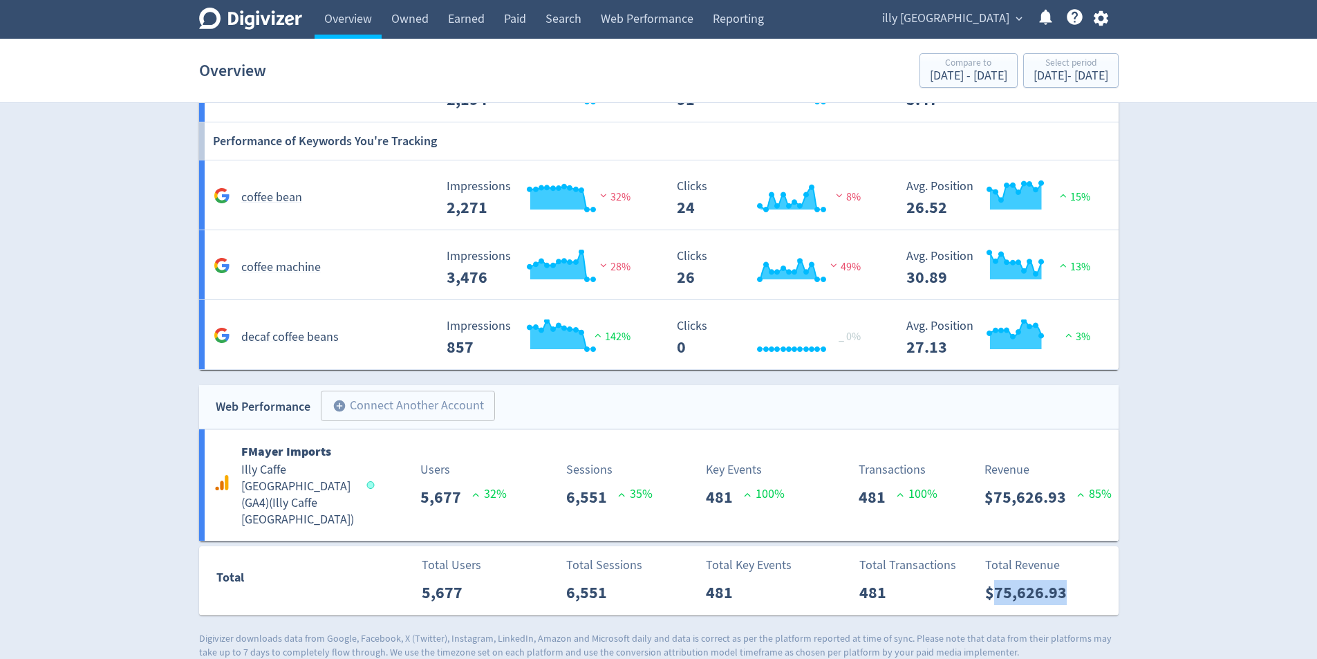
click at [991, 580] on p "$75,626.93" at bounding box center [1031, 592] width 93 height 25
copy p "75,626.93"
drag, startPoint x: 508, startPoint y: 15, endPoint x: 512, endPoint y: 22, distance: 8.4
click at [509, 14] on link "Paid" at bounding box center [514, 19] width 41 height 39
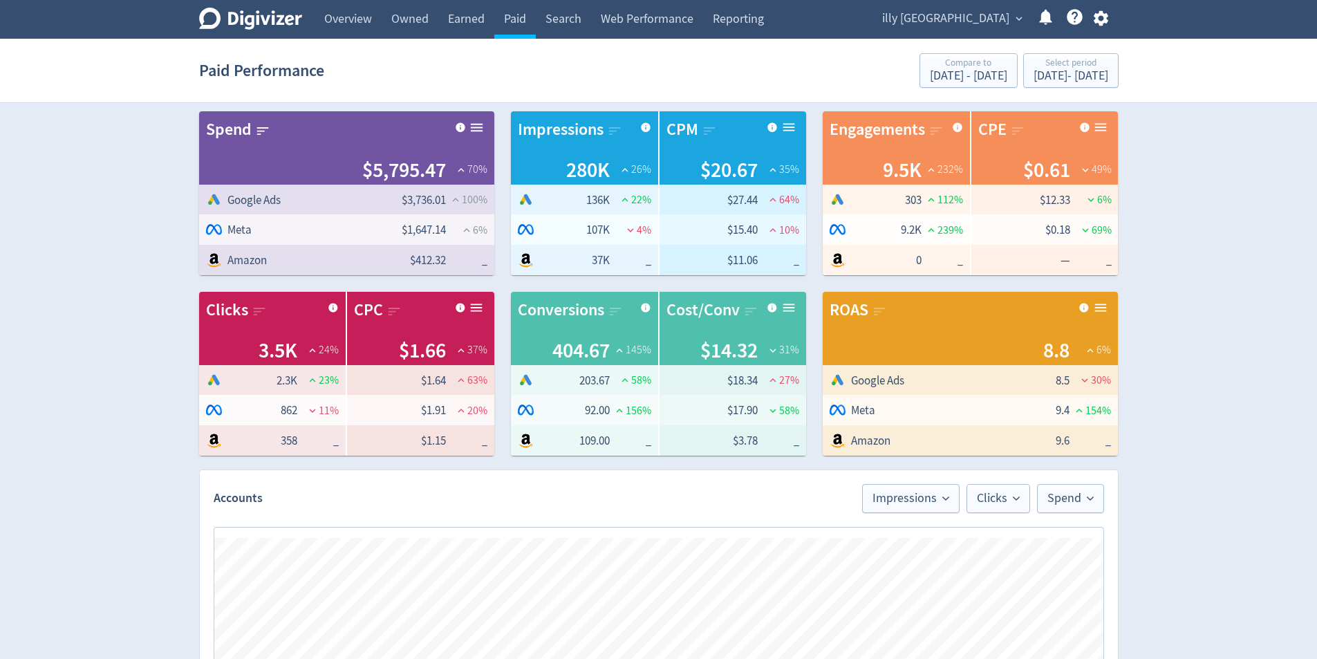
scroll to position [622, 0]
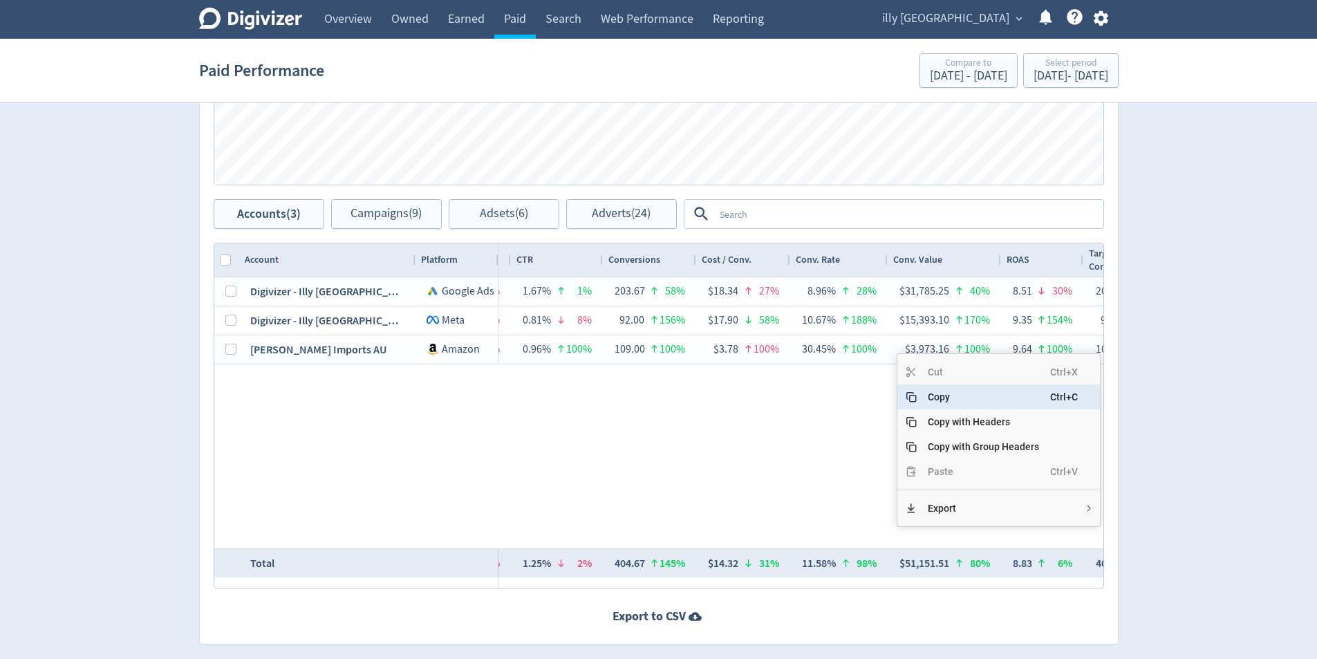
click at [961, 398] on span "Copy" at bounding box center [983, 396] width 133 height 25
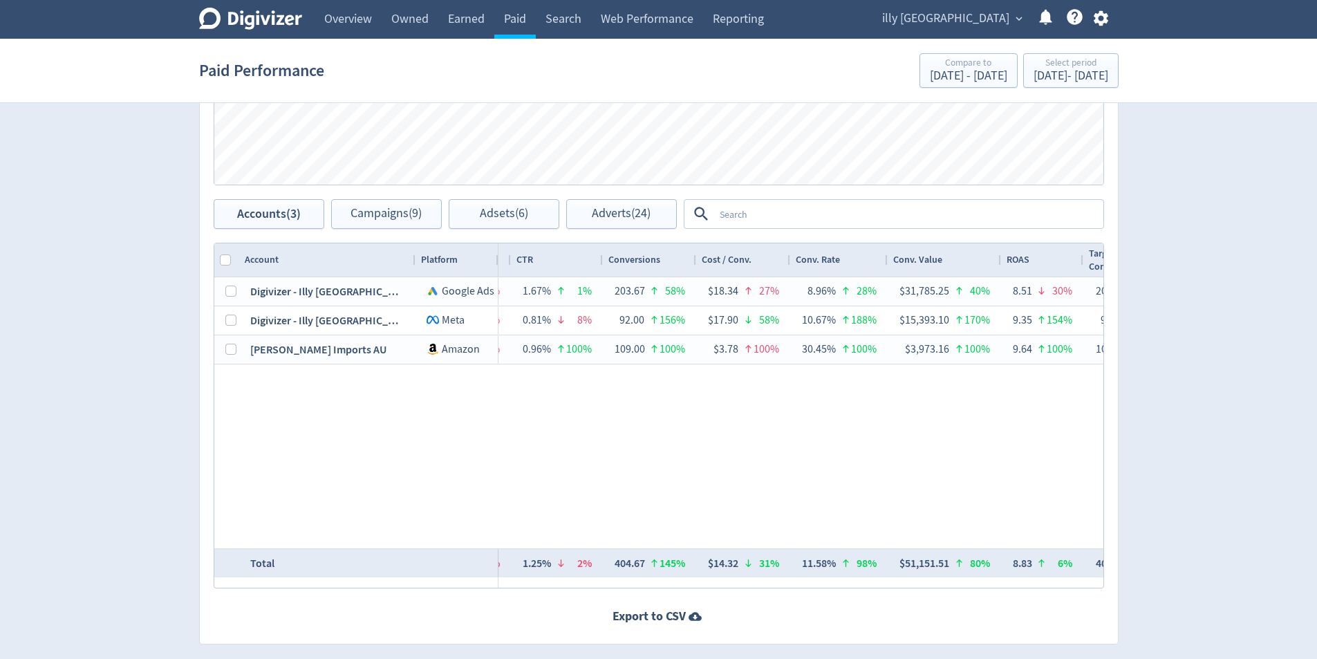
drag, startPoint x: 1217, startPoint y: 302, endPoint x: 1154, endPoint y: 299, distance: 63.7
click at [1217, 302] on div "Digivizer Logo [PERSON_NAME] Logo Overview Owned Earned Paid Search Web Perform…" at bounding box center [658, 33] width 1317 height 1310
click at [1033, 71] on div "[DATE] - [DATE]" at bounding box center [1070, 76] width 75 height 12
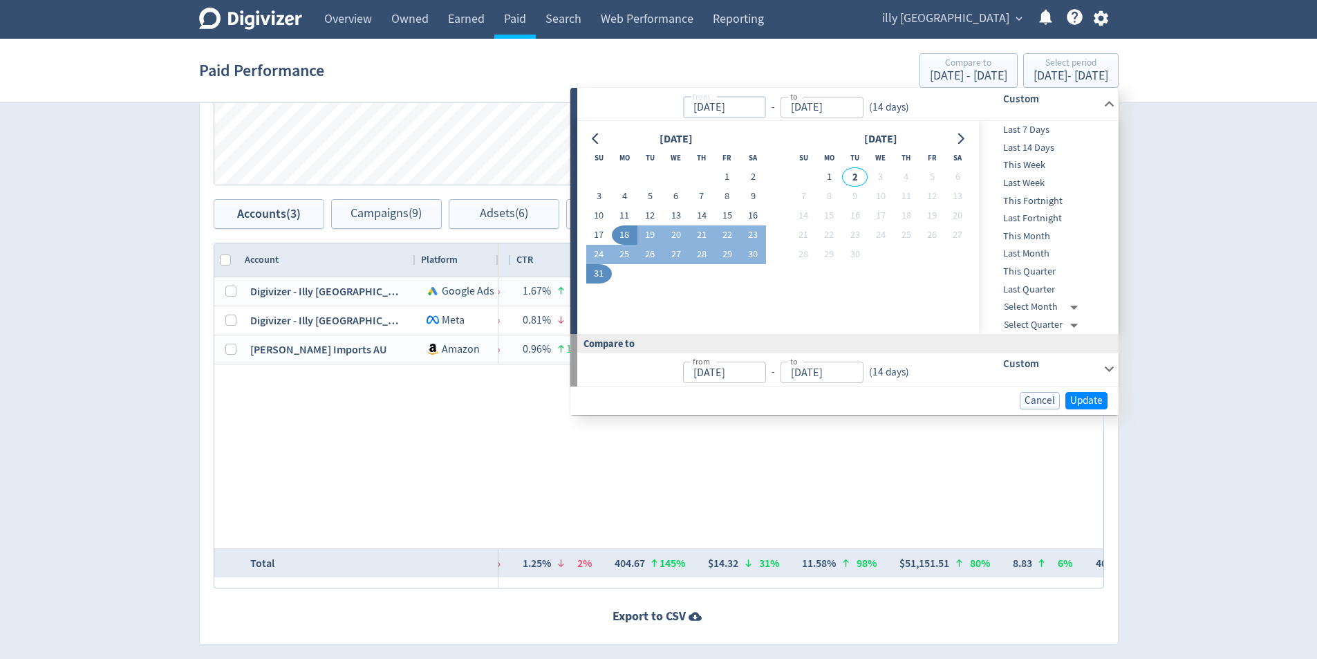
drag, startPoint x: 751, startPoint y: 104, endPoint x: 742, endPoint y: 107, distance: 9.4
click at [742, 107] on input "[DATE]" at bounding box center [724, 107] width 83 height 21
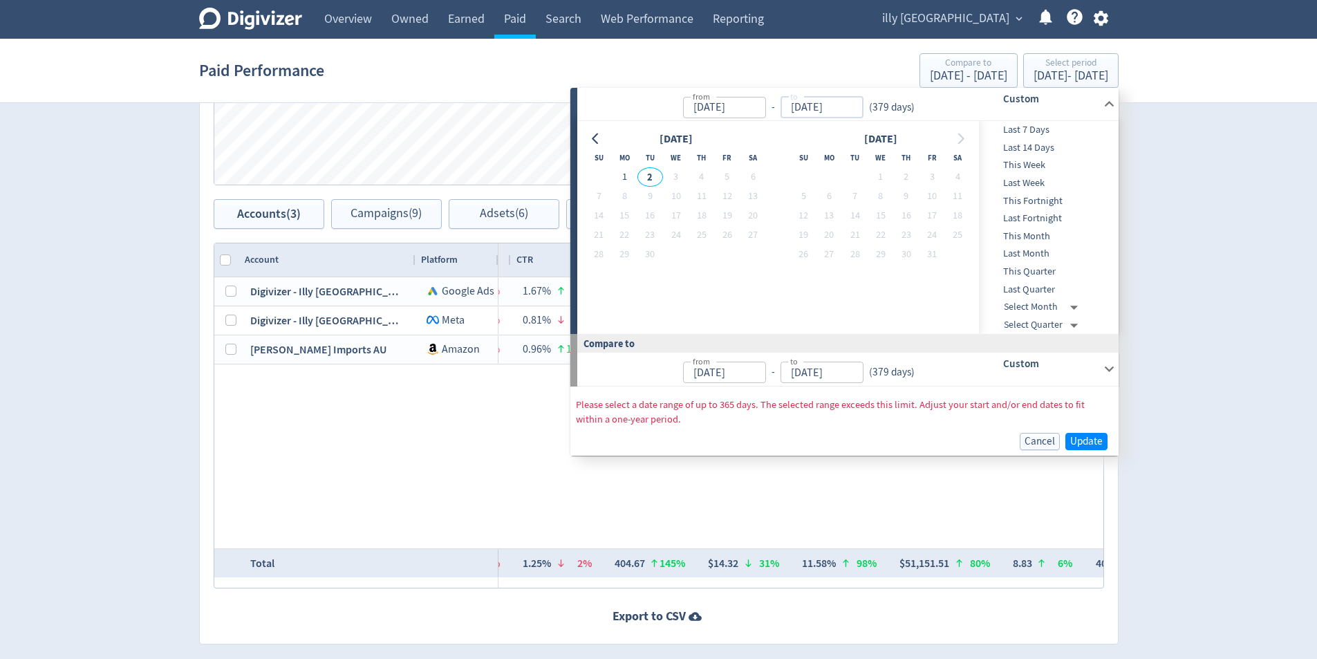
type input "[DATE]"
click at [850, 107] on input "[DATE]" at bounding box center [821, 107] width 83 height 21
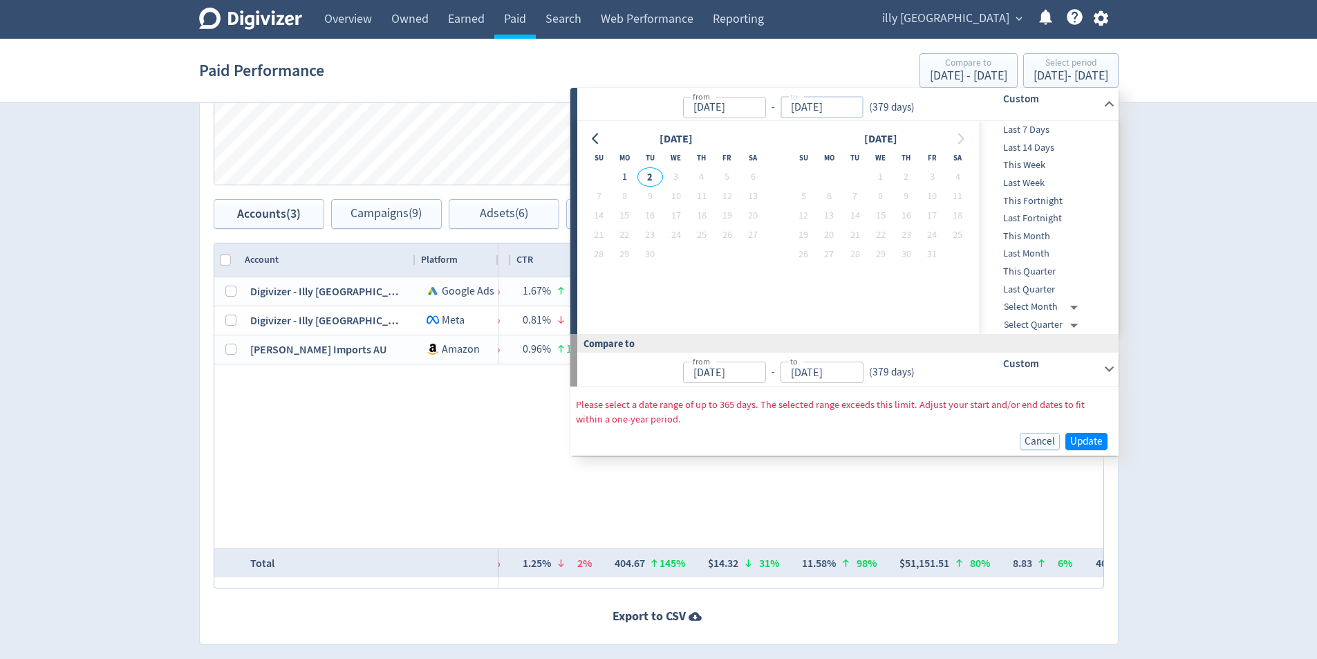
drag, startPoint x: 852, startPoint y: 106, endPoint x: 840, endPoint y: 113, distance: 13.3
click at [837, 108] on input "[DATE]" at bounding box center [821, 107] width 83 height 21
type input "[DATE]"
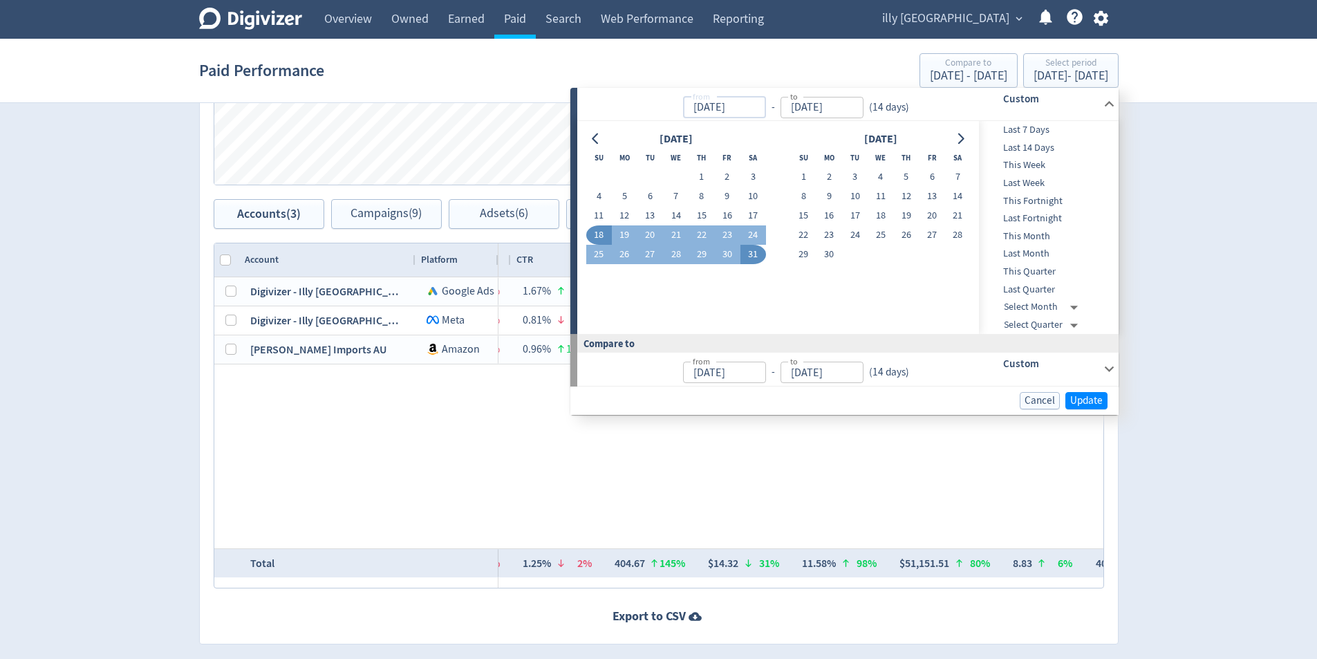
type input "[DATE]"
click at [752, 108] on input "[DATE]" at bounding box center [724, 107] width 83 height 21
type input "[DATE]"
click at [1092, 398] on span "Update" at bounding box center [1086, 400] width 32 height 10
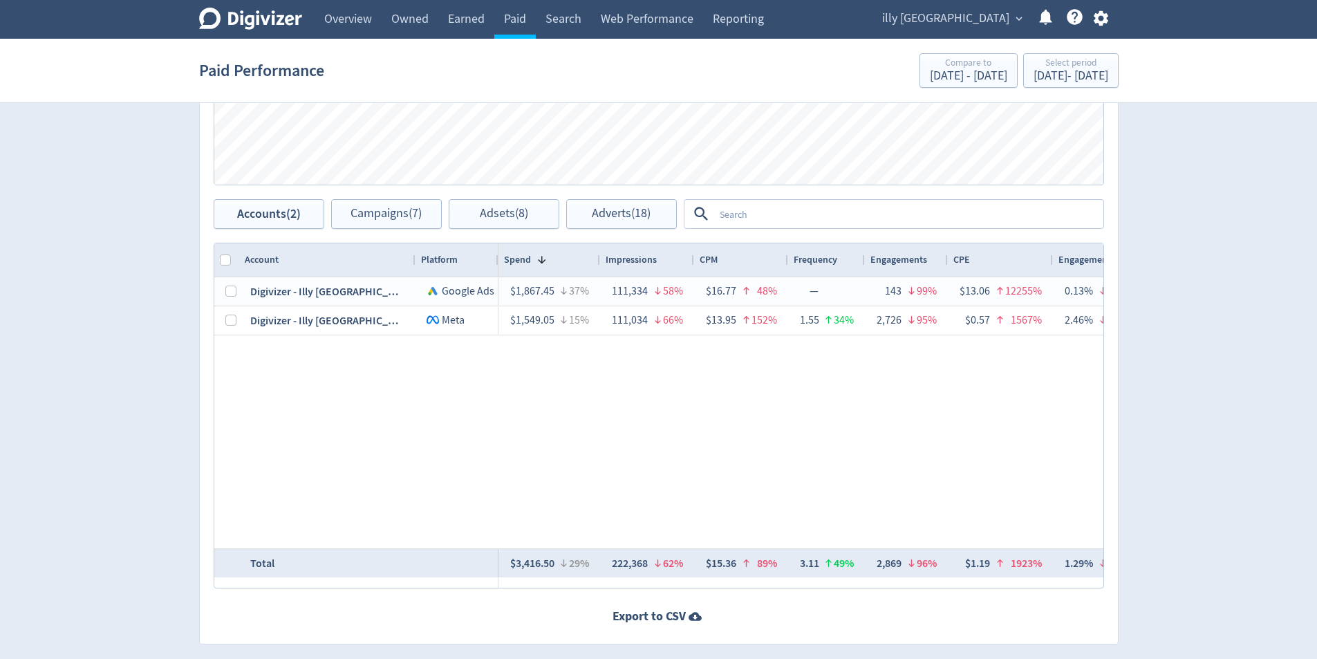
scroll to position [0, 1107]
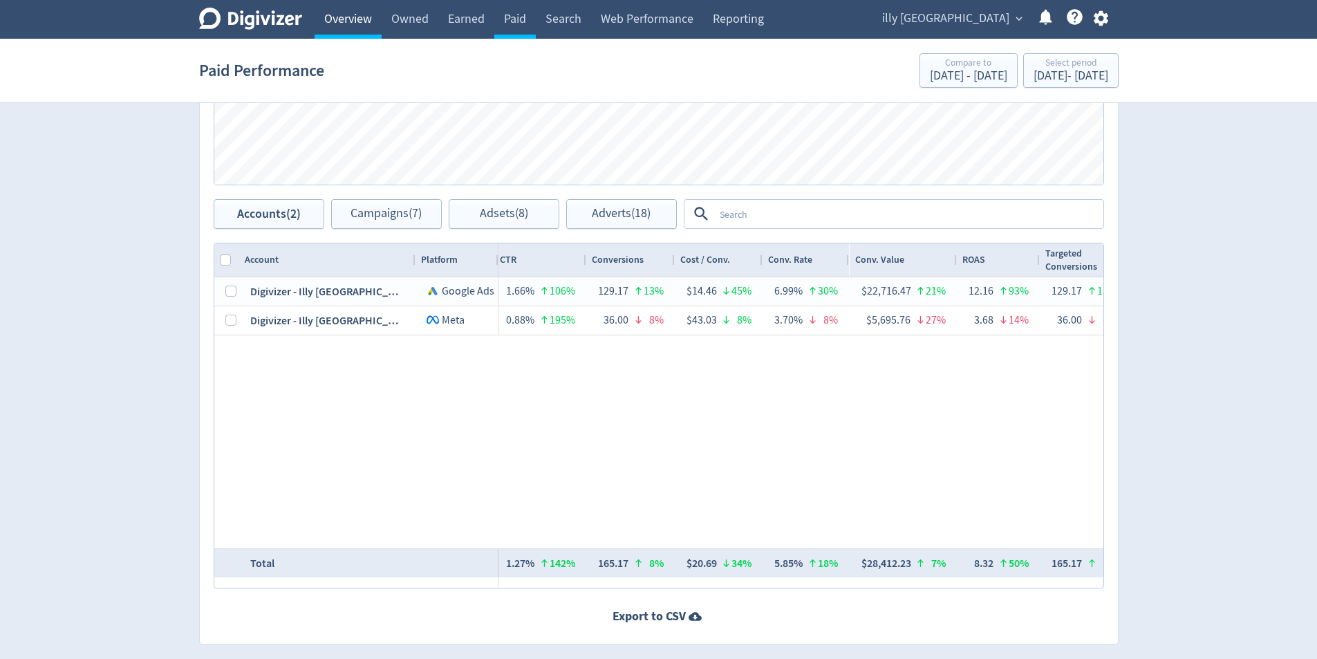
click at [328, 17] on link "Overview" at bounding box center [348, 19] width 67 height 39
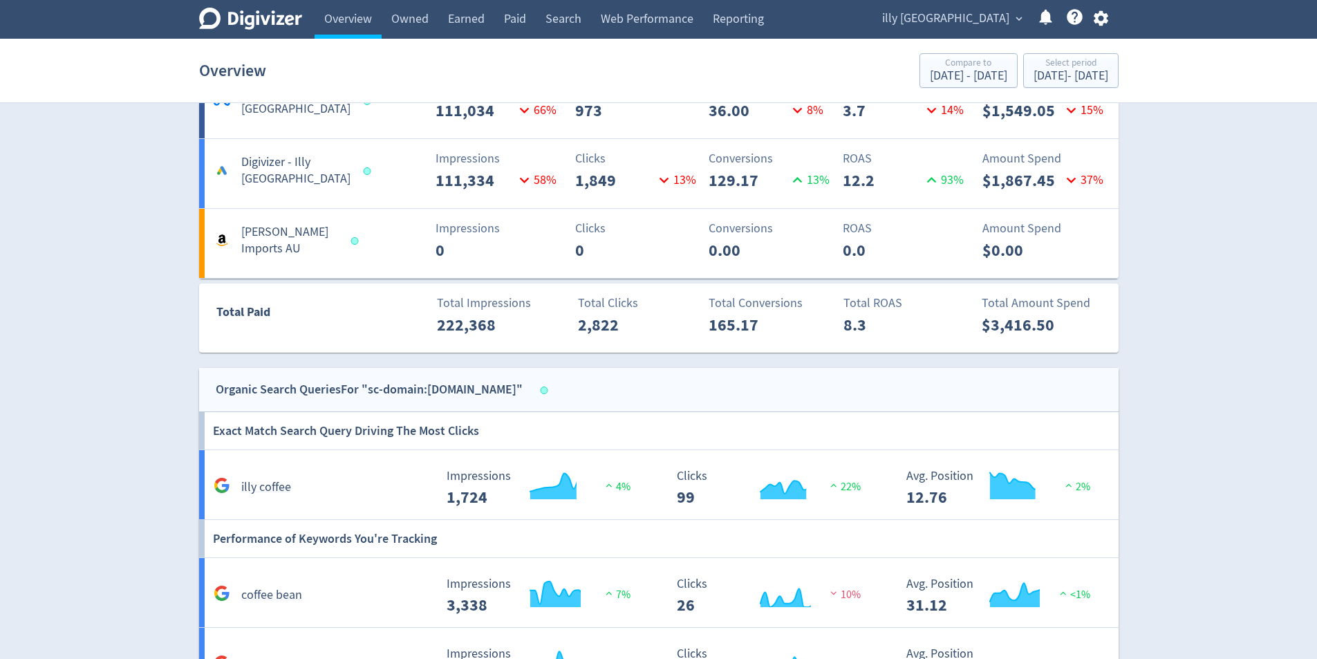
scroll to position [1189, 0]
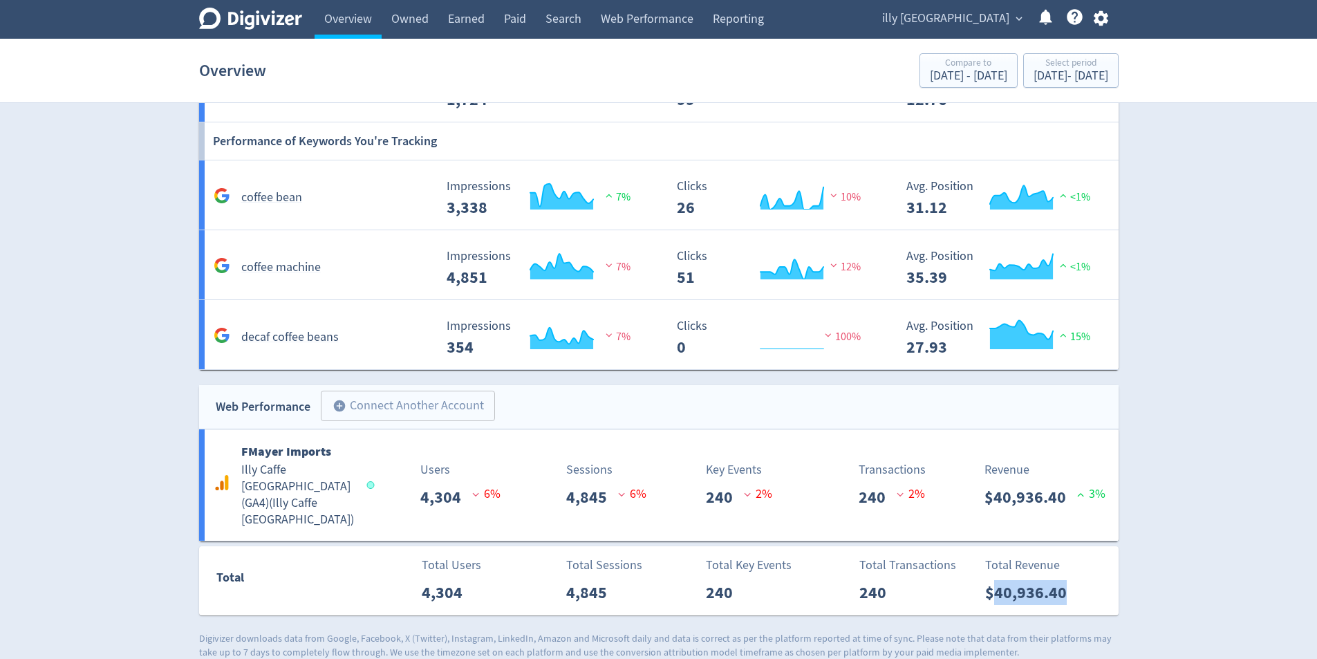
drag, startPoint x: 1082, startPoint y: 589, endPoint x: 994, endPoint y: 581, distance: 88.1
click at [994, 581] on div "Total Total Users 4,304 Total Sessions 4,845 Total Key Events 240 Total Transac…" at bounding box center [658, 580] width 919 height 69
copy p "40,936.40"
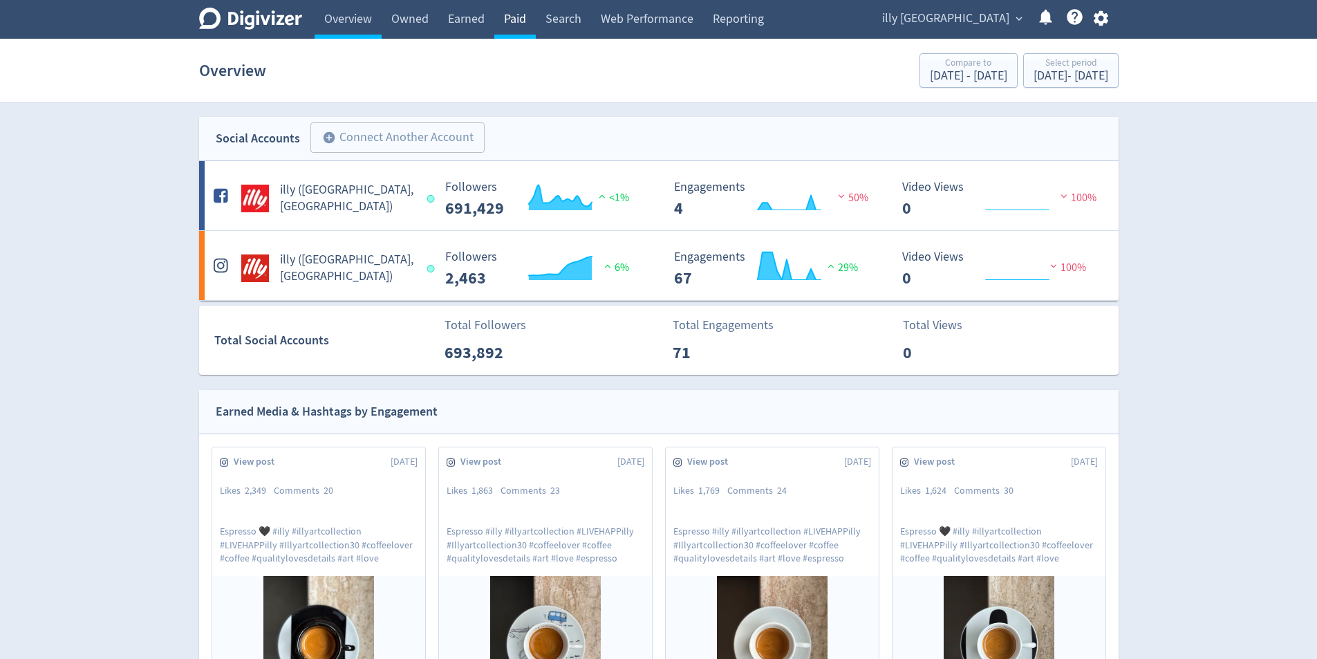
drag, startPoint x: 519, startPoint y: 15, endPoint x: 524, endPoint y: 26, distance: 11.4
click at [519, 16] on link "Paid" at bounding box center [514, 19] width 41 height 39
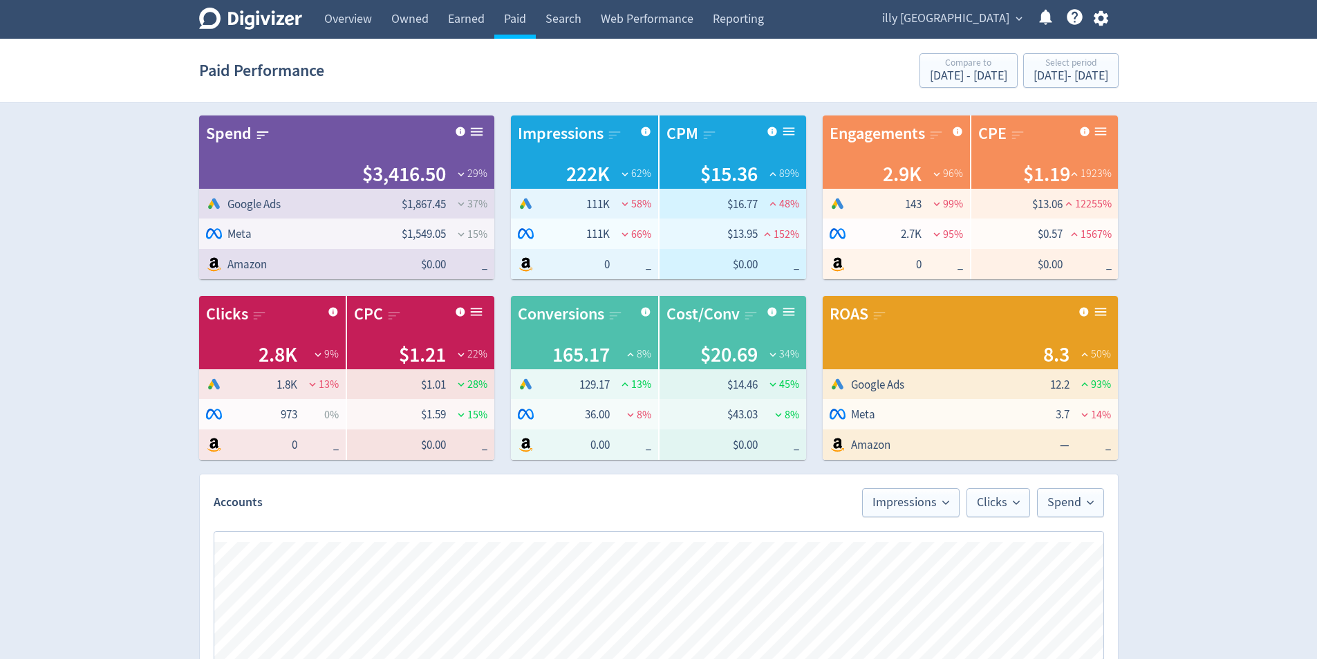
scroll to position [0, 1107]
click at [1033, 61] on div "Select period" at bounding box center [1070, 64] width 75 height 12
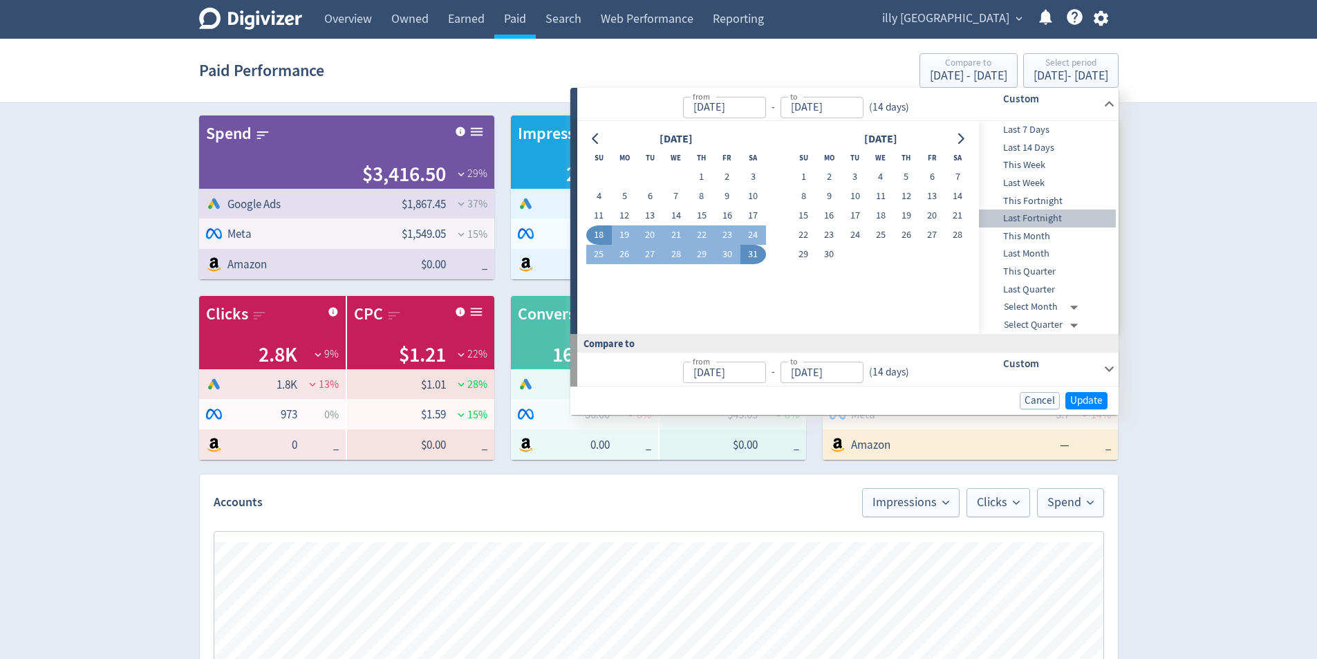
click at [1067, 216] on span "Last Fortnight" at bounding box center [1047, 218] width 137 height 15
type input "[DATE]"
type input "Aug 30, 2025"
type input "Aug 03, 2025"
type input "Aug 16, 2025"
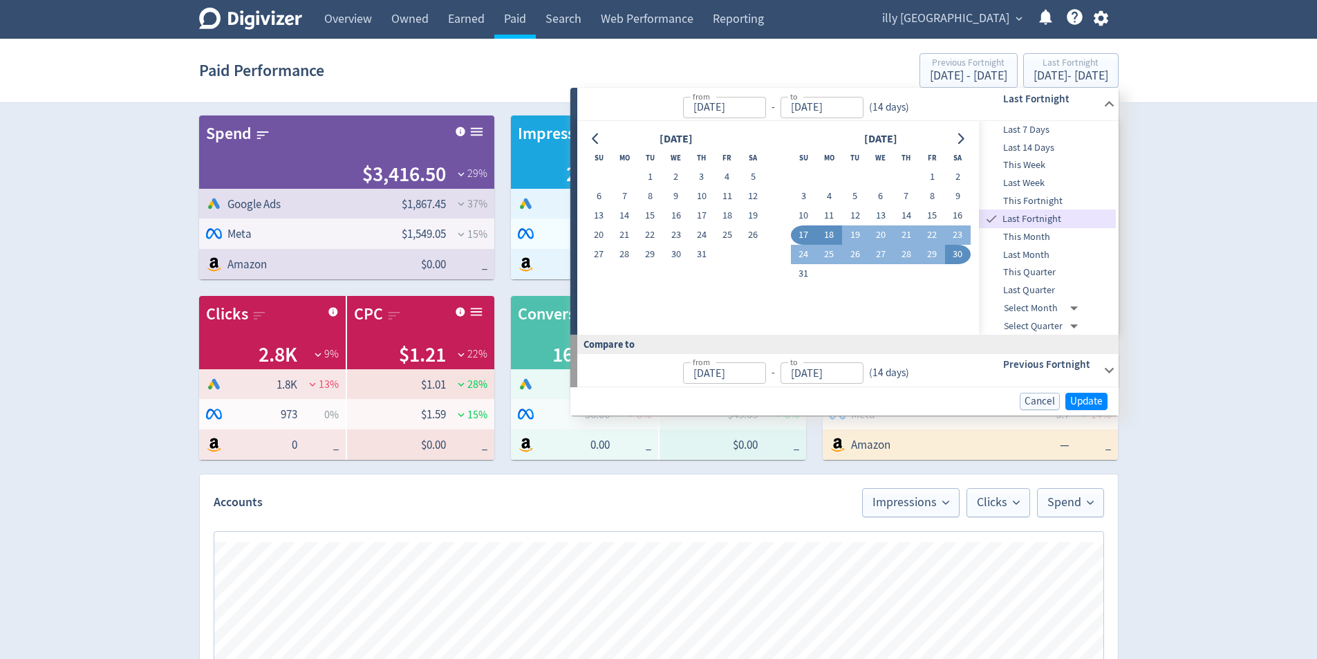
click at [832, 234] on button "18" at bounding box center [829, 234] width 26 height 19
type input "[DATE]"
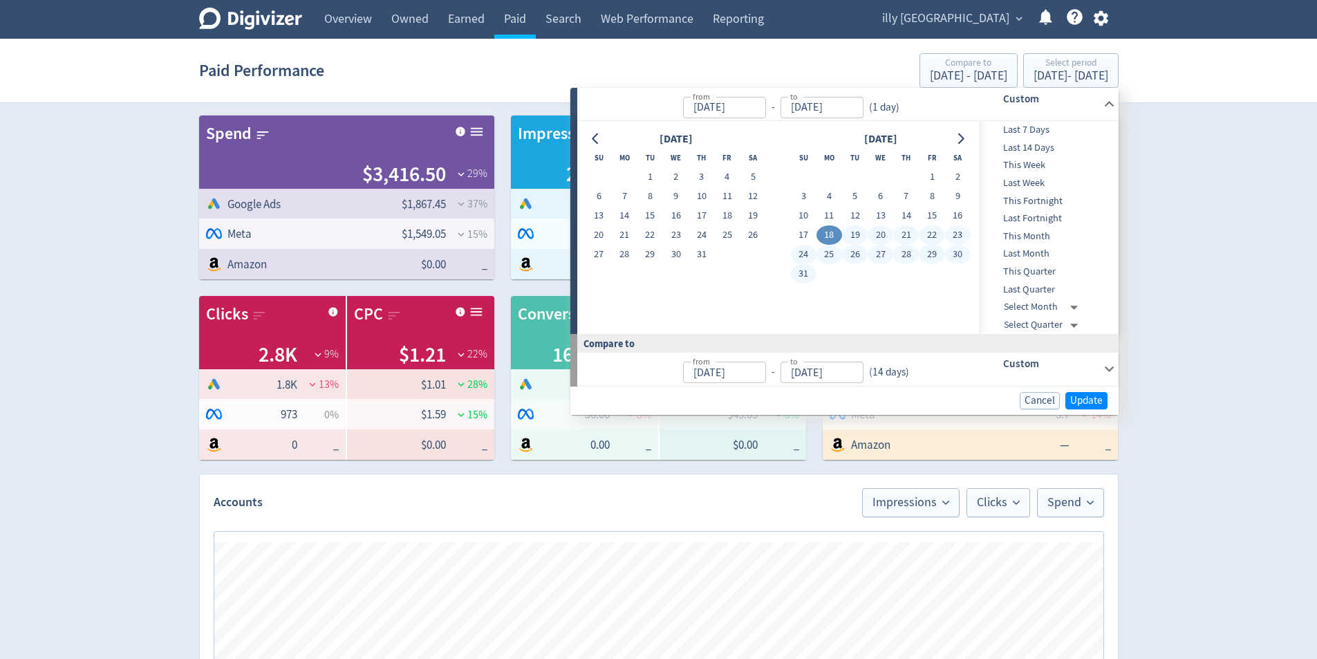
click at [807, 269] on button "31" at bounding box center [804, 273] width 26 height 19
type input "[DATE]"
click at [1098, 404] on span "Update" at bounding box center [1086, 400] width 32 height 10
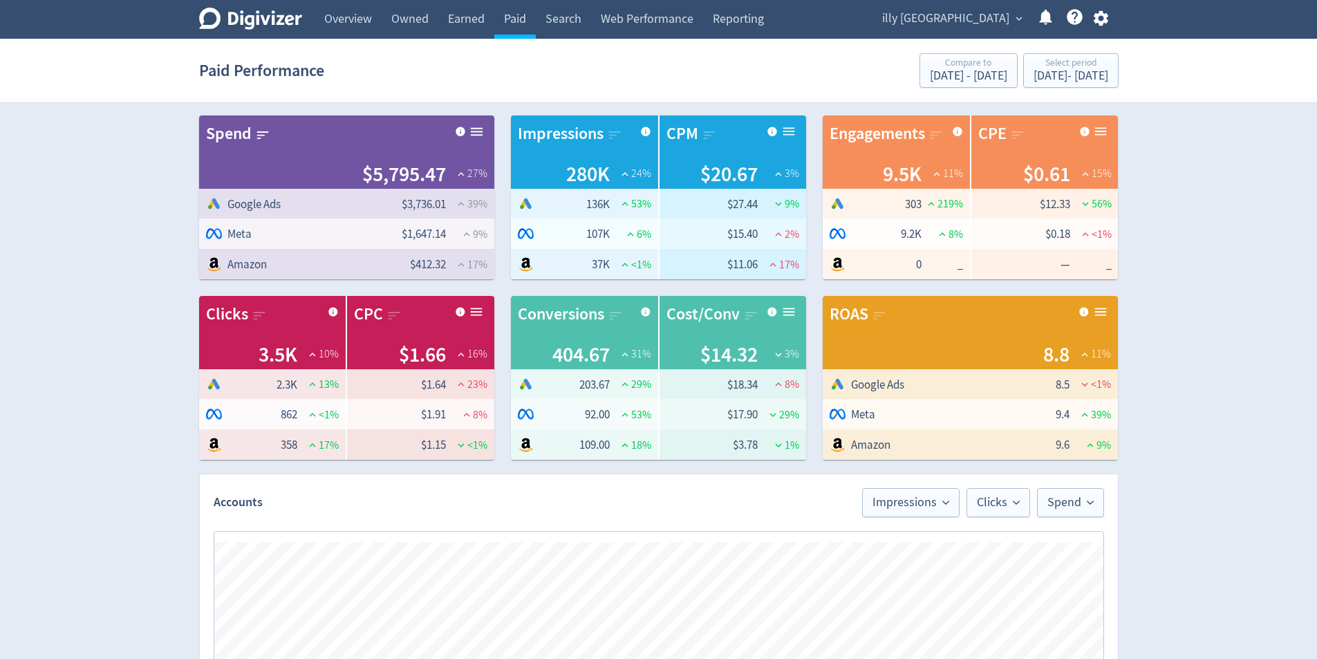
click at [1181, 391] on div "Digivizer Logo Mark Digivizer Logo Overview Owned Earned Paid Search Web Perfor…" at bounding box center [658, 655] width 1317 height 1310
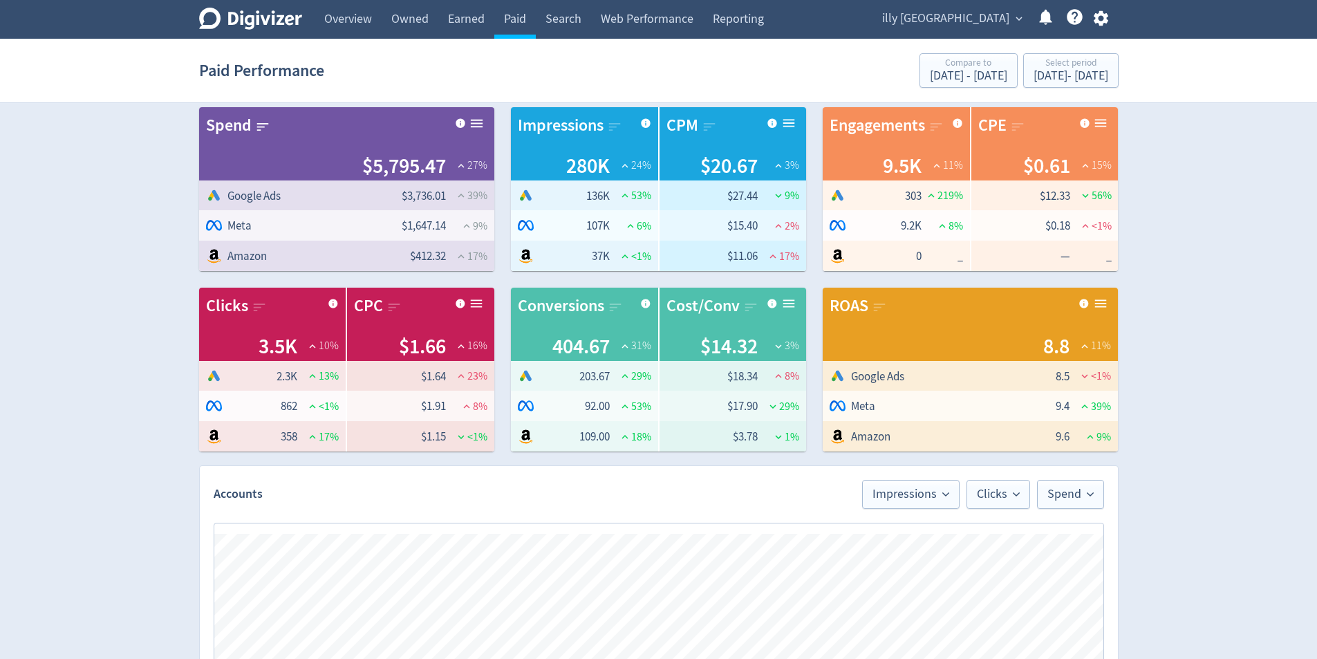
scroll to position [0, 0]
